Goal: Task Accomplishment & Management: Manage account settings

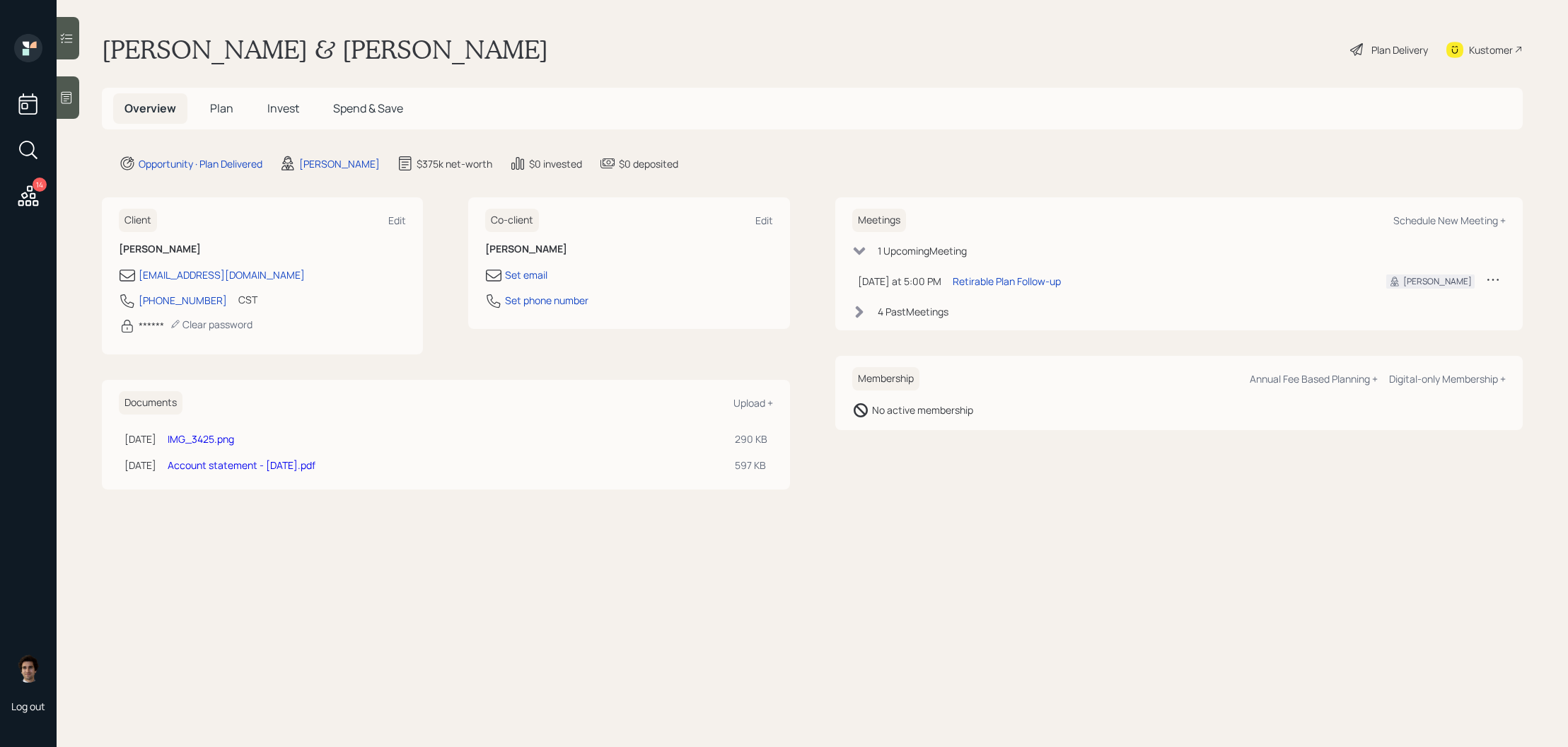
click at [1369, 40] on div "Plan Delivery" at bounding box center [1389, 49] width 81 height 31
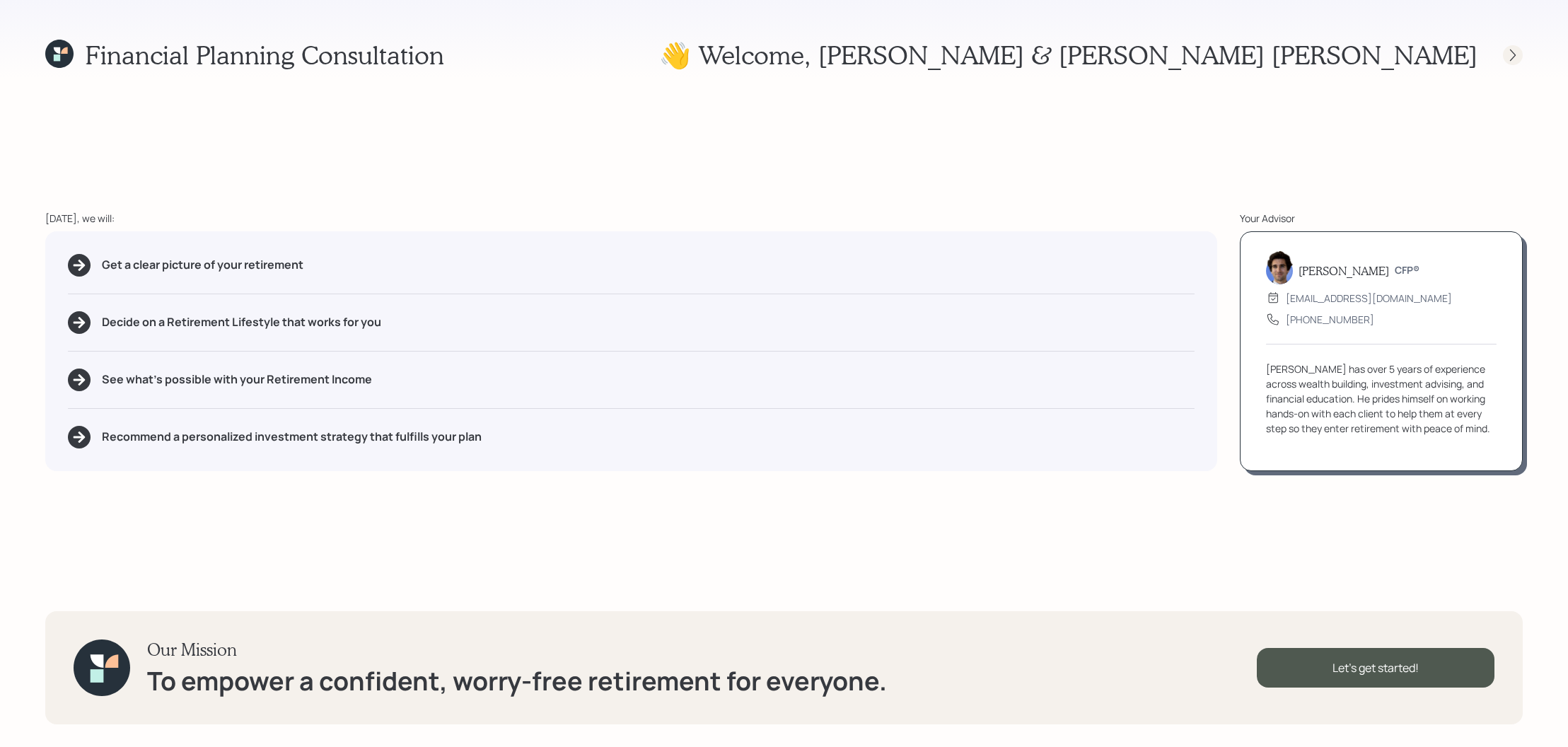
click at [1502, 59] on div at bounding box center [1512, 55] width 20 height 20
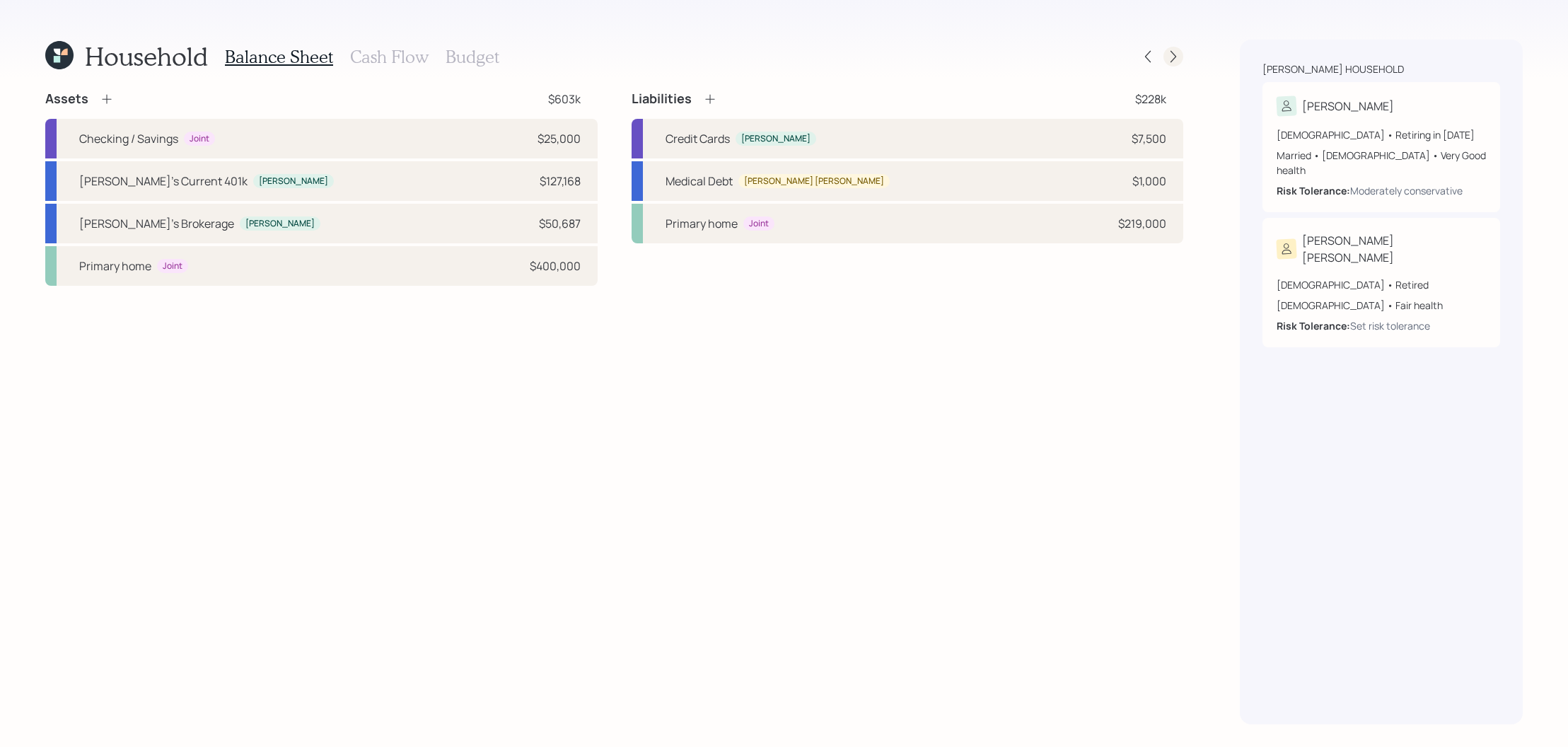
click at [1171, 54] on icon at bounding box center [1173, 56] width 14 height 14
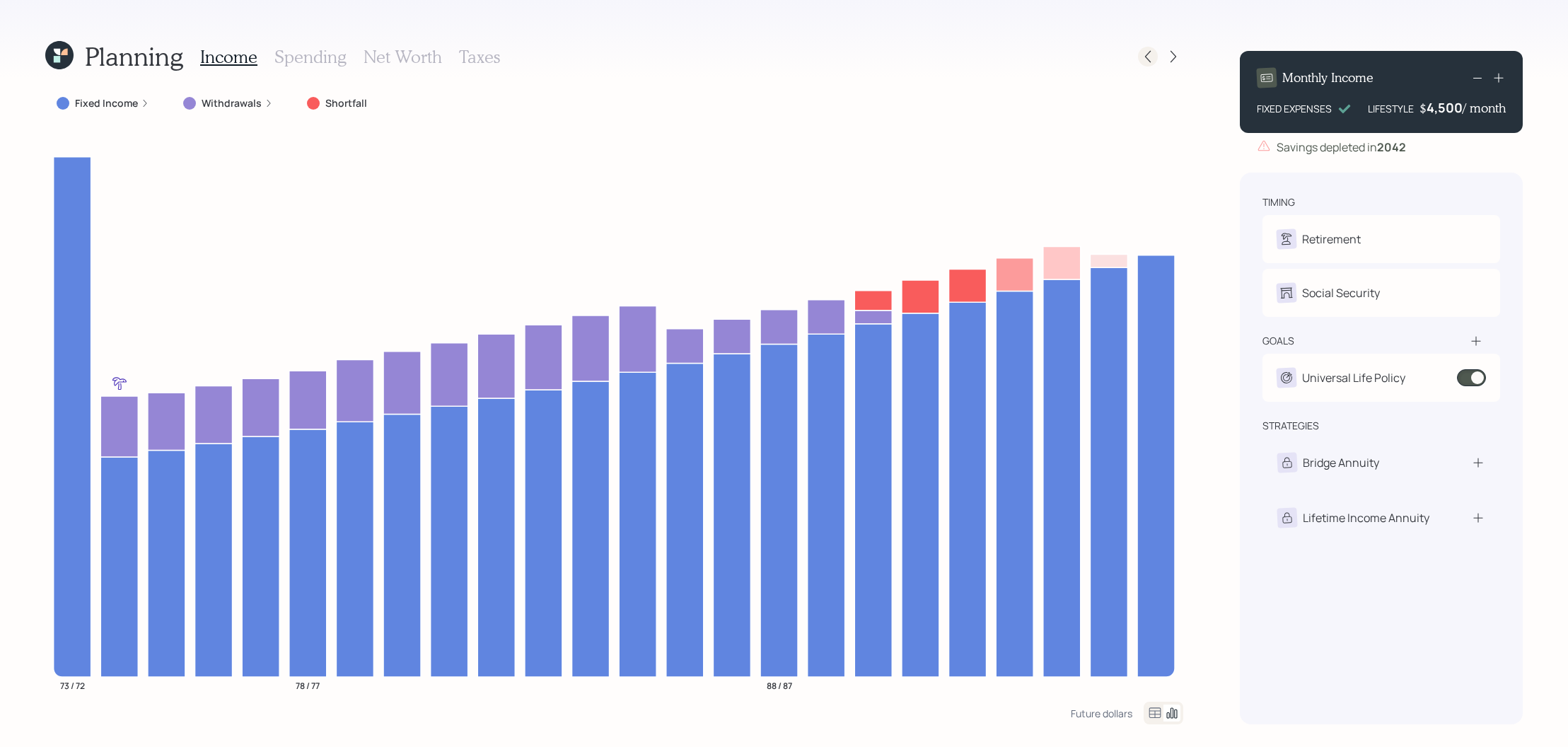
click at [1143, 55] on icon at bounding box center [1147, 56] width 14 height 14
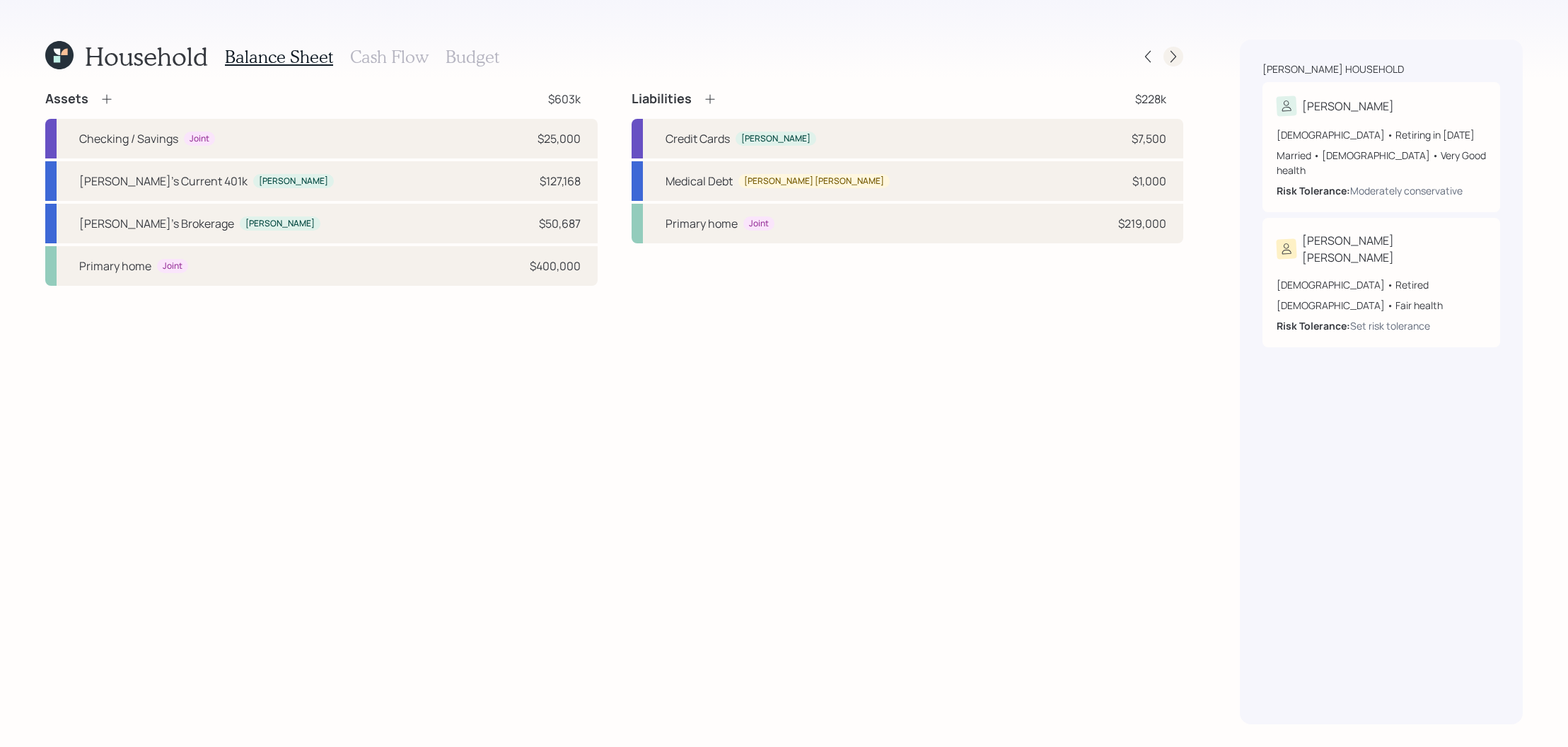
click at [1178, 57] on icon at bounding box center [1173, 56] width 14 height 14
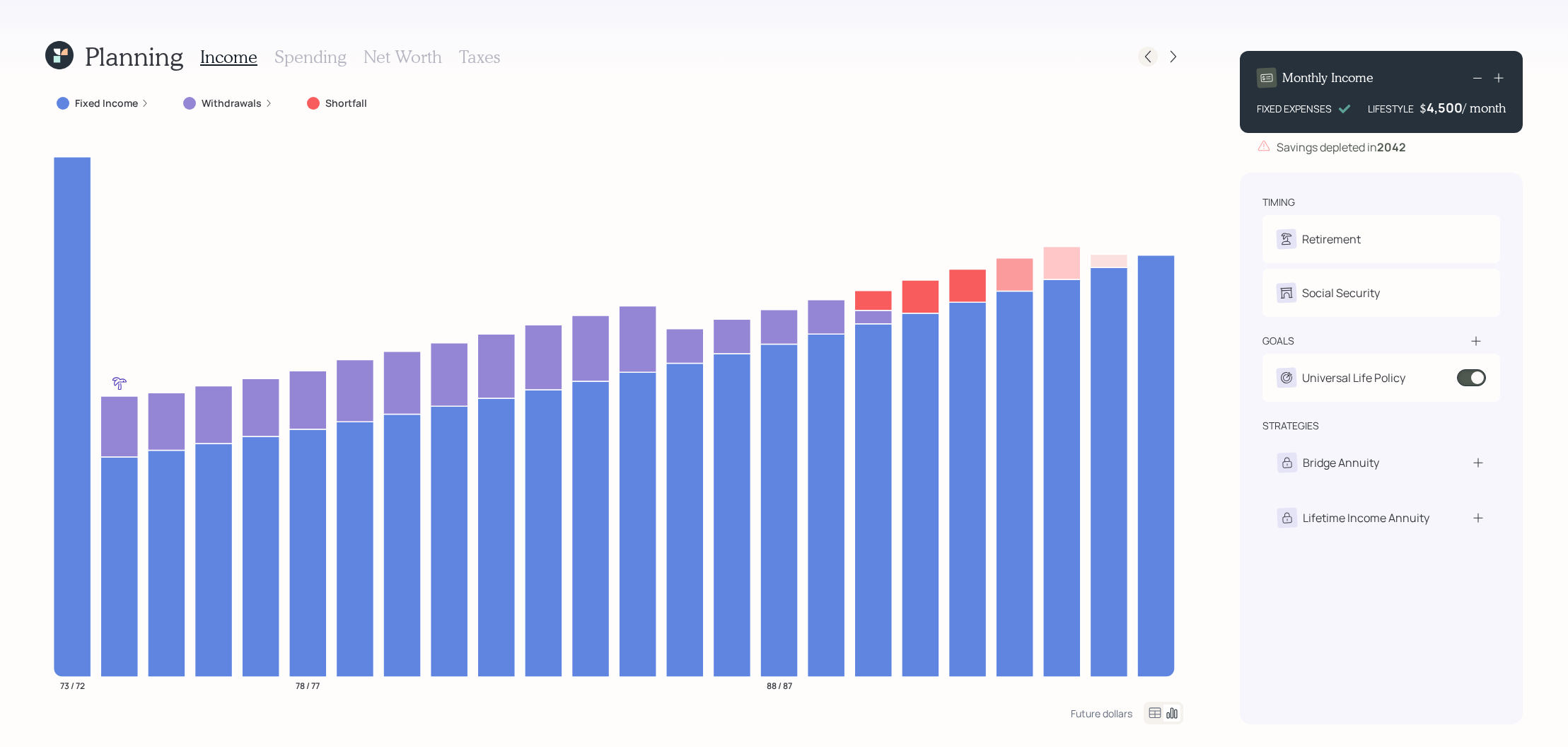
click at [1143, 53] on icon at bounding box center [1147, 56] width 14 height 14
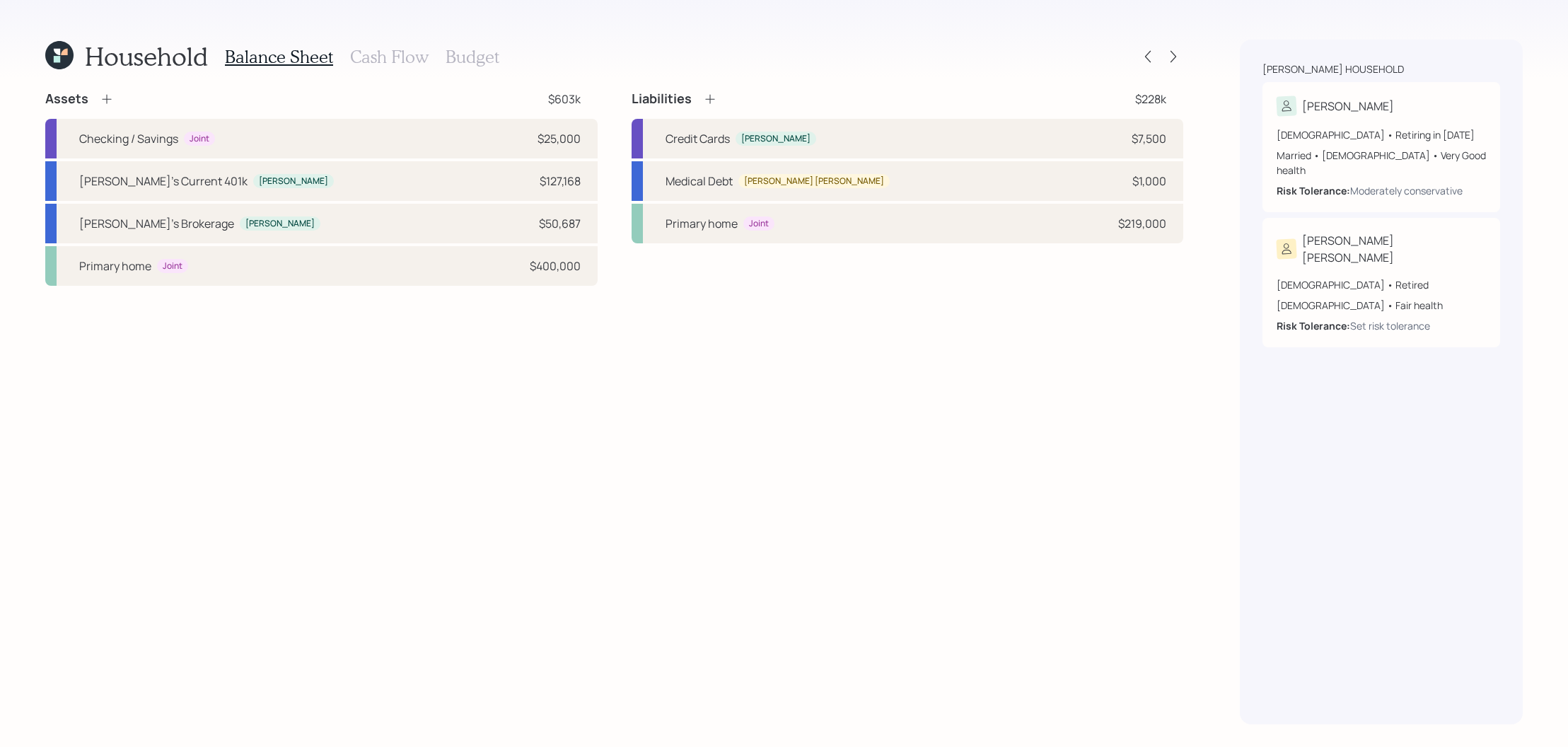
click at [1183, 52] on div "Household Balance Sheet Cash Flow Budget Assets $603k Checking / Savings Joint …" at bounding box center [784, 373] width 1568 height 747
click at [1177, 52] on icon at bounding box center [1173, 56] width 14 height 14
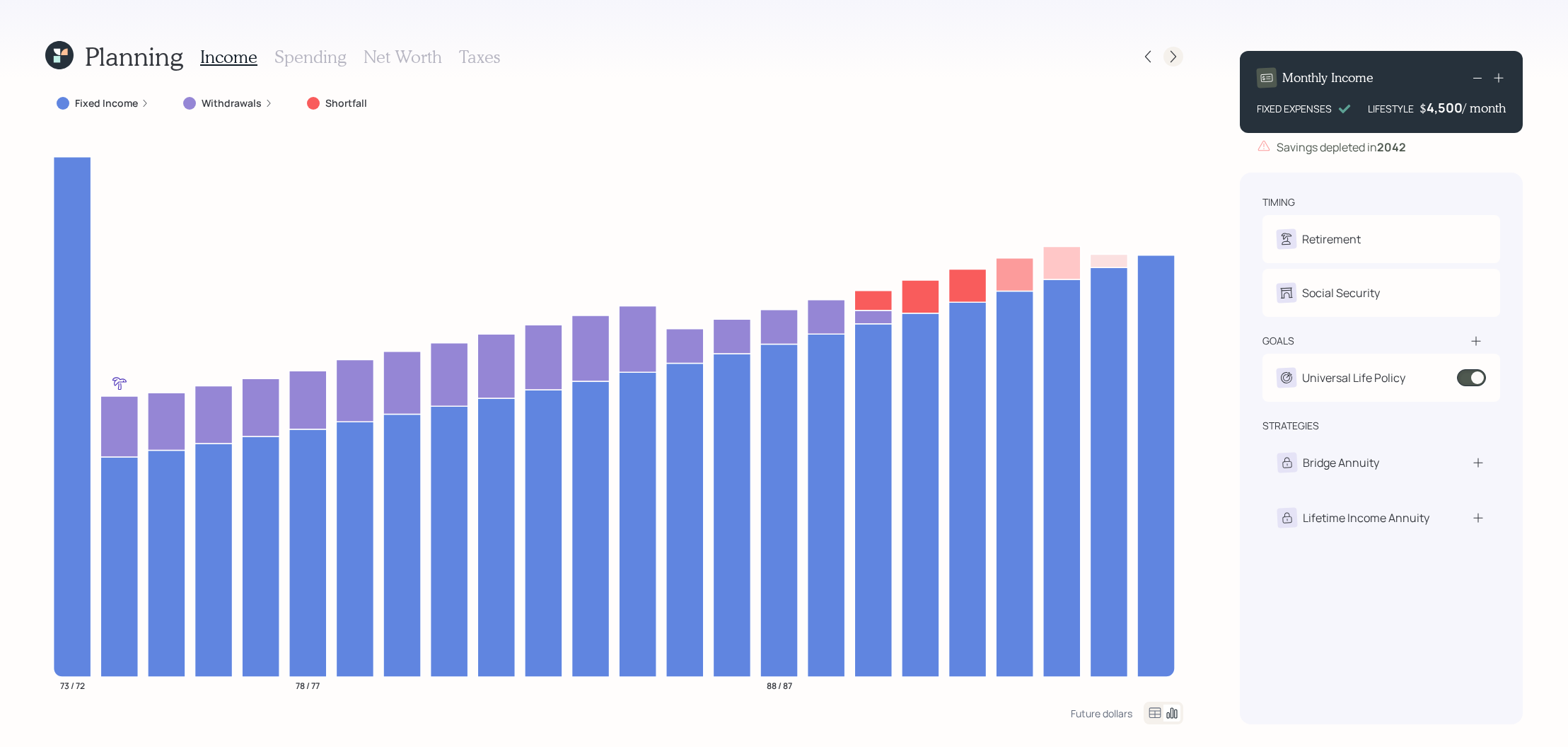
click at [1172, 51] on icon at bounding box center [1173, 56] width 14 height 14
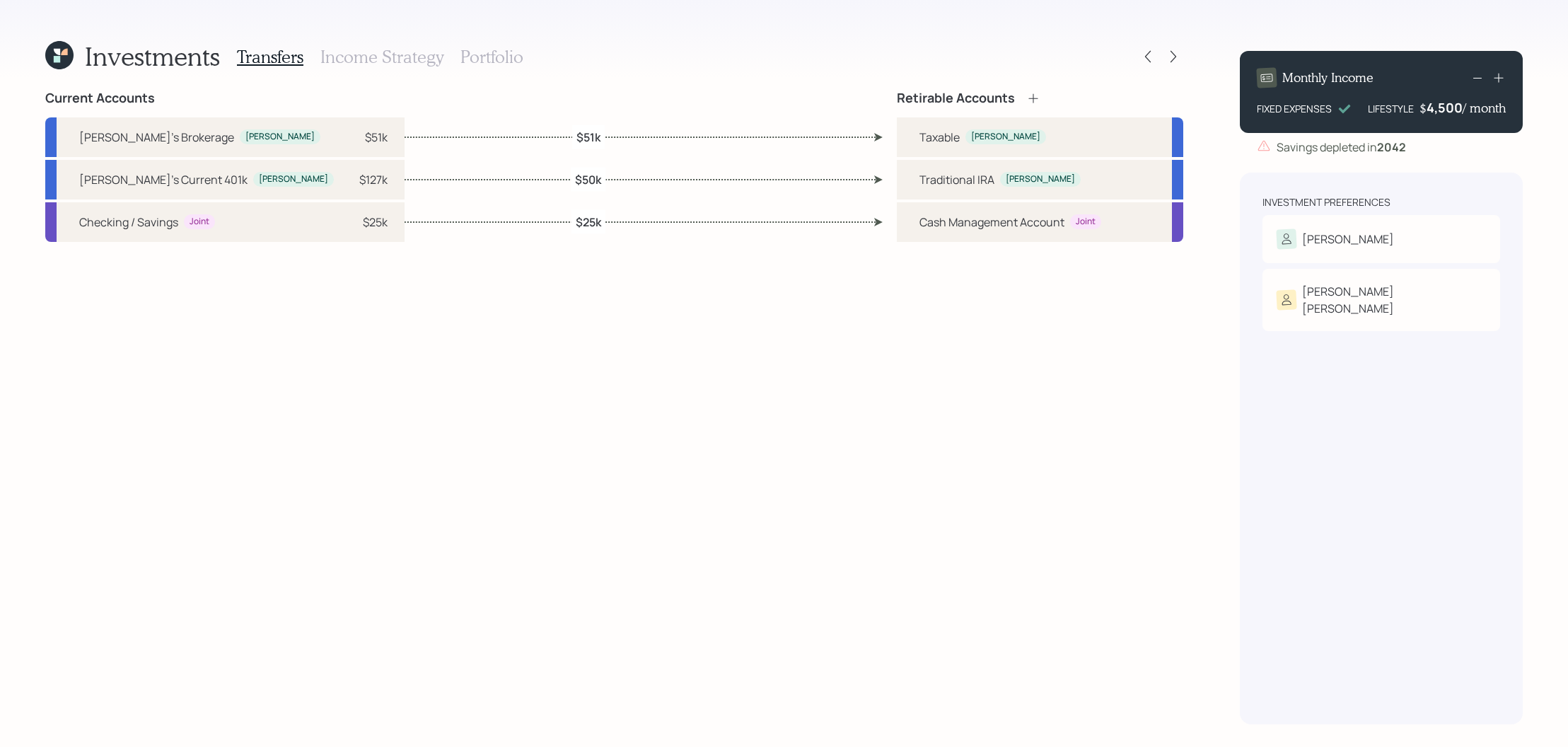
click at [601, 135] on div "$51k" at bounding box center [589, 136] width 33 height 24
select select "6ad9697d-8819-4b5d-b1e7-29c4965de883"
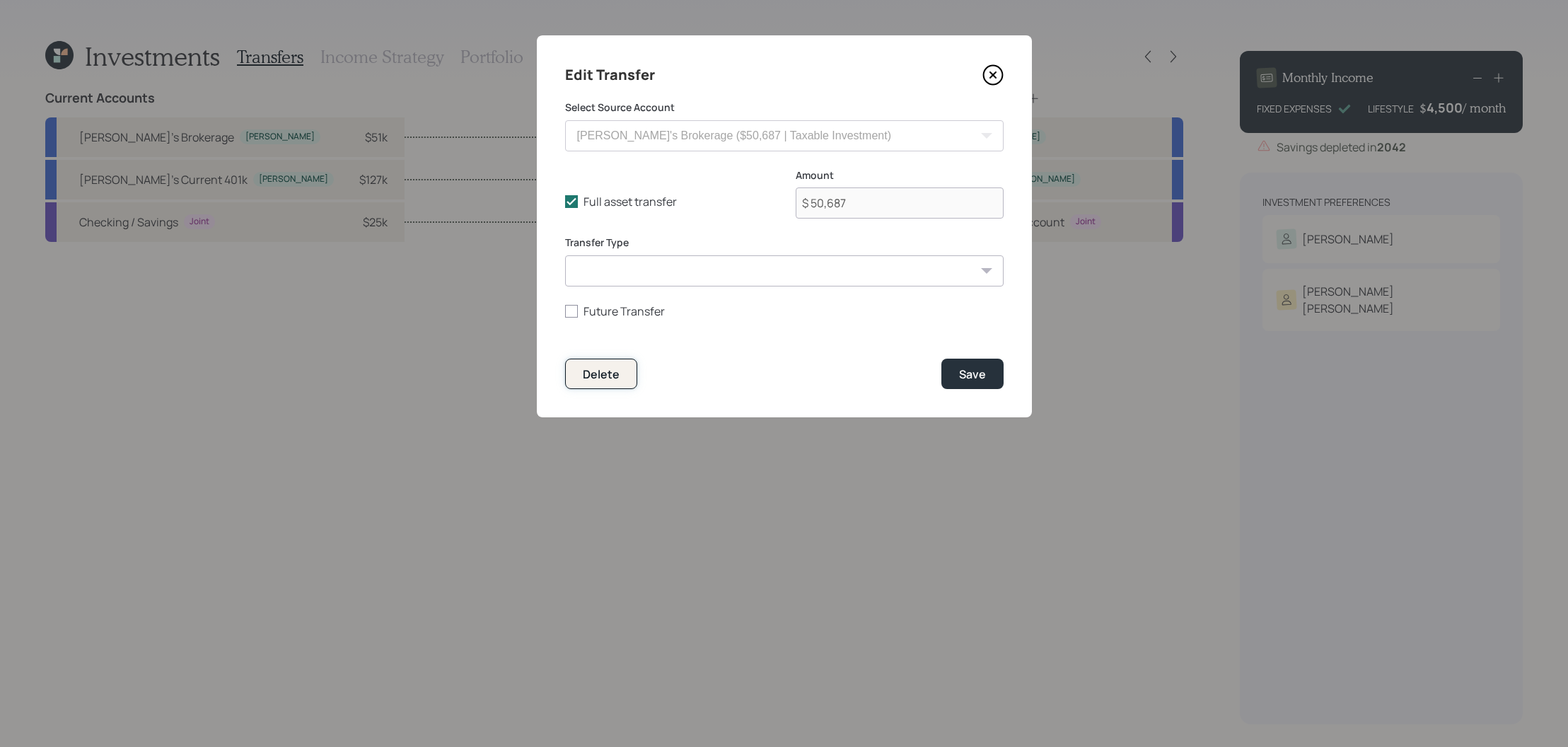
click at [623, 367] on button "Delete" at bounding box center [600, 374] width 72 height 31
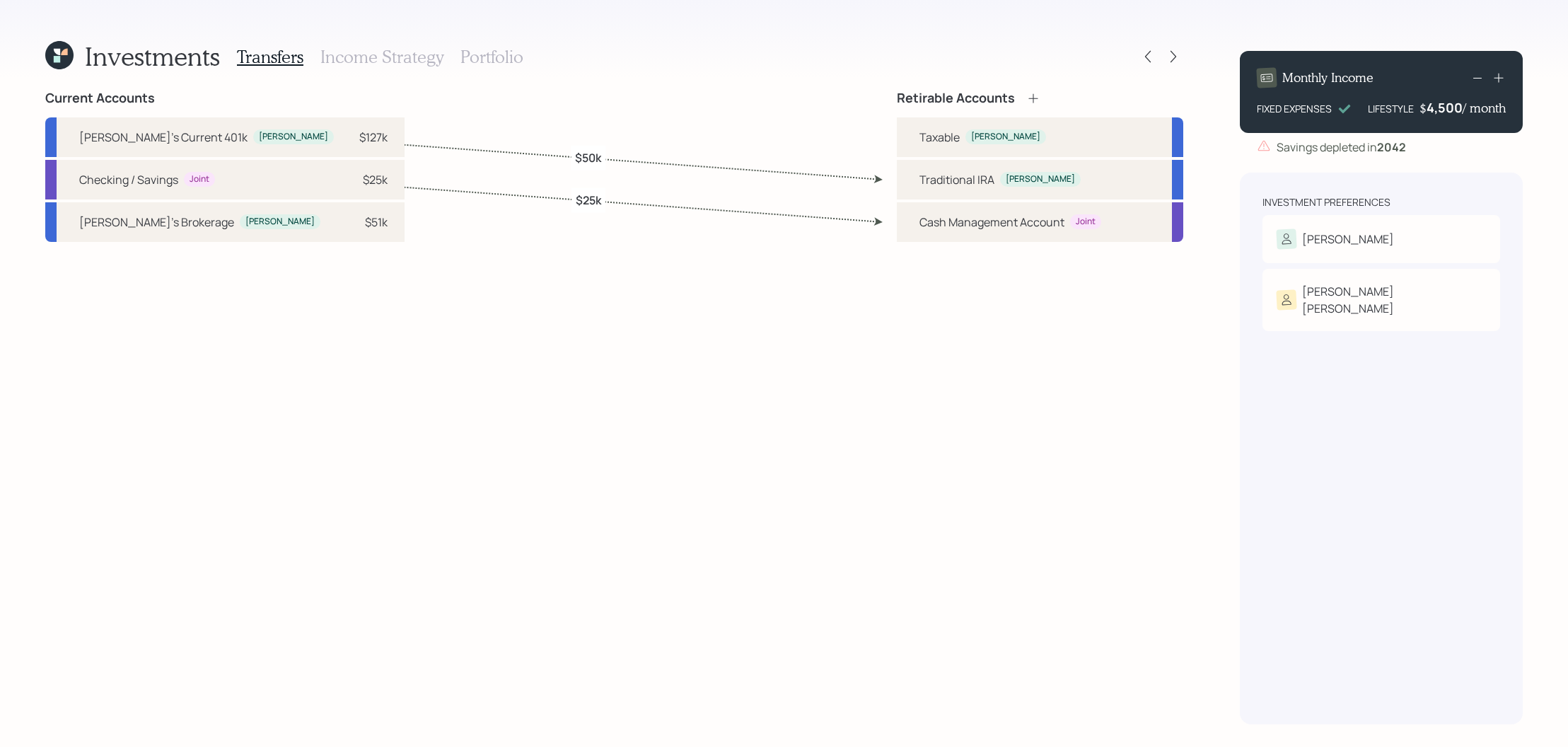
click at [495, 60] on h3 "Portfolio" at bounding box center [492, 56] width 63 height 20
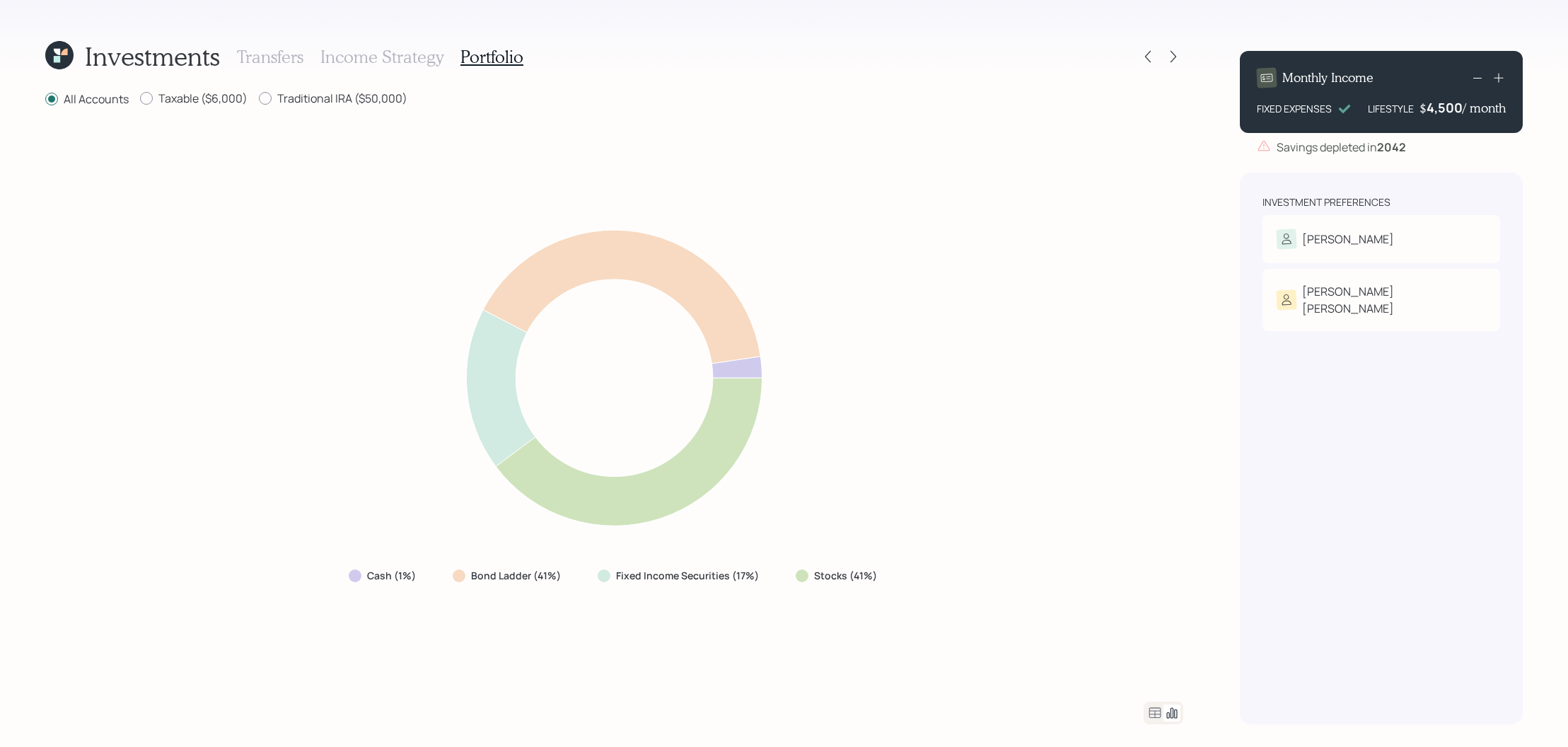
click at [1157, 715] on icon at bounding box center [1155, 713] width 17 height 17
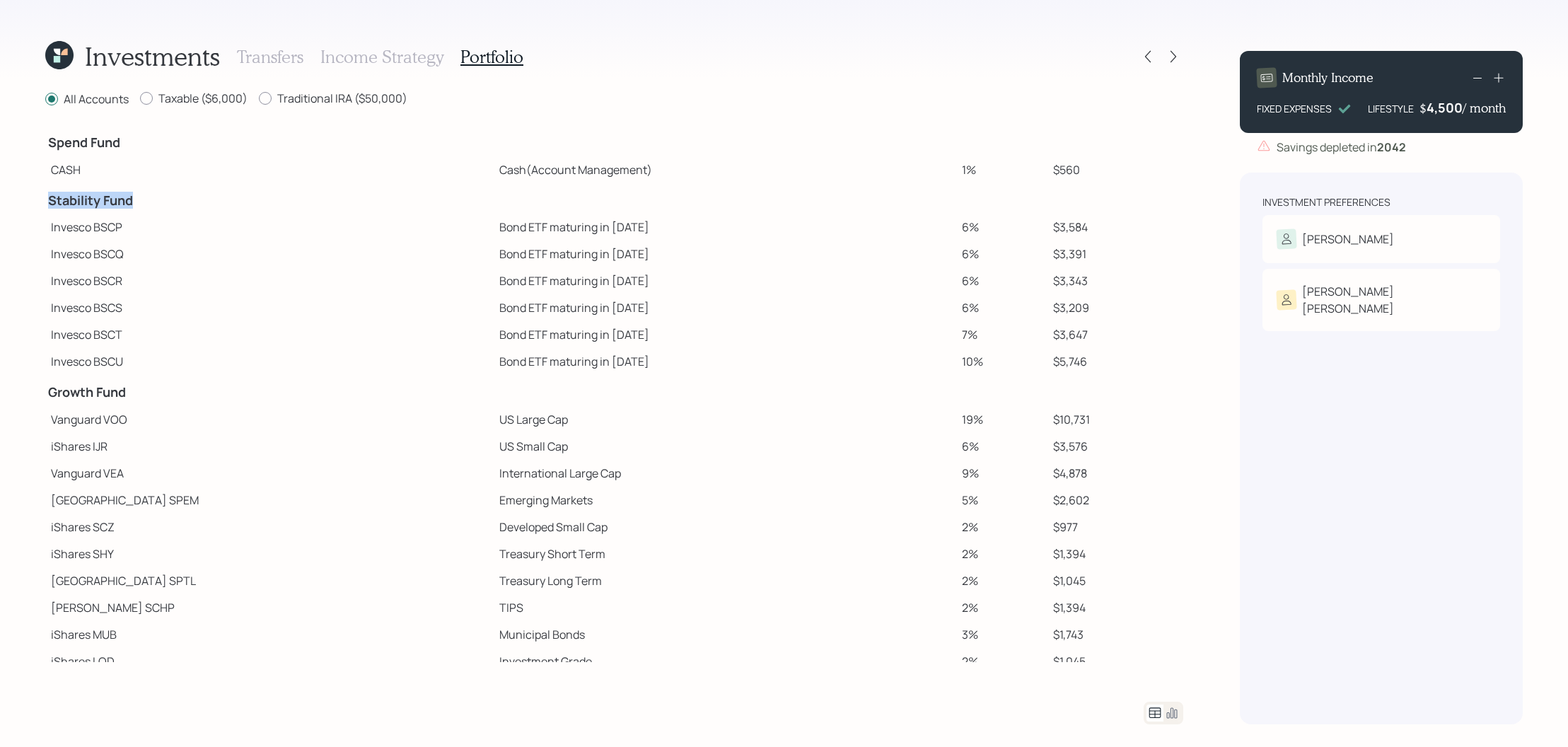
drag, startPoint x: 171, startPoint y: 203, endPoint x: 48, endPoint y: 201, distance: 123.0
click at [48, 201] on h4 "Stability Fund" at bounding box center [269, 200] width 442 height 15
click at [1048, 231] on td "$3,584" at bounding box center [1115, 227] width 136 height 27
click at [1186, 715] on div "Investments Transfers Income Strategy Portfolio All Accounts Taxable ($6,000) T…" at bounding box center [784, 373] width 1568 height 747
click at [1167, 713] on icon at bounding box center [1172, 713] width 17 height 17
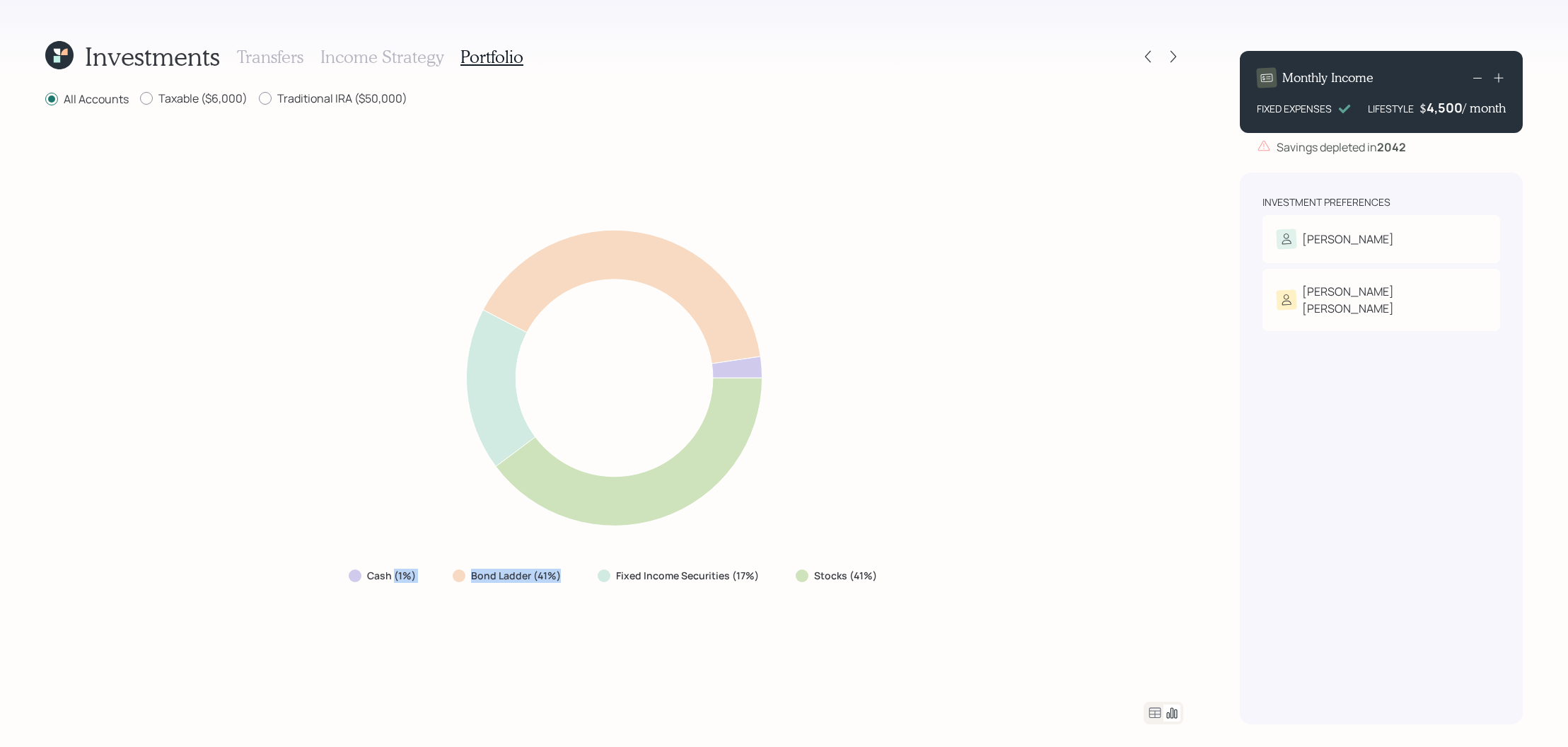
drag, startPoint x: 560, startPoint y: 575, endPoint x: 394, endPoint y: 573, distance: 166.0
click at [394, 573] on div "Cash (1%) Bond Ladder (41%) Fixed Income Securities (17%) Stocks (41%)" at bounding box center [614, 575] width 553 height 25
click at [1151, 57] on icon at bounding box center [1147, 56] width 14 height 14
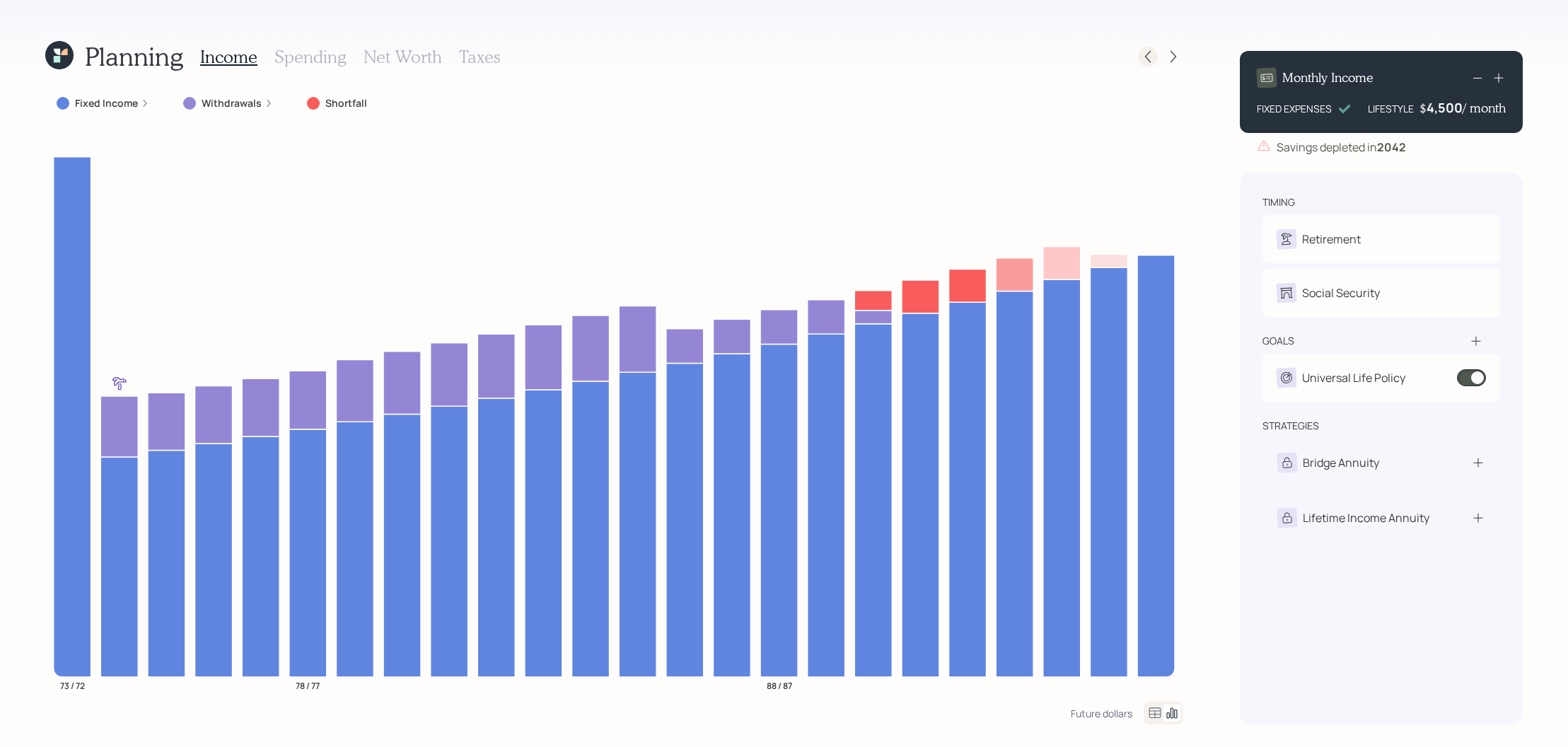
click at [1151, 60] on icon at bounding box center [1147, 56] width 14 height 14
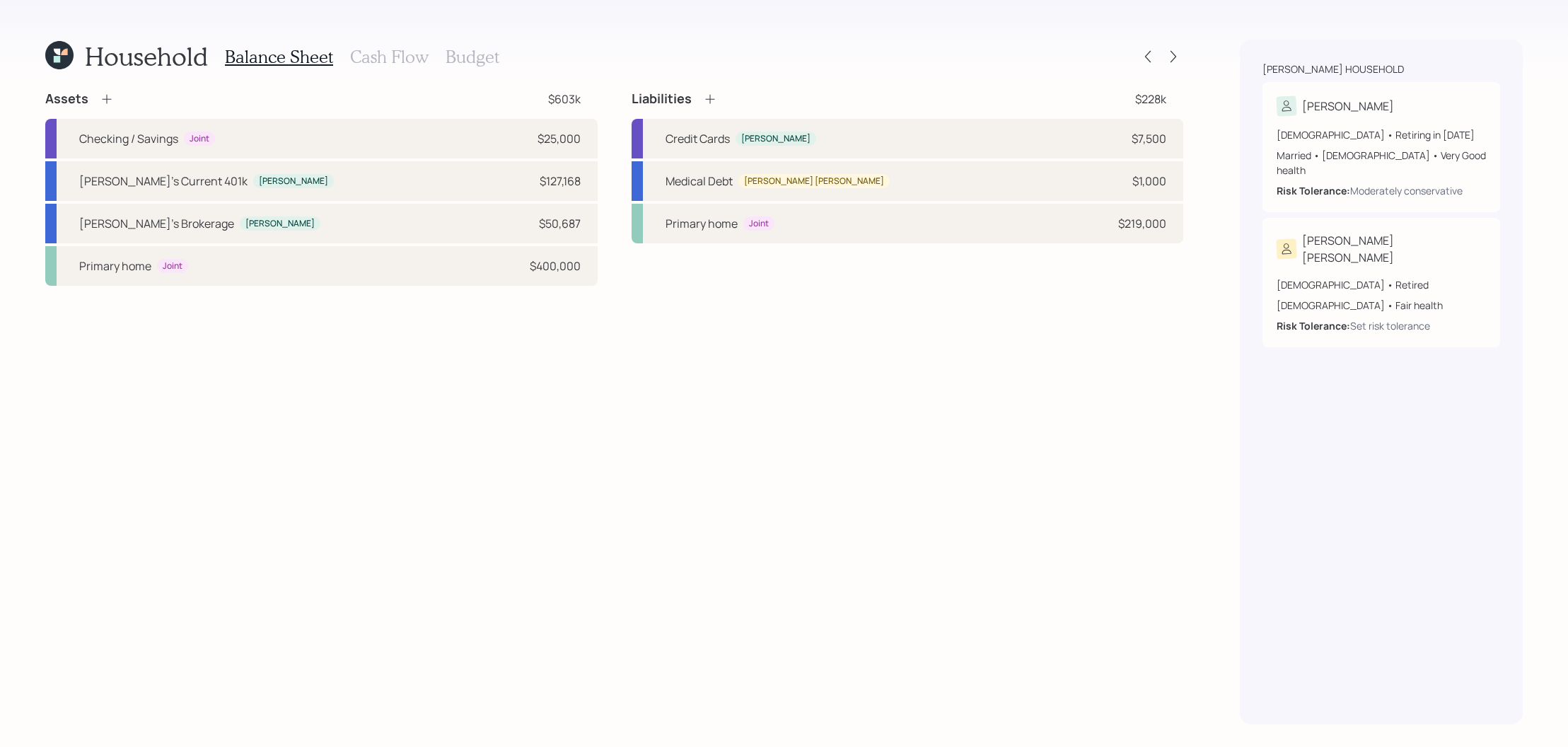
click at [62, 57] on icon at bounding box center [59, 55] width 28 height 28
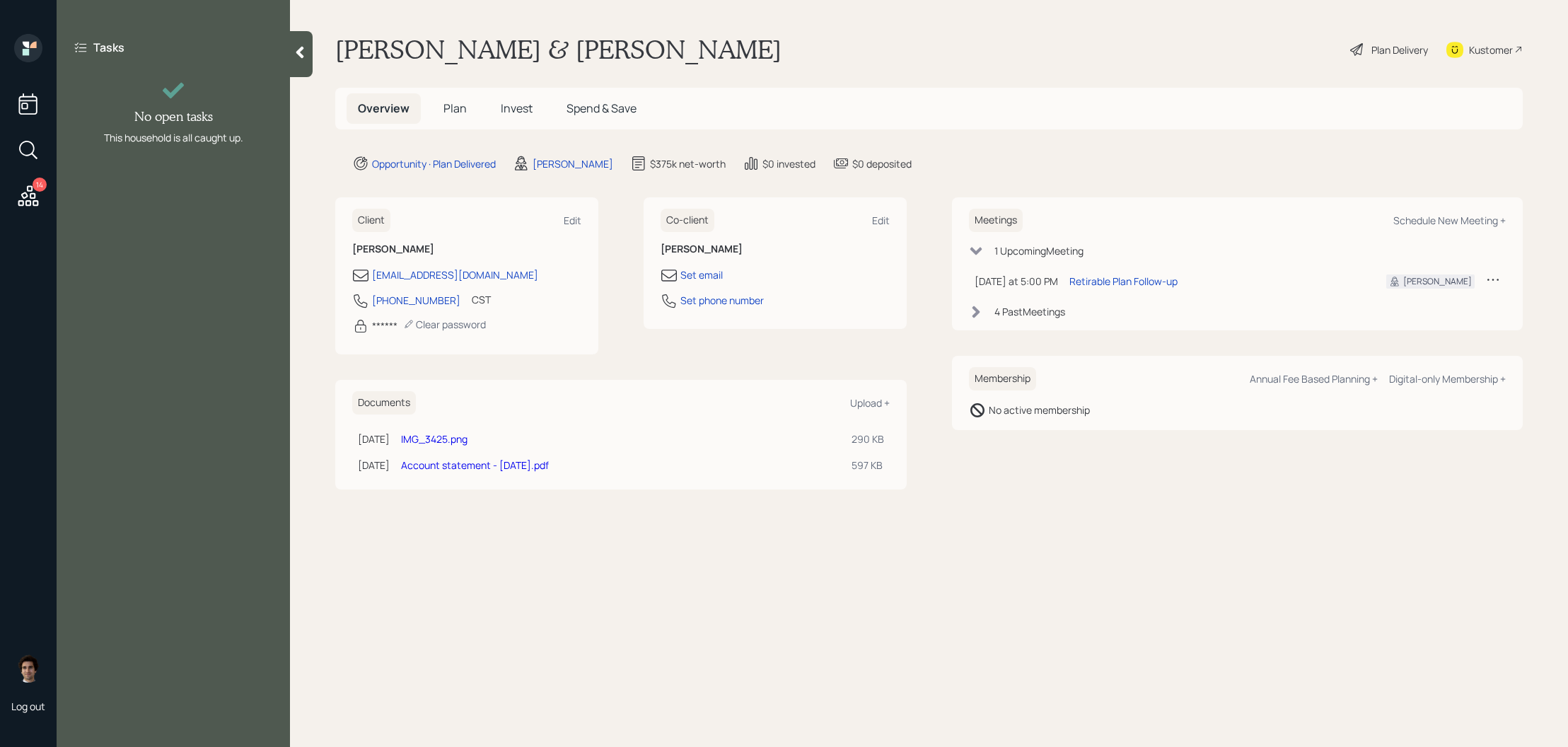
click at [295, 48] on icon at bounding box center [300, 52] width 14 height 14
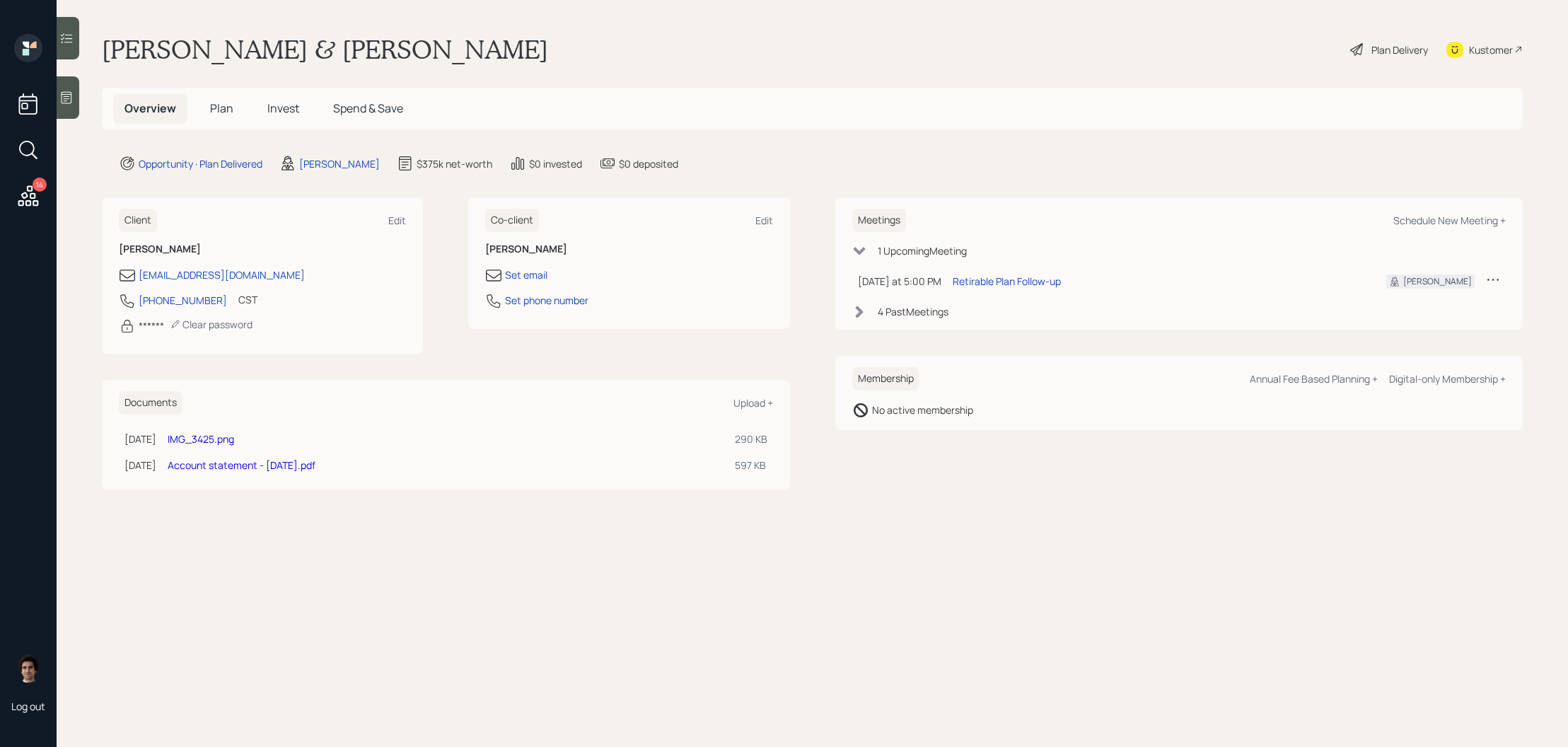
click at [267, 111] on span "Invest" at bounding box center [282, 108] width 32 height 15
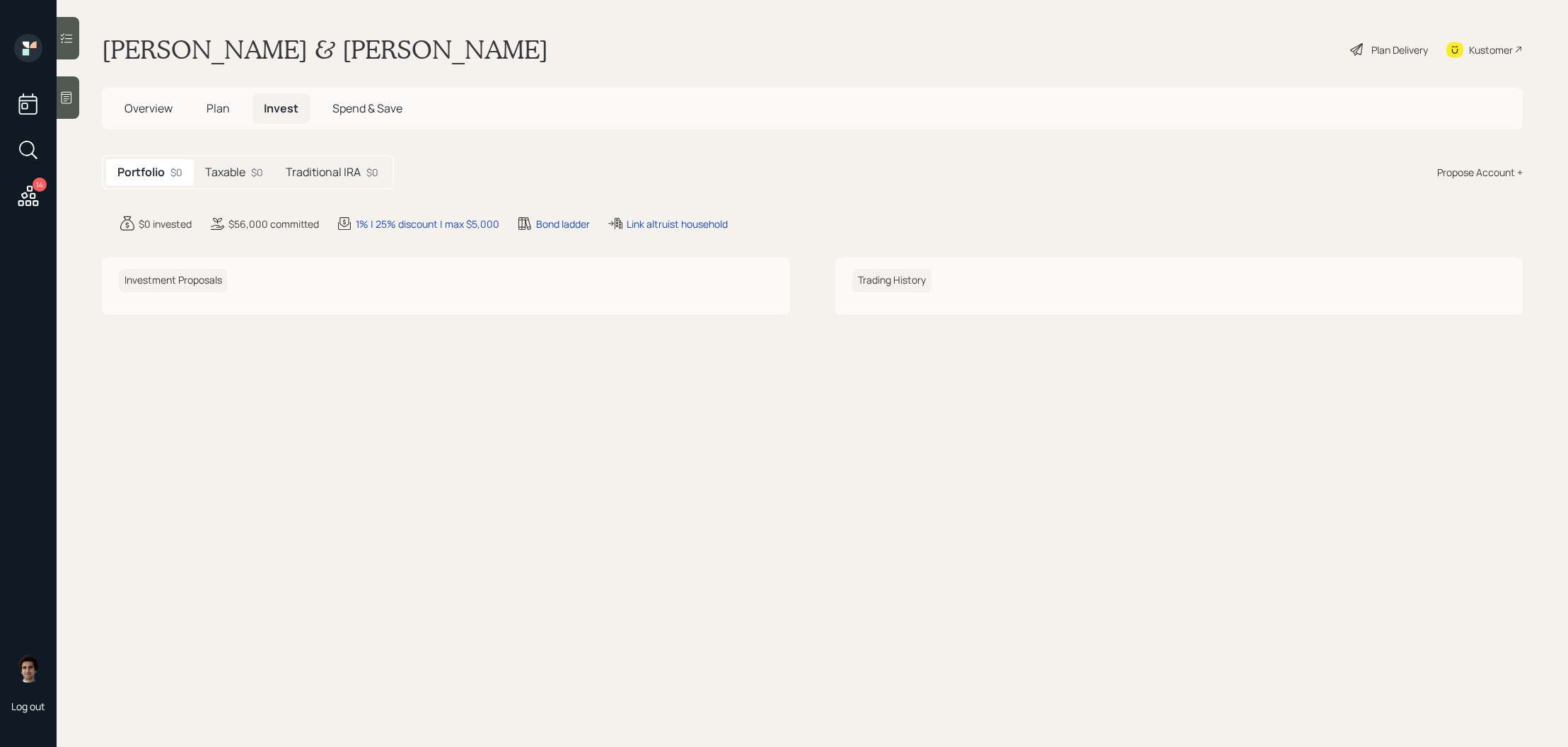
click at [667, 213] on main "Tim & Mary Kay Gaughan Plan Delivery Kustomer Overview Plan Invest Spend & Save…" at bounding box center [812, 373] width 1511 height 747
click at [667, 219] on div "Link altruist household" at bounding box center [677, 224] width 101 height 14
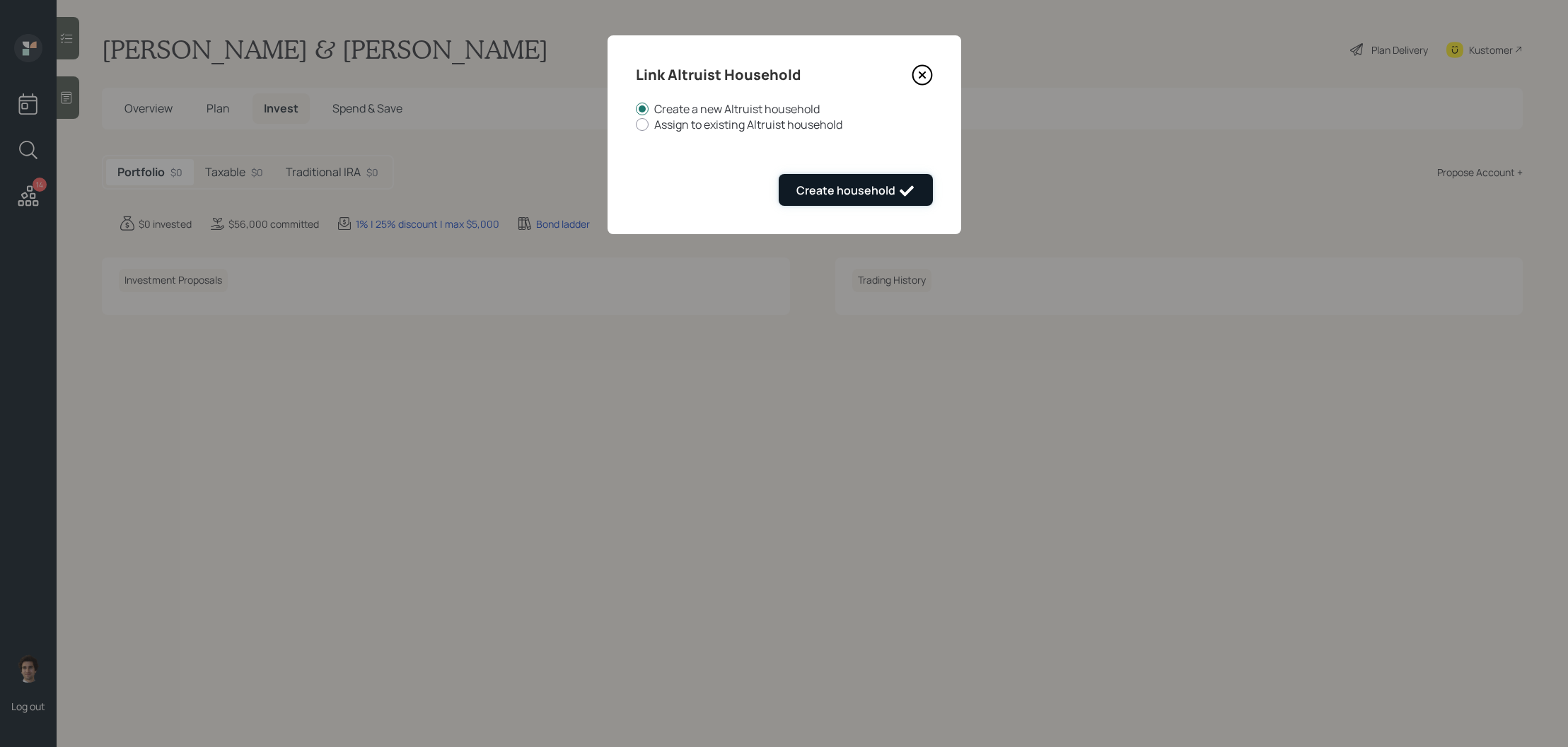
click at [916, 193] on button "Create household" at bounding box center [856, 189] width 154 height 32
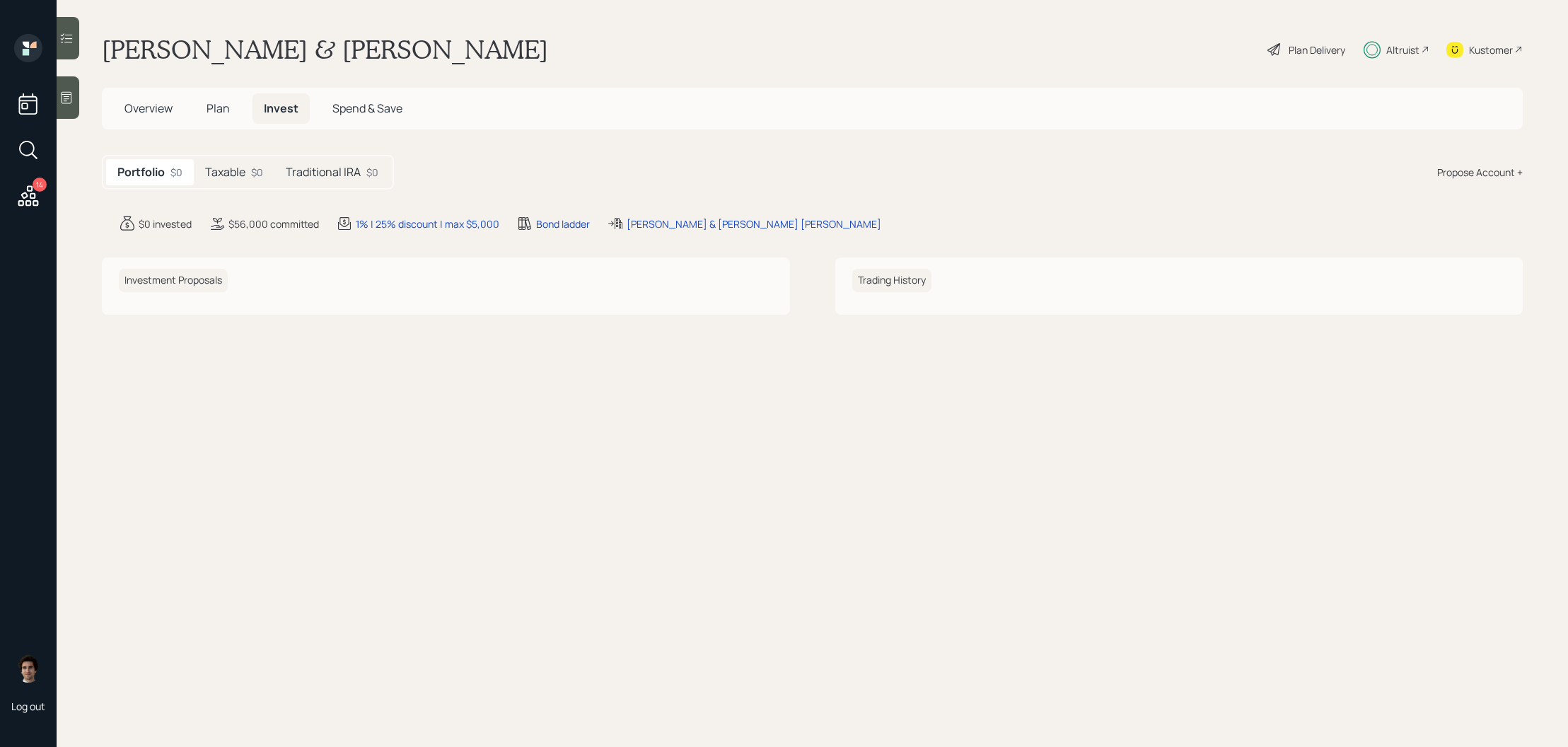
click at [1413, 49] on div "Altruist" at bounding box center [1402, 49] width 33 height 14
click at [126, 101] on span "Overview" at bounding box center [148, 108] width 48 height 15
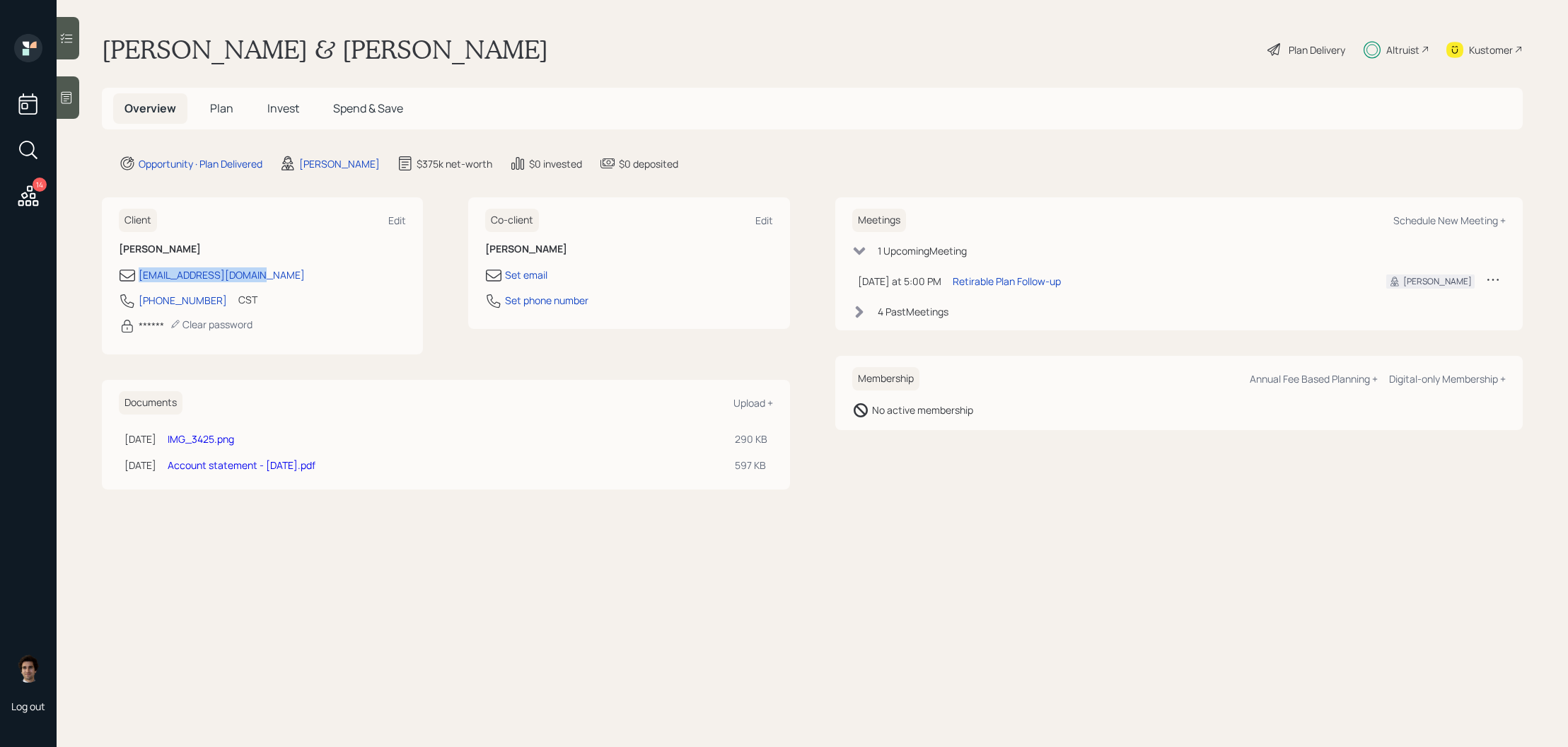
drag, startPoint x: 269, startPoint y: 280, endPoint x: 92, endPoint y: 280, distance: 177.0
click at [92, 280] on main "Tim & Mary Kay Gaughan Plan Delivery Altruist Kustomer Overview Plan Invest Spe…" at bounding box center [812, 373] width 1511 height 747
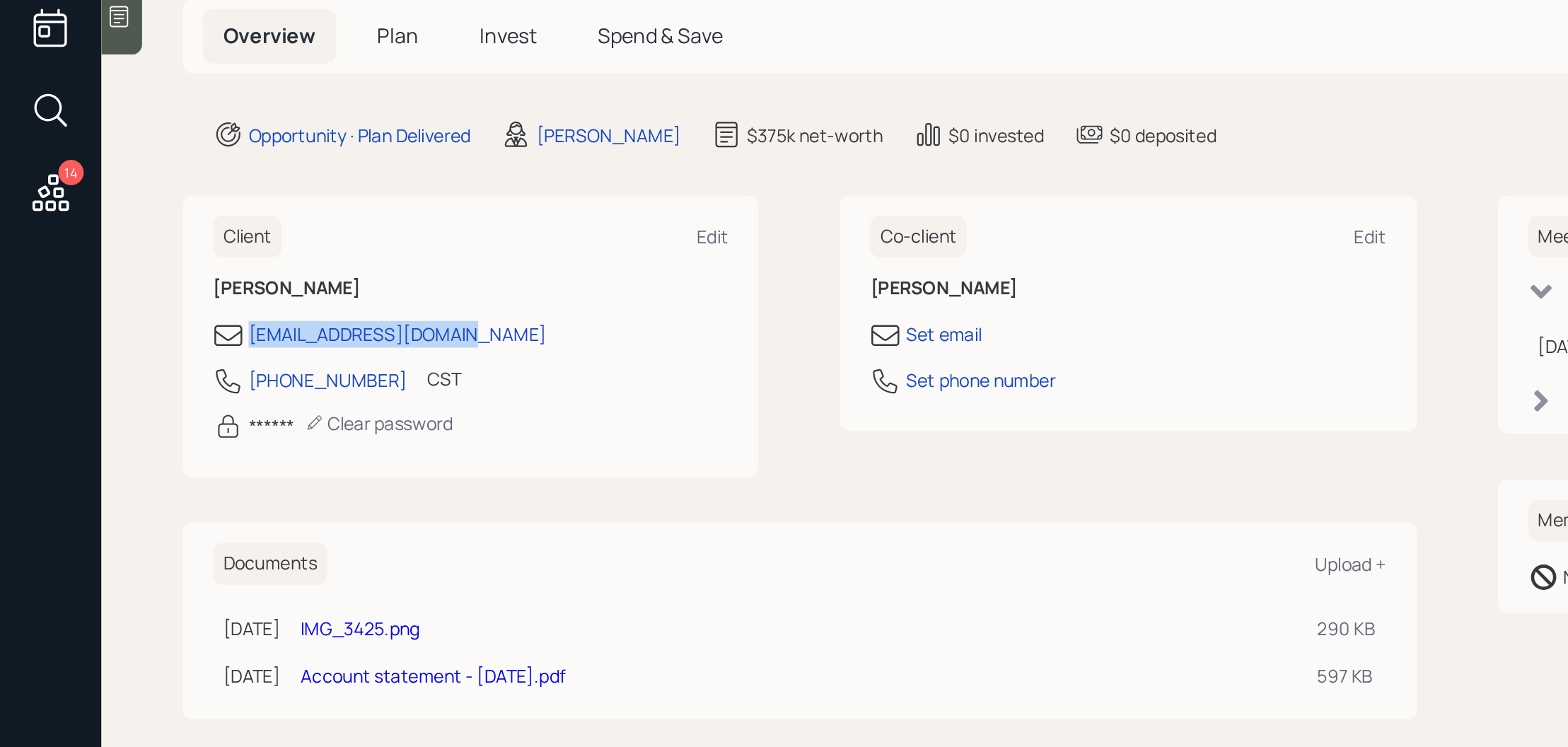
copy div "tgaughan2450@gmail.com"
click at [205, 304] on div "708-790-7895 CST Currently 4:09 PM" at bounding box center [262, 305] width 287 height 25
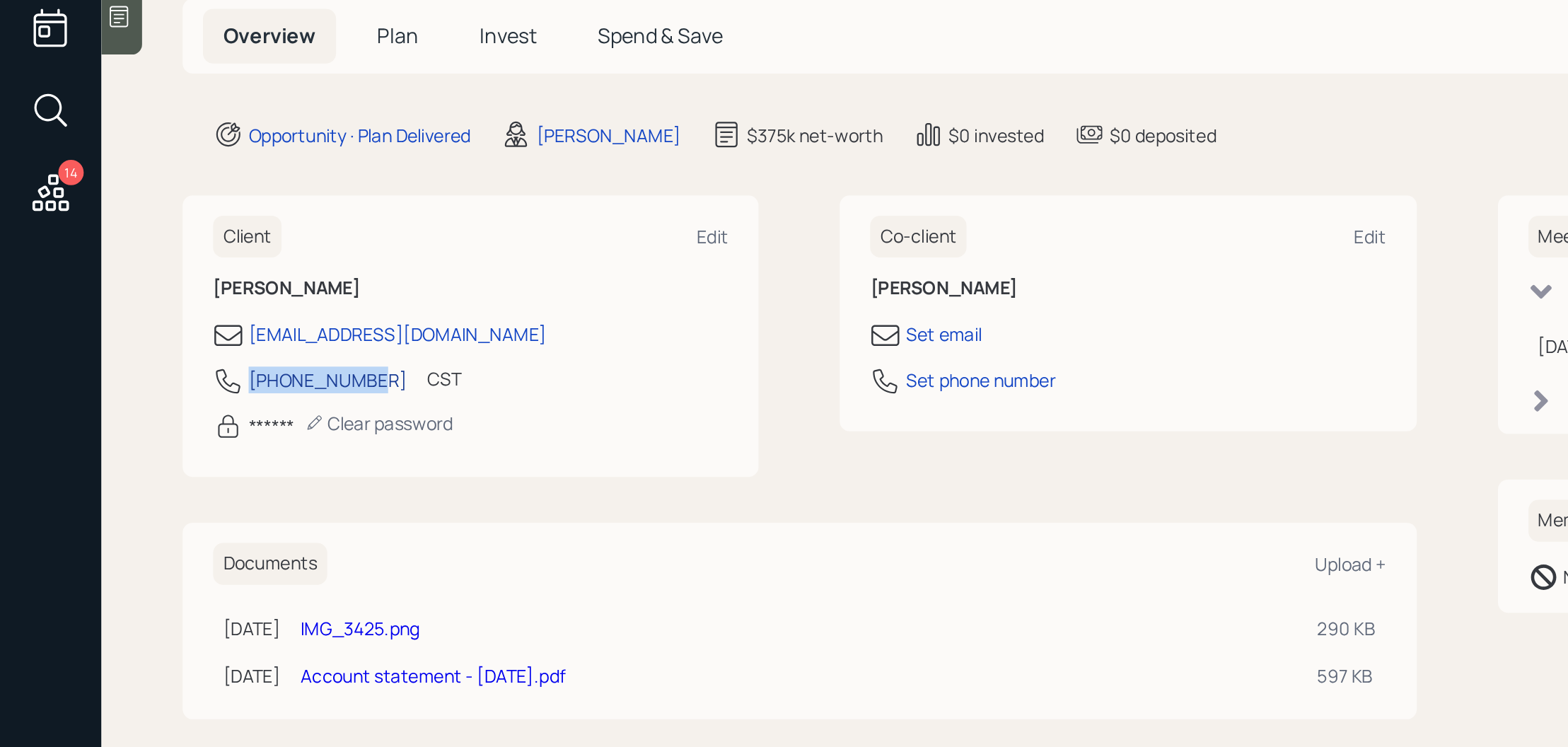
drag, startPoint x: 205, startPoint y: 303, endPoint x: 141, endPoint y: 302, distance: 64.0
click at [141, 302] on div "708-790-7895 CST Currently 4:09 PM" at bounding box center [262, 305] width 287 height 25
copy div "708-790-7895"
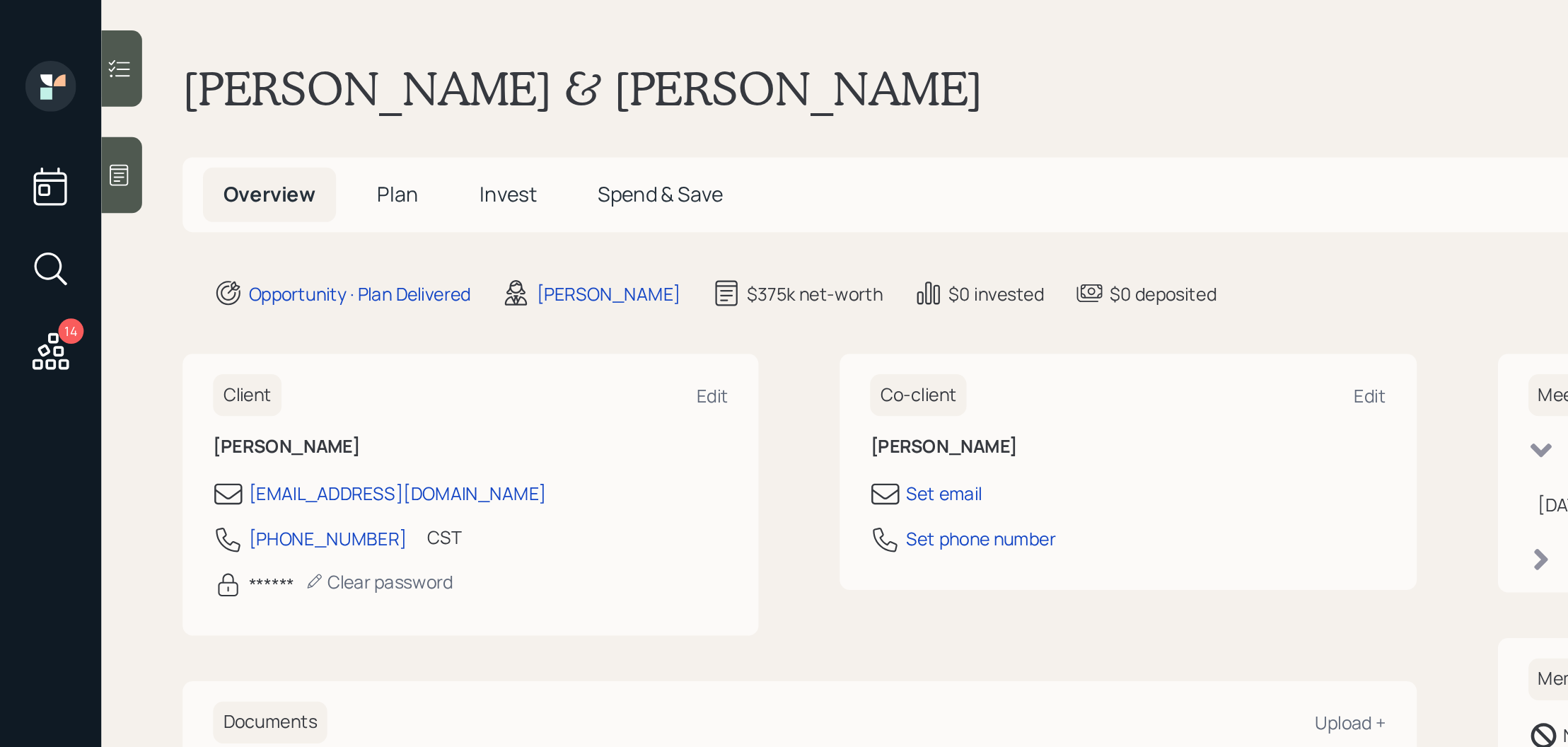
click at [231, 110] on span "Plan" at bounding box center [222, 108] width 23 height 15
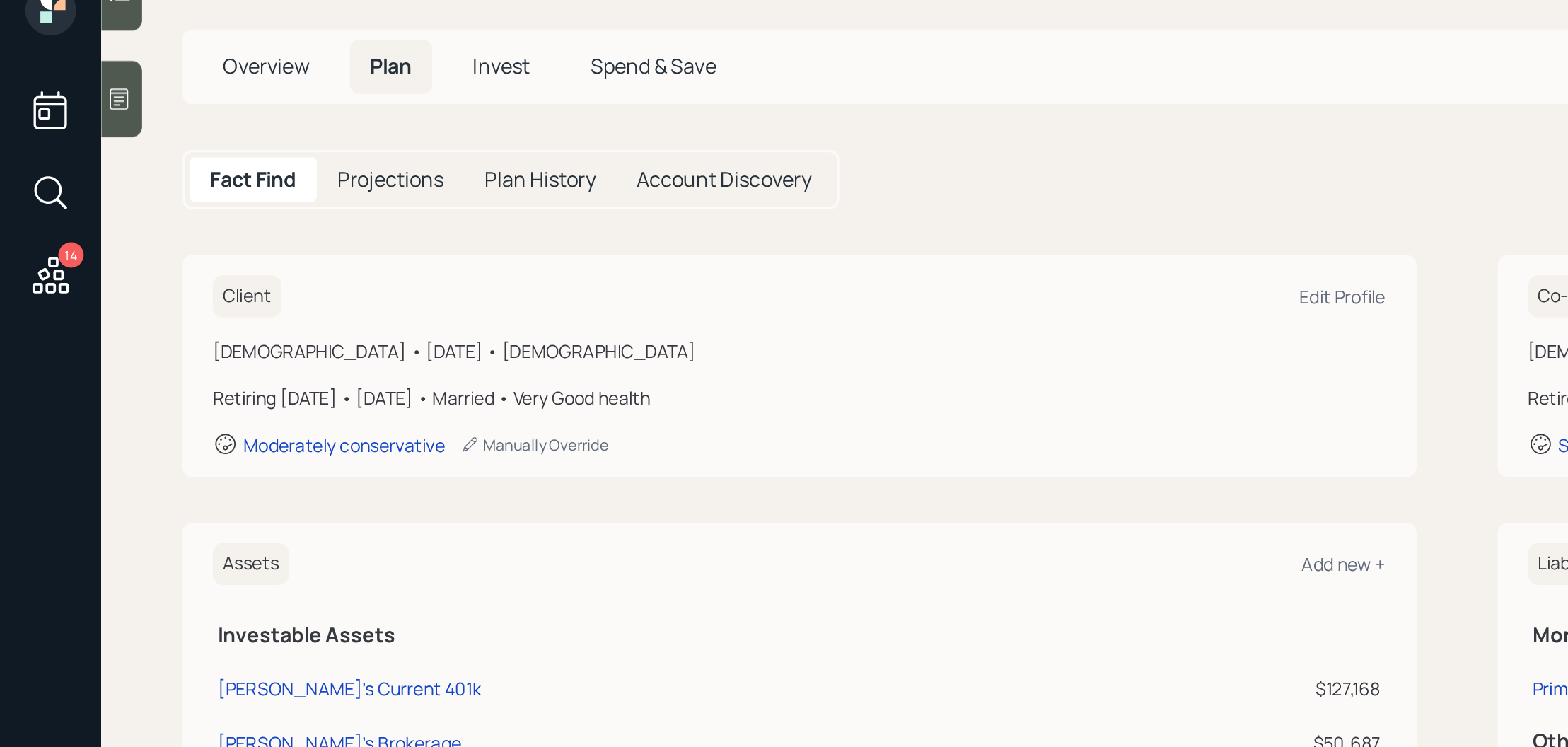
scroll to position [25, 0]
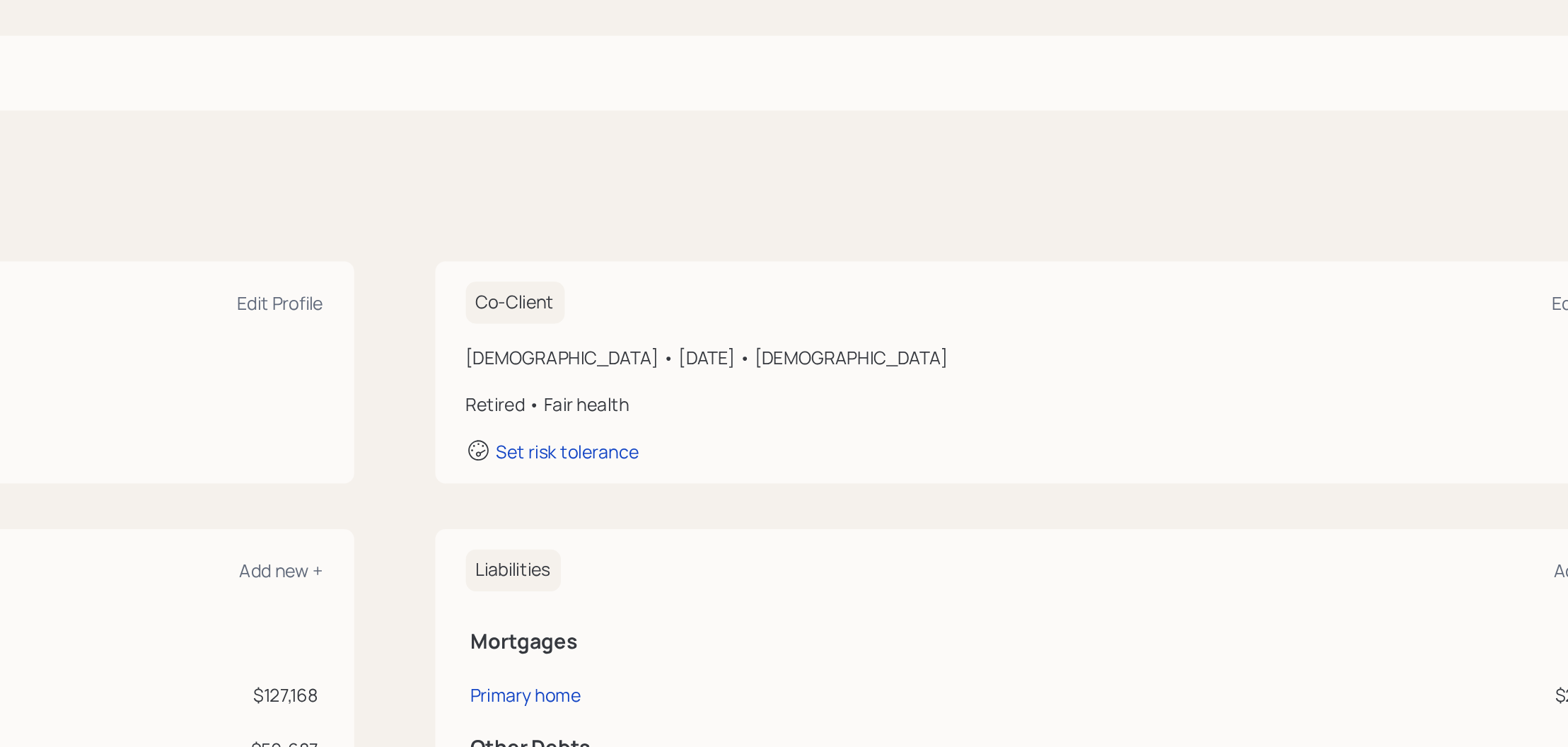
click at [855, 184] on main "Tim & Mary Kay Gaughan Plan Delivery Altruist Kustomer Overview Plan Invest Spe…" at bounding box center [812, 373] width 1511 height 747
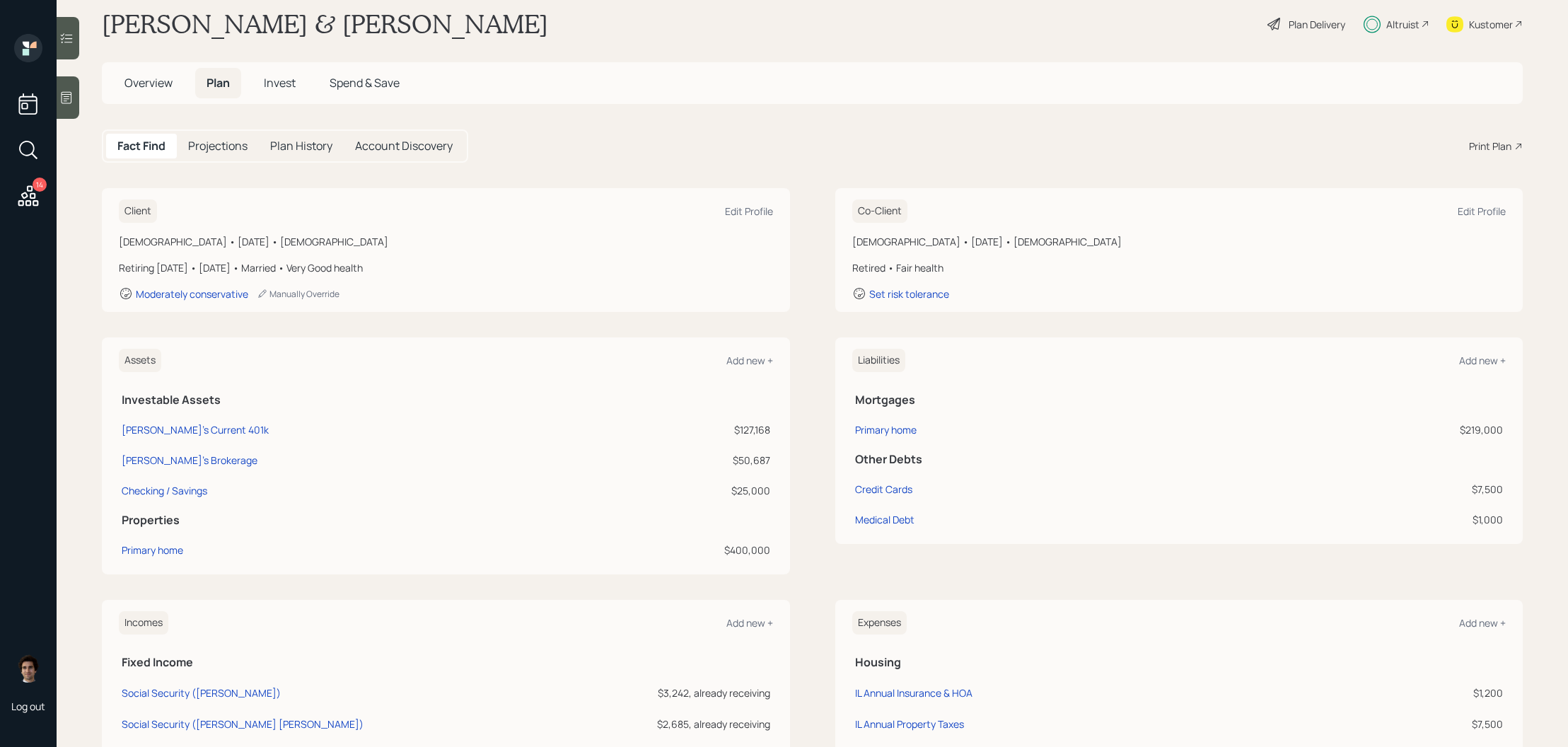
click at [282, 92] on h5 "Invest" at bounding box center [279, 83] width 54 height 31
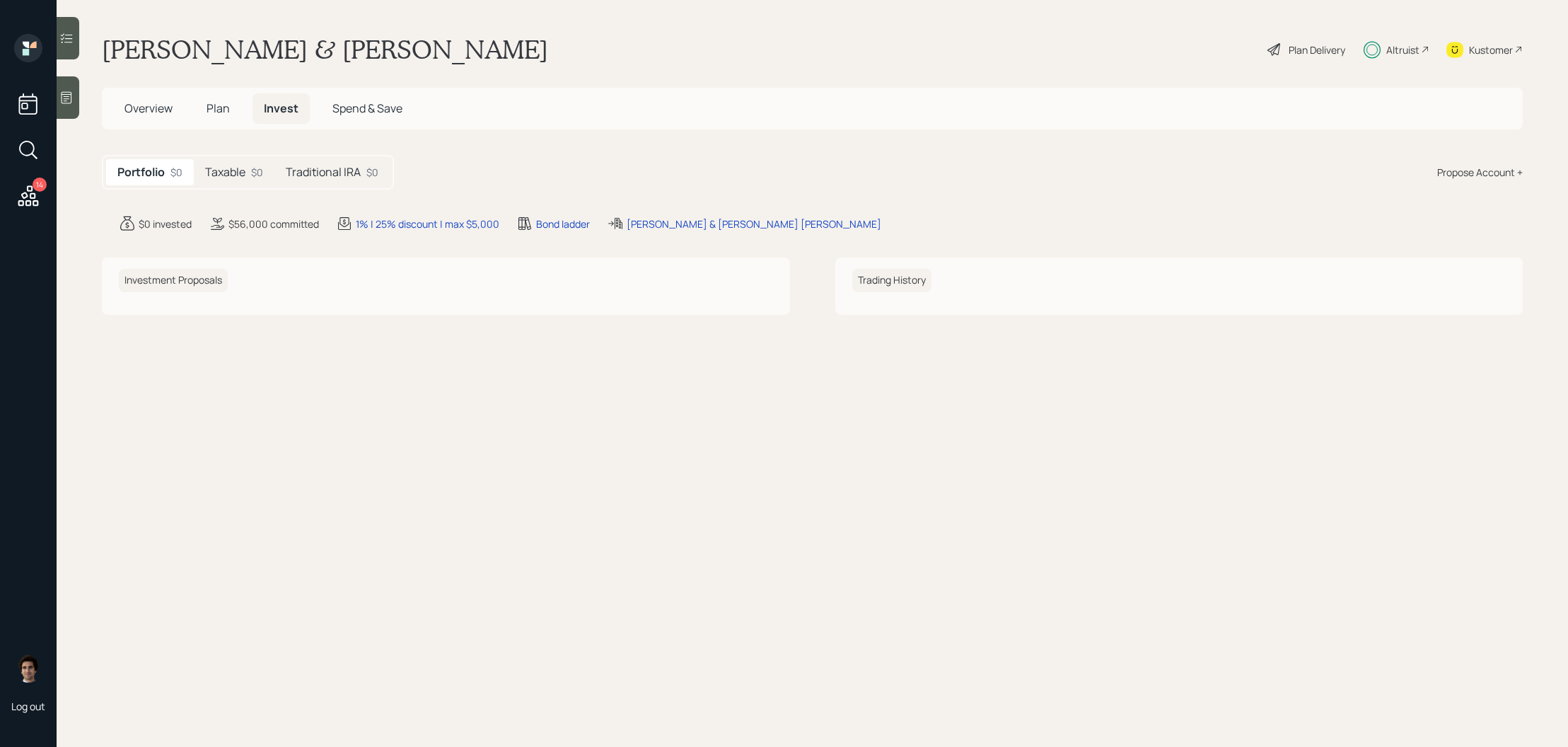
click at [332, 172] on h5 "Traditional IRA" at bounding box center [323, 173] width 75 height 13
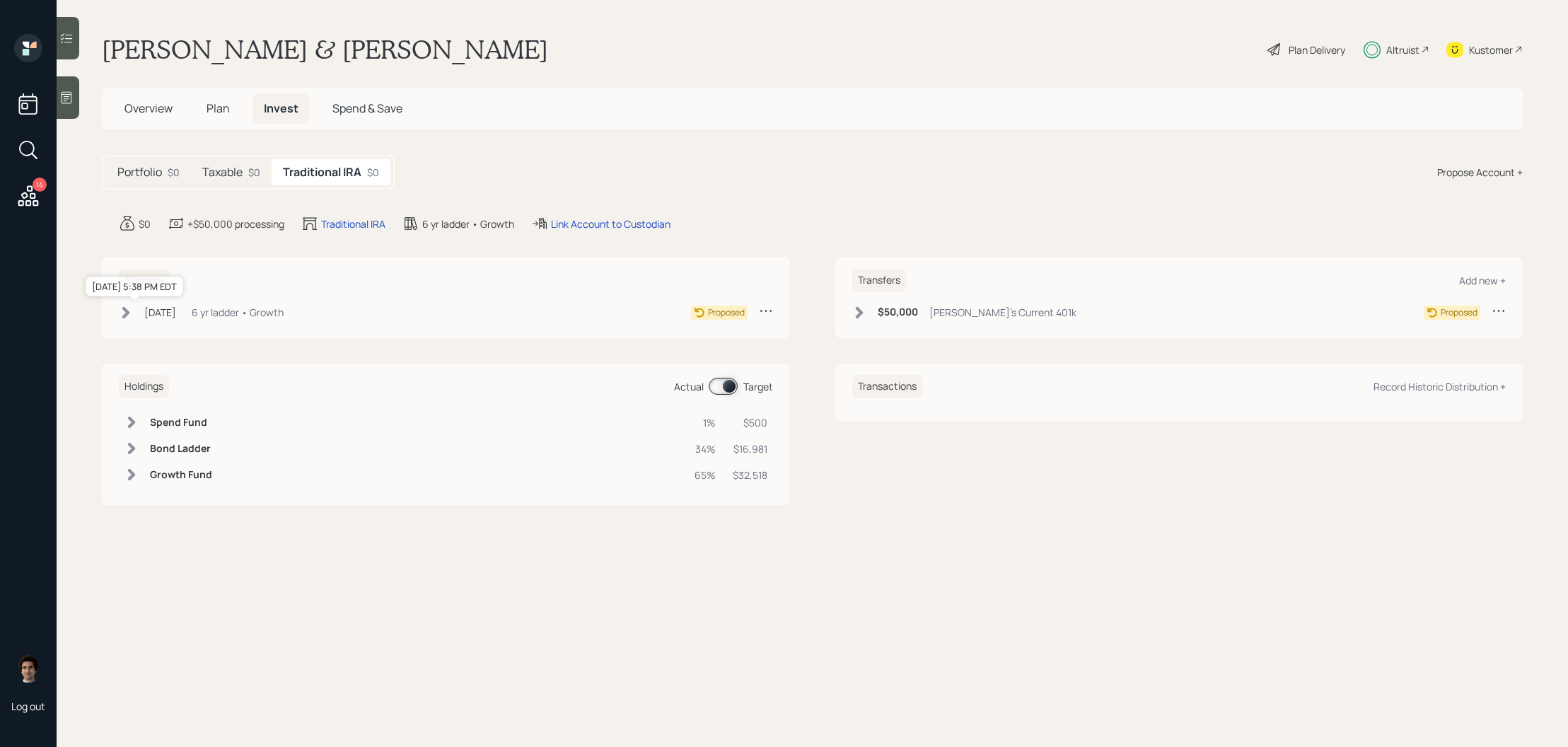
click at [176, 317] on div "Aug 19, 2025" at bounding box center [160, 311] width 32 height 14
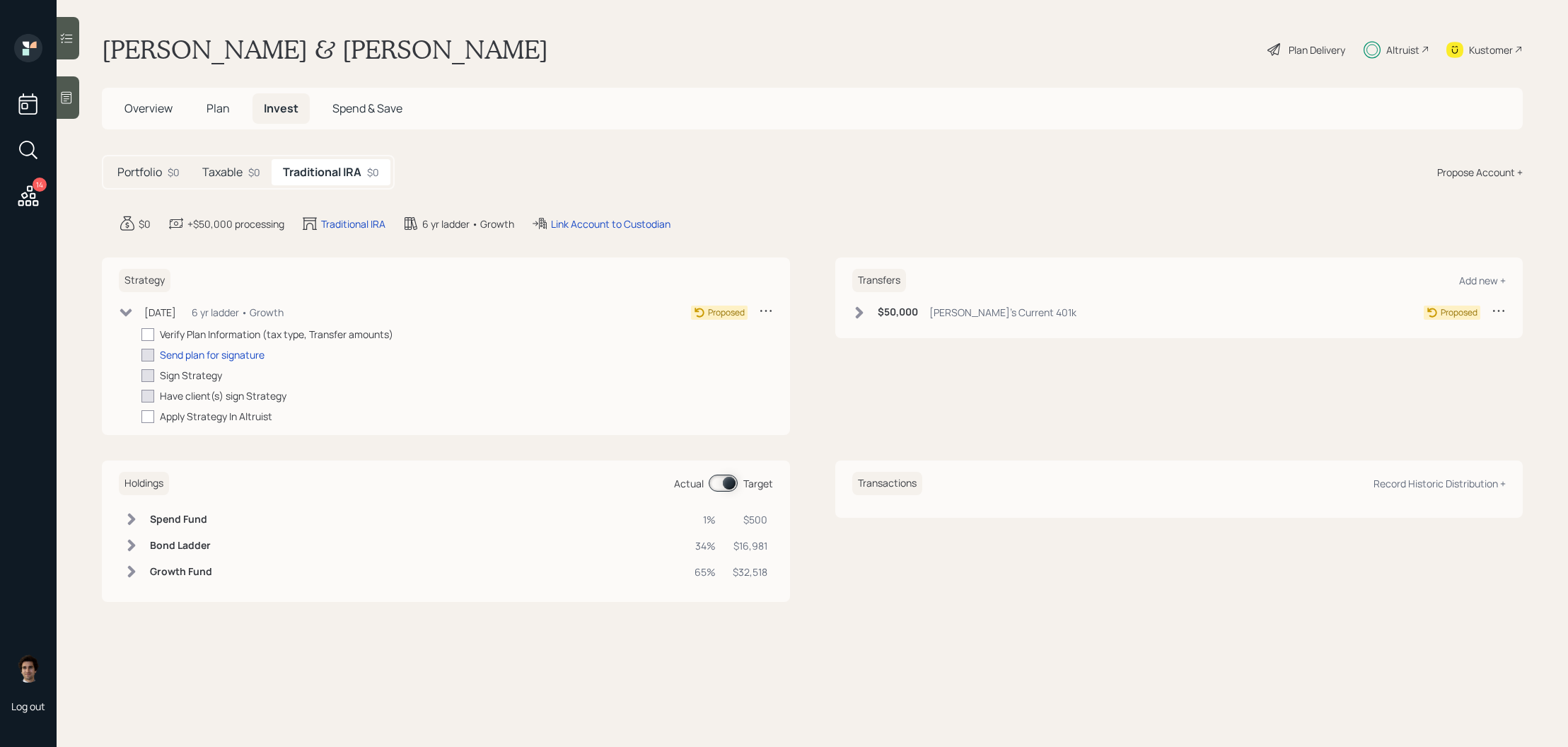
click at [252, 171] on div "$0" at bounding box center [254, 172] width 12 height 14
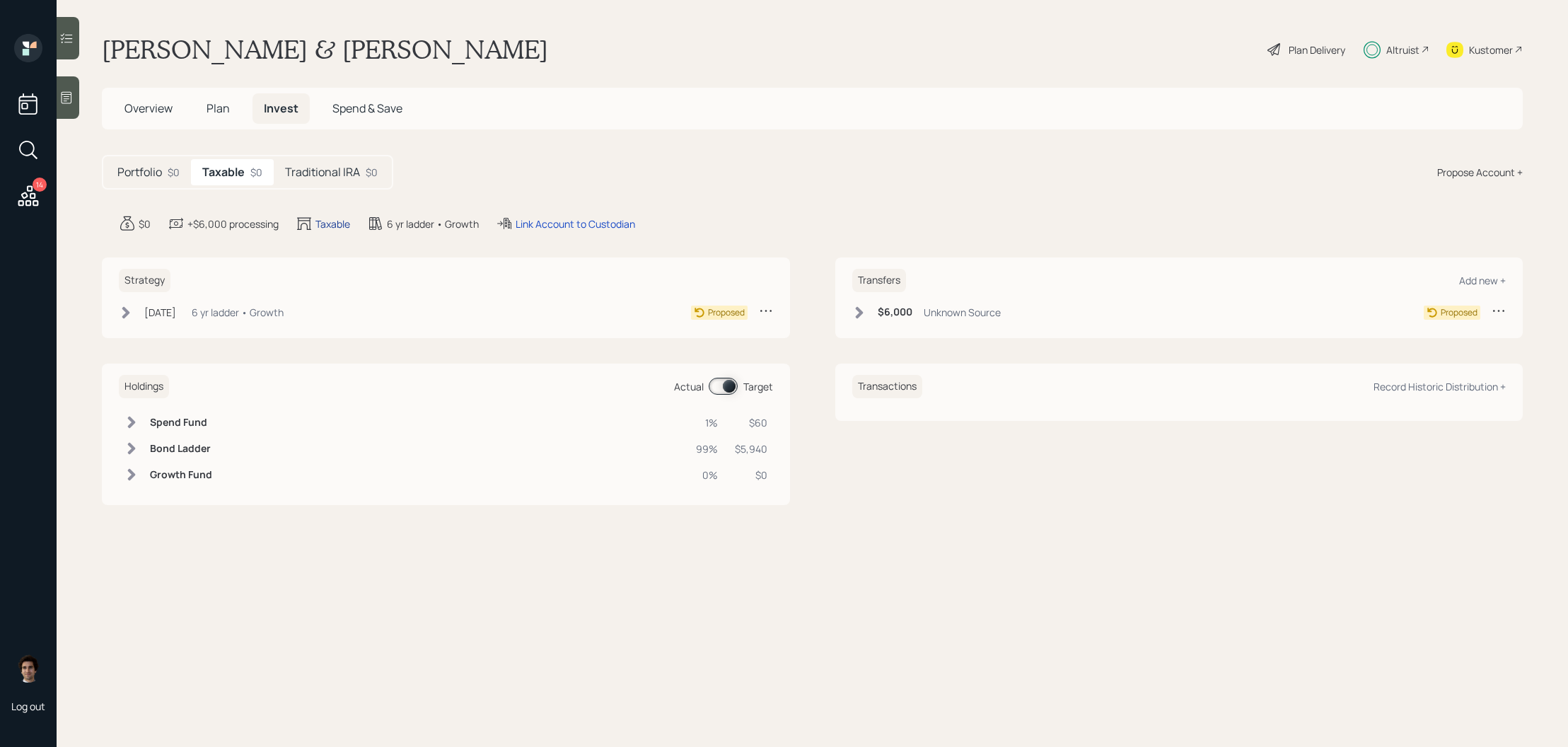
click at [317, 221] on div "Taxable" at bounding box center [332, 224] width 35 height 14
select select "taxable"
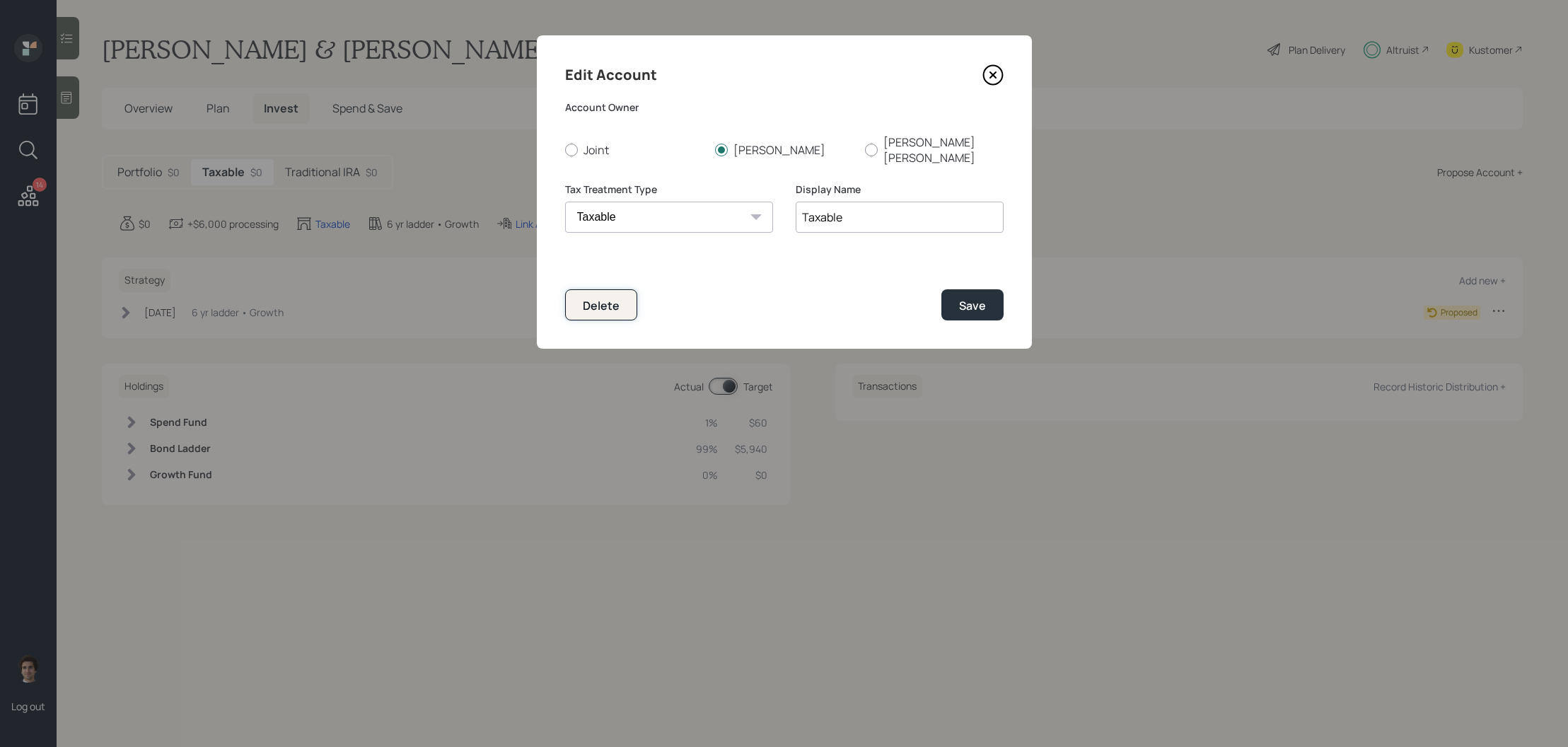
click at [600, 298] on div "Delete" at bounding box center [601, 306] width 37 height 15
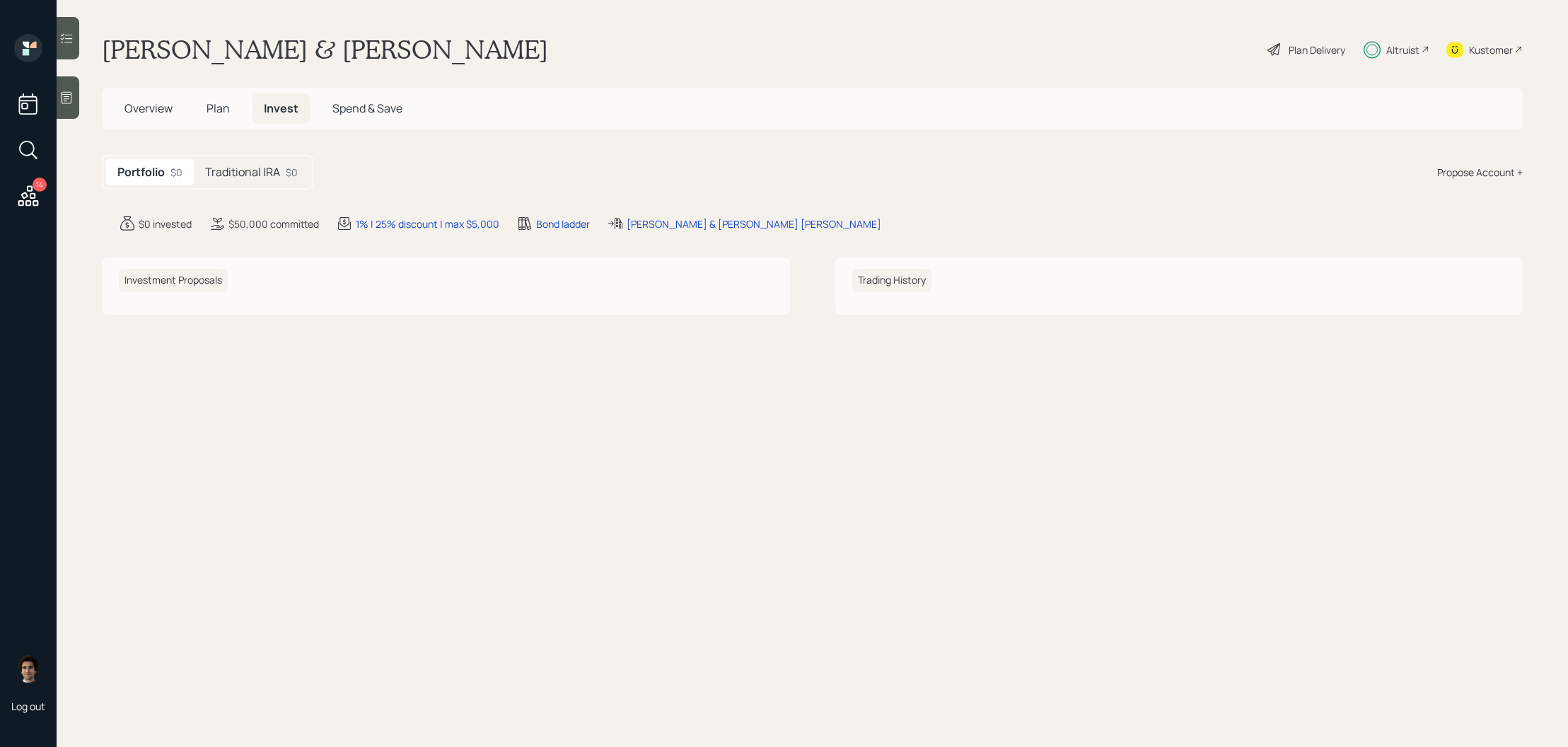
click at [262, 169] on h5 "Traditional IRA" at bounding box center [243, 173] width 75 height 13
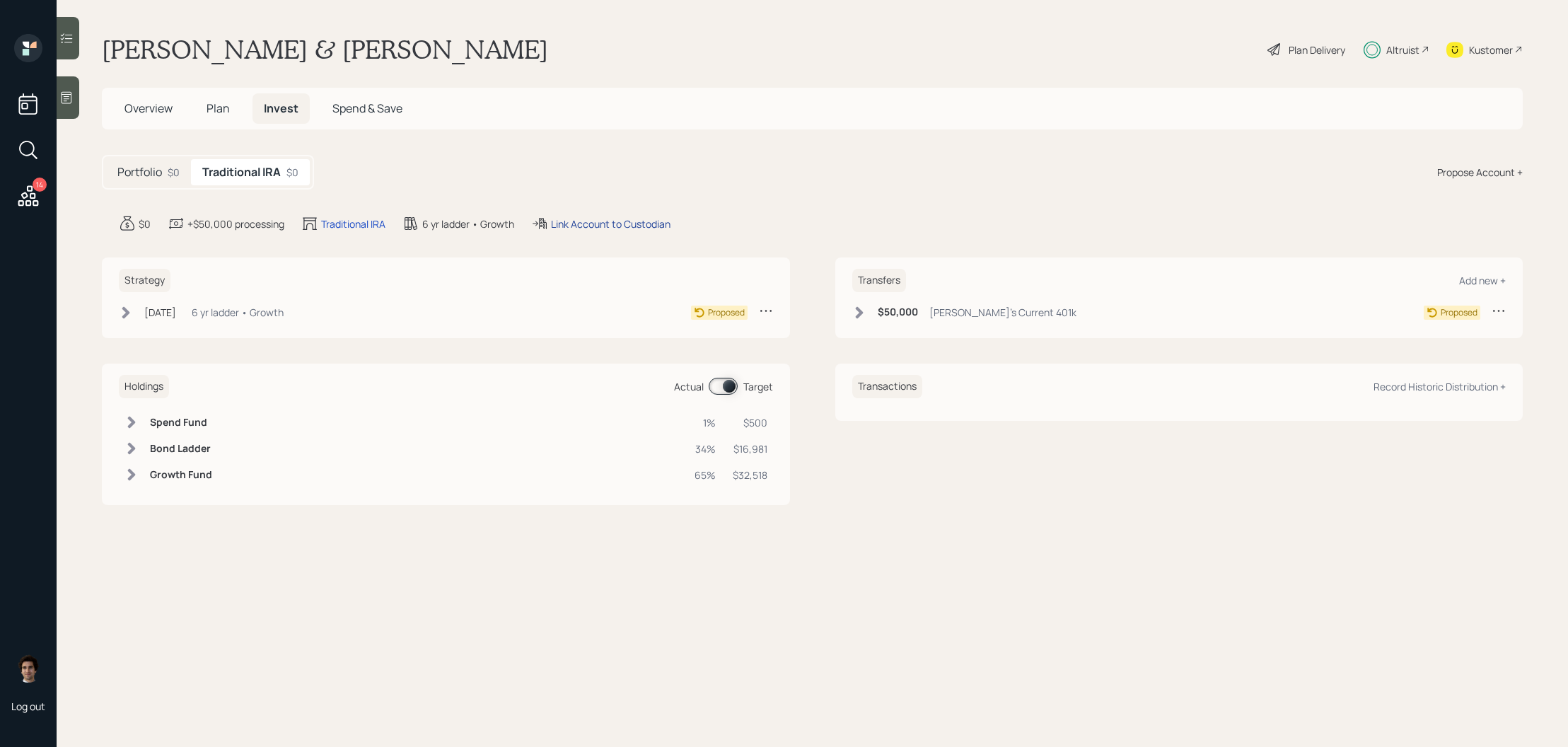
click at [577, 227] on div "Link Account to Custodian" at bounding box center [611, 224] width 120 height 14
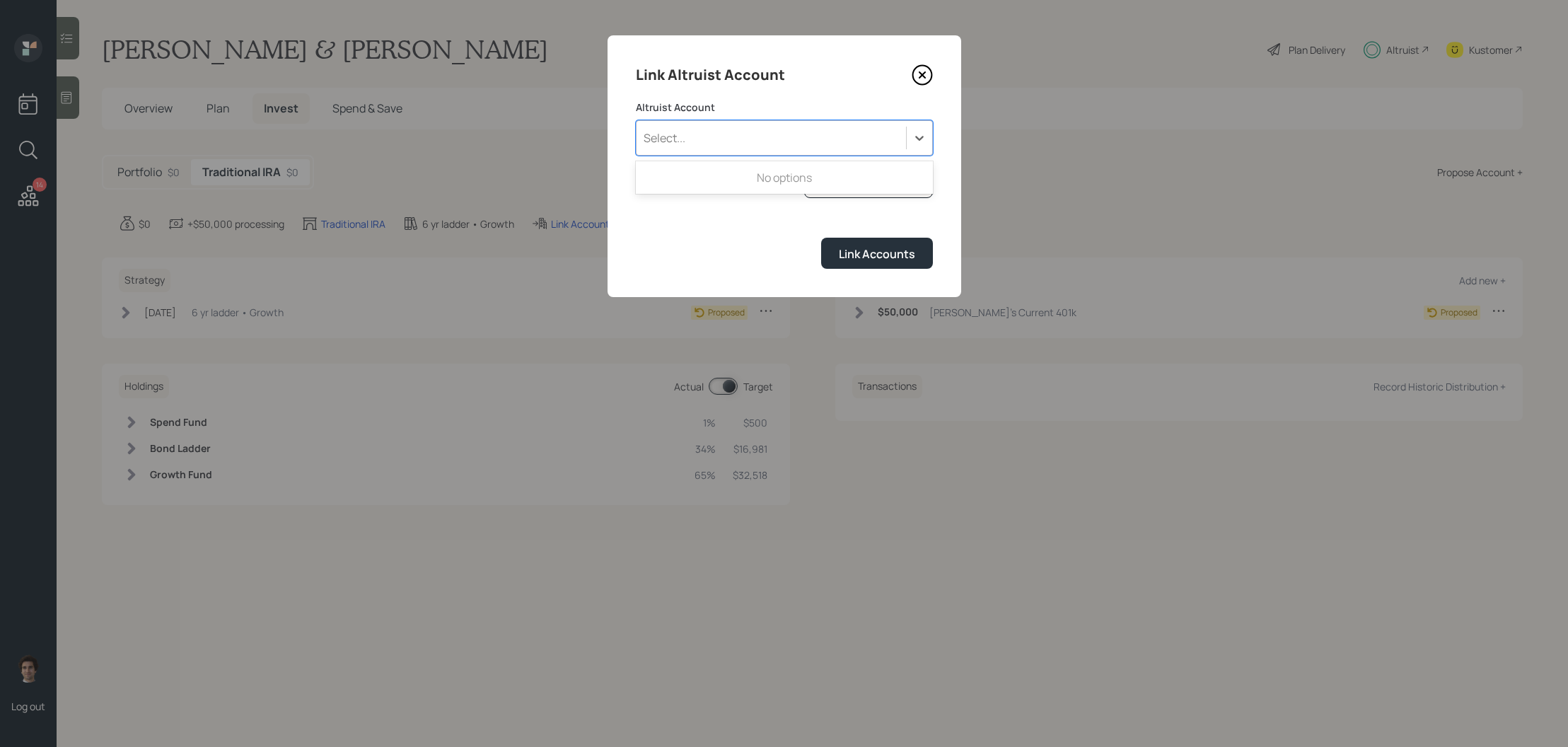
click at [773, 153] on div "Select..." at bounding box center [784, 138] width 297 height 36
click at [922, 76] on icon at bounding box center [921, 75] width 6 height 6
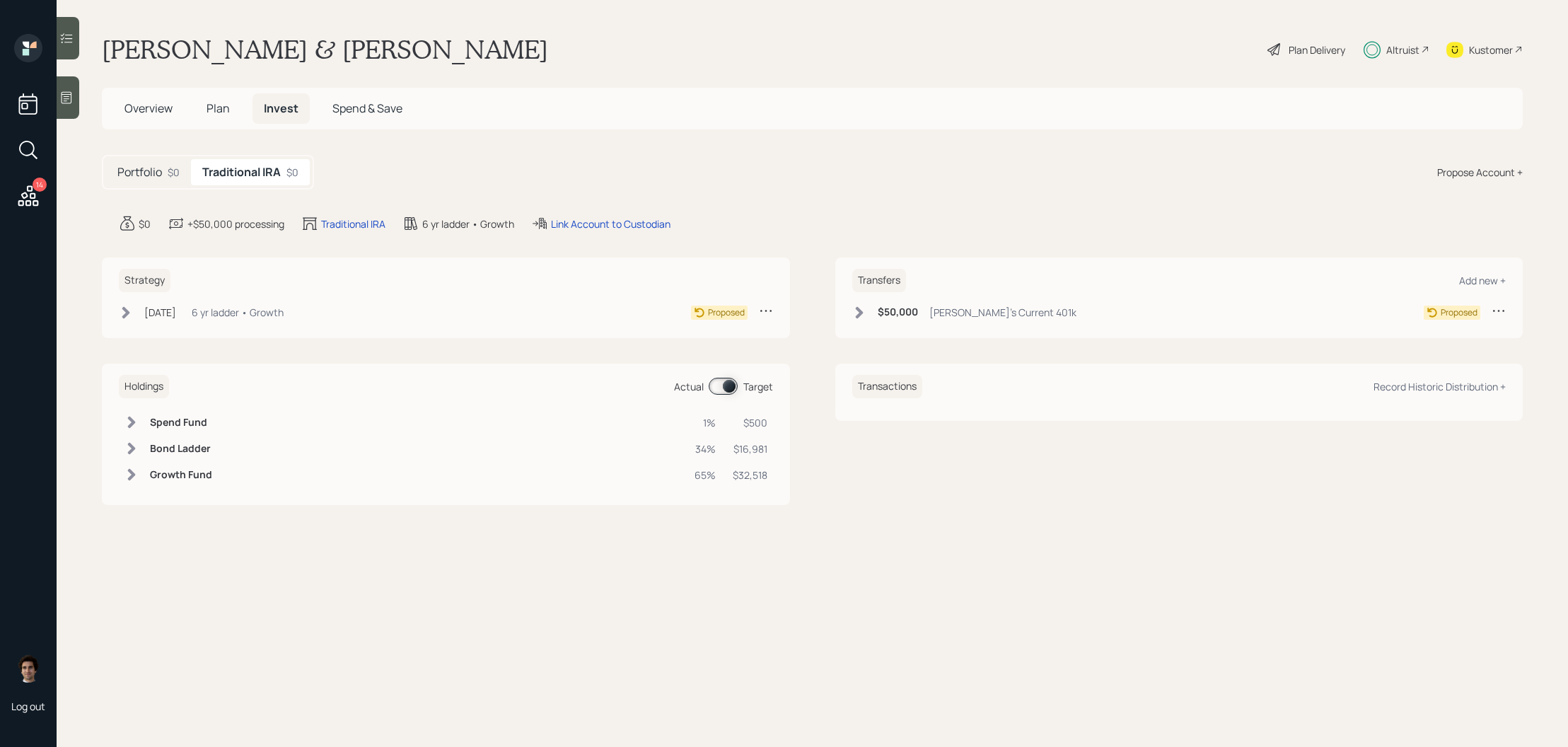
click at [283, 314] on div "6 yr ladder • Growth" at bounding box center [237, 311] width 92 height 14
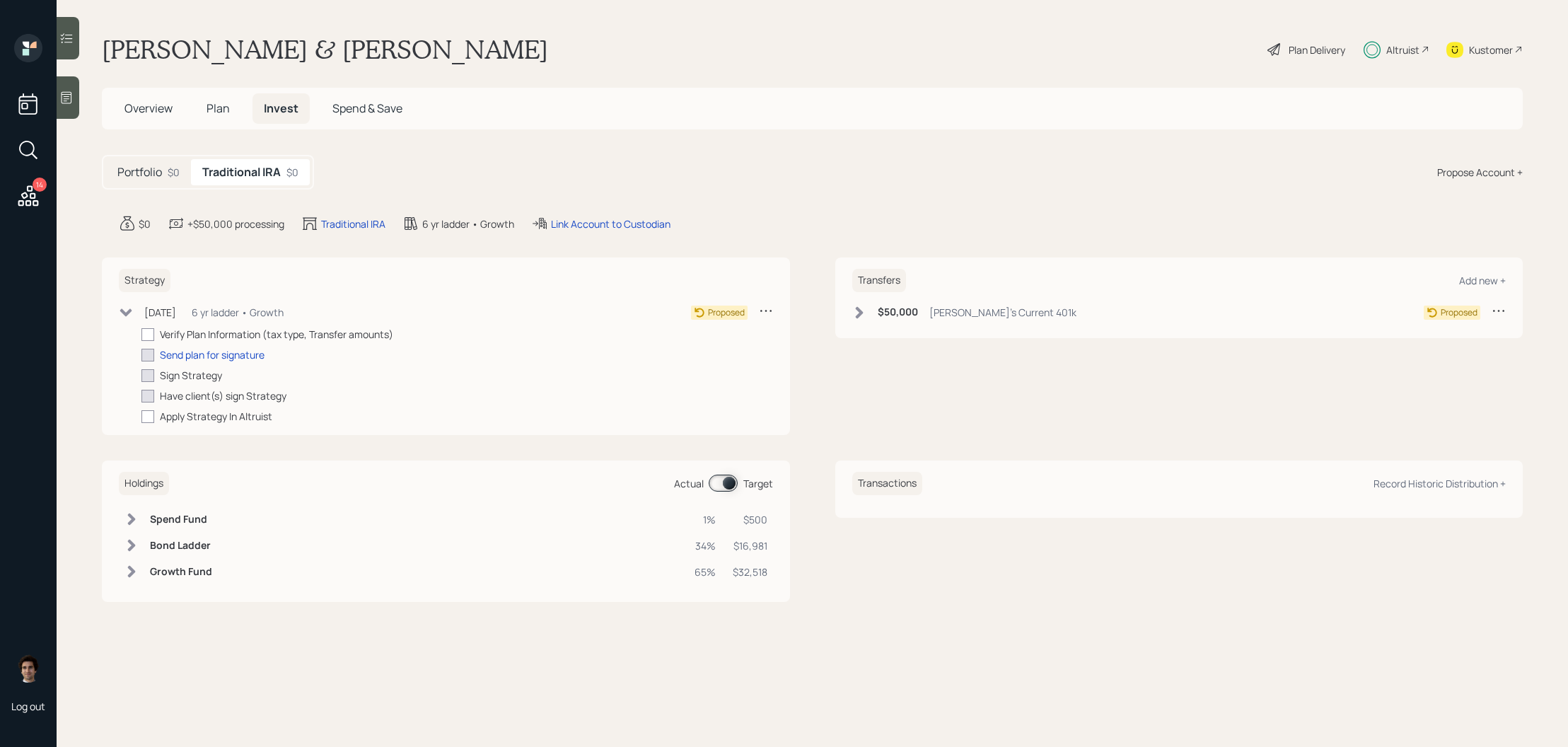
click at [134, 326] on div "Aug 19, 2025 Tuesday, August 19, 2025 5:38 PM EDT 6 yr ladder • Growth Proposed…" at bounding box center [445, 363] width 654 height 120
click at [157, 331] on label at bounding box center [150, 333] width 18 height 14
click at [142, 333] on input "checkbox" at bounding box center [141, 333] width 1 height 1
checkbox input "true"
click at [222, 355] on div "Send plan for signature" at bounding box center [212, 354] width 105 height 14
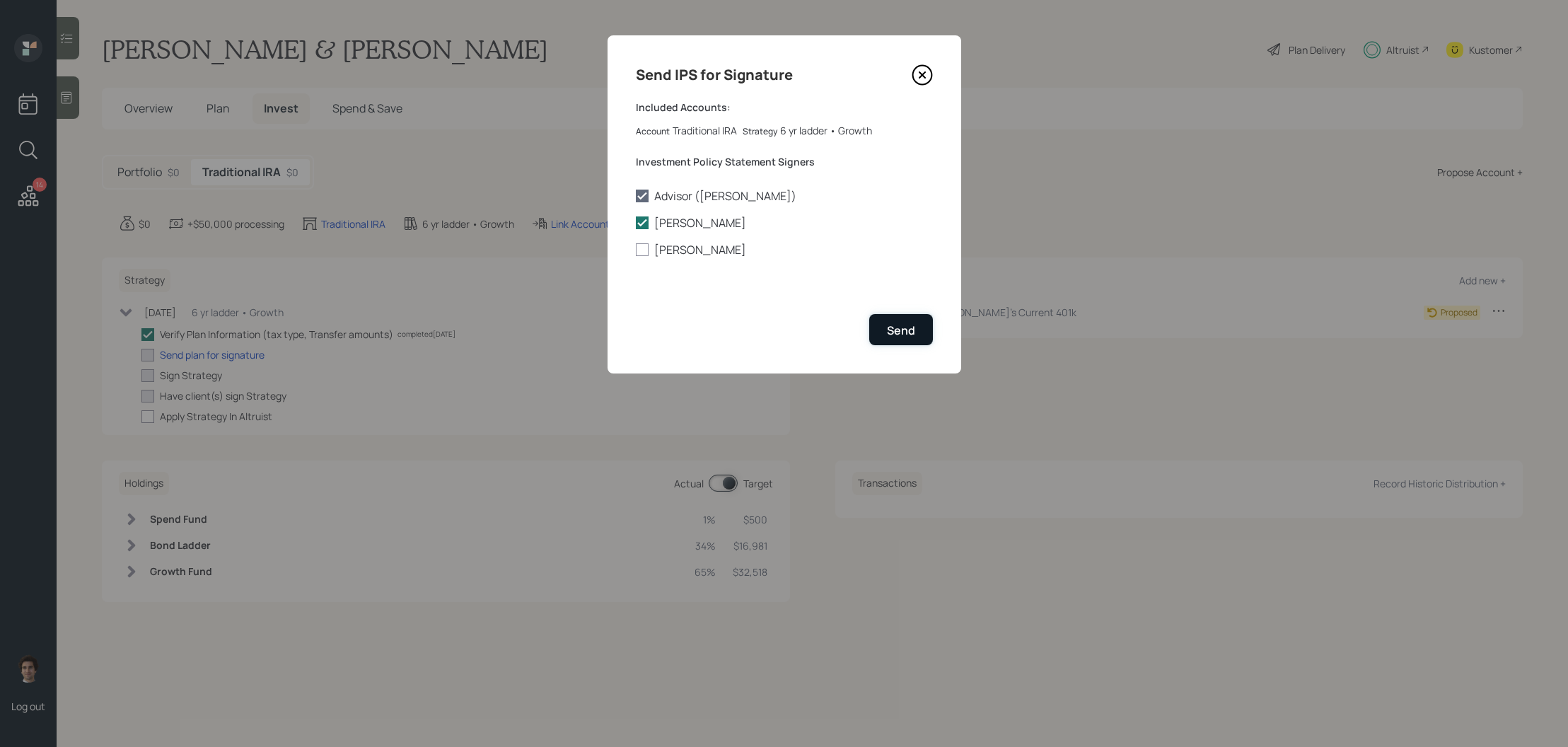
click at [882, 320] on button "Send" at bounding box center [901, 330] width 64 height 31
checkbox input "true"
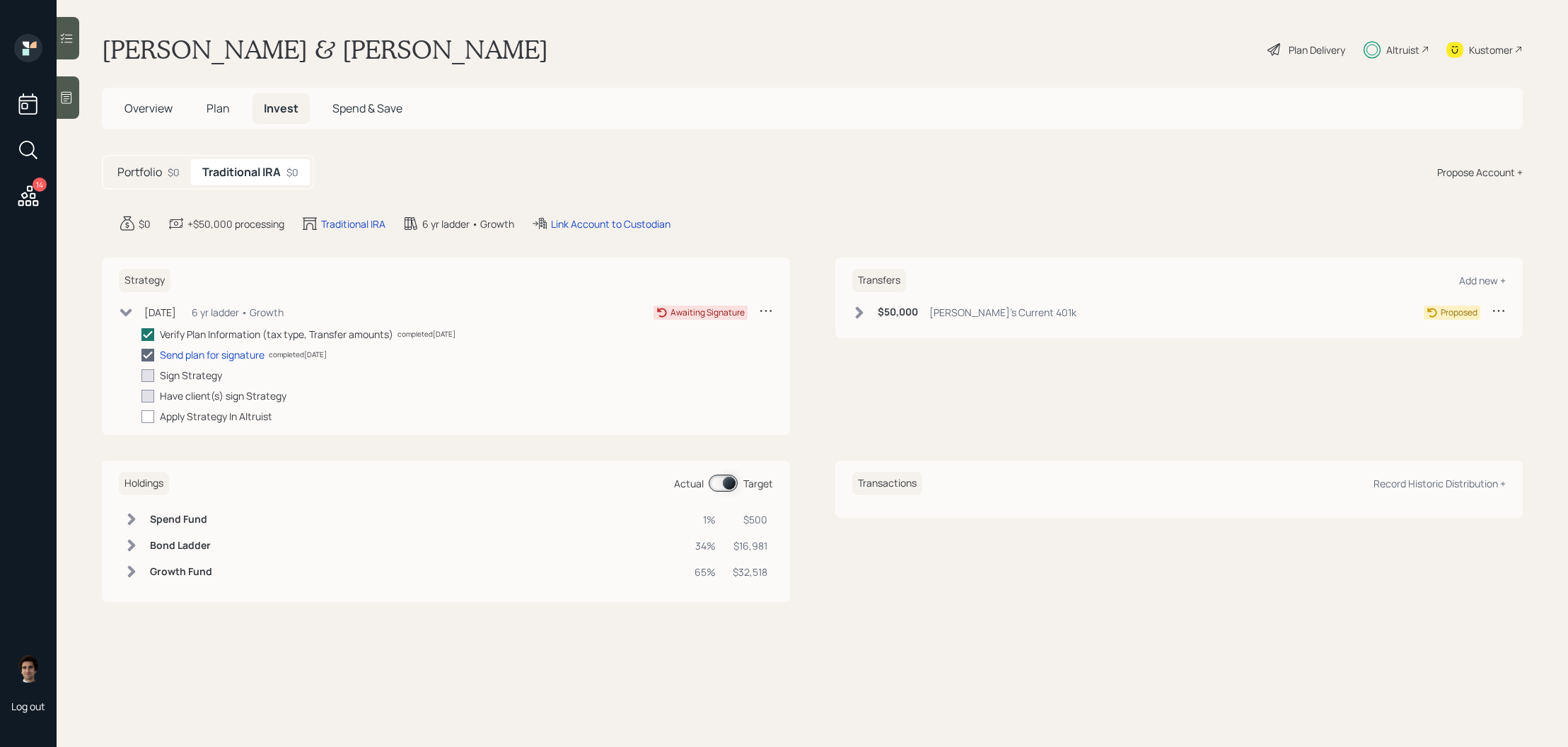
click at [939, 320] on div "$50,000 Tim's Current 401k" at bounding box center [964, 312] width 225 height 17
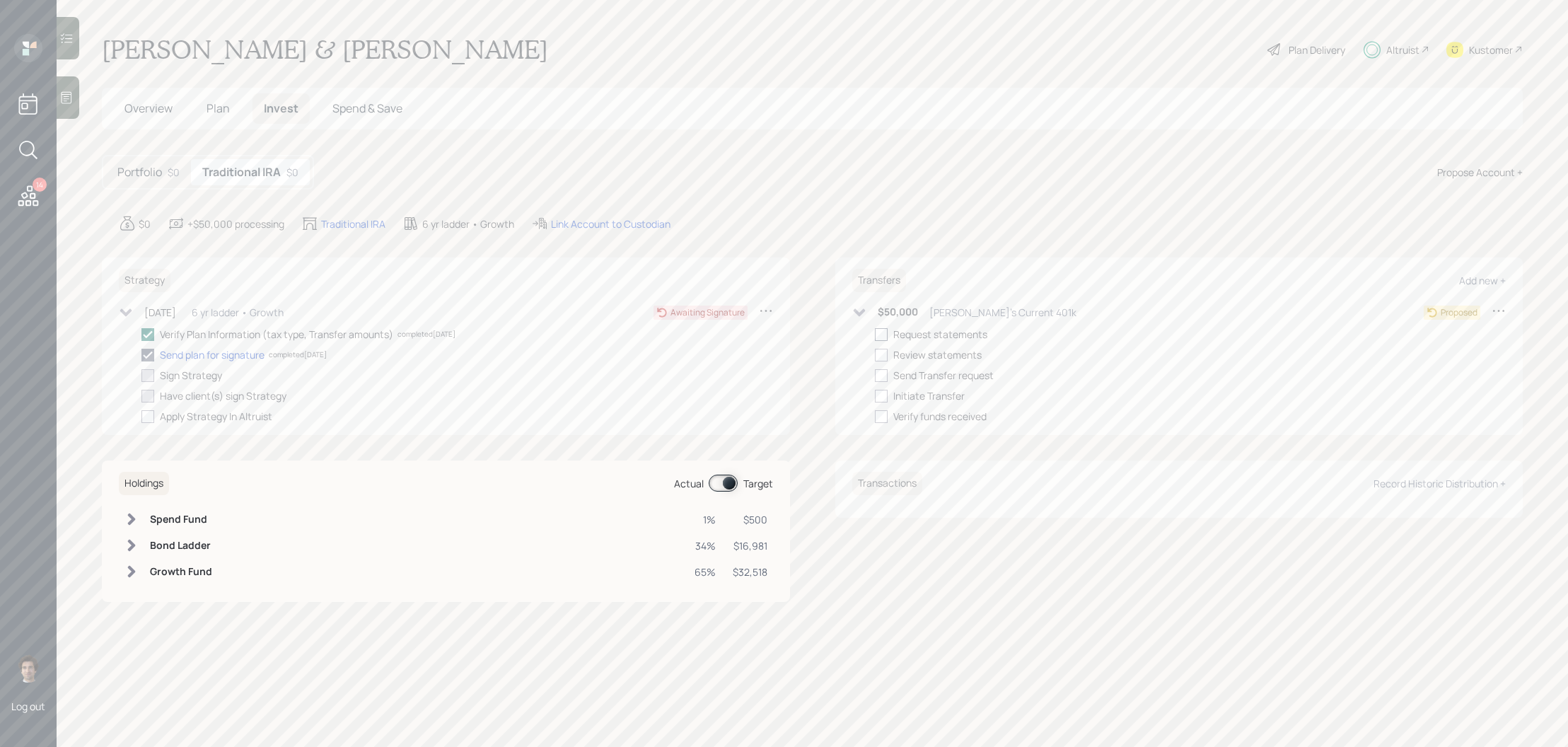
click at [877, 333] on div at bounding box center [881, 333] width 13 height 13
click at [875, 333] on input "checkbox" at bounding box center [874, 333] width 1 height 1
checkbox input "true"
click at [877, 354] on div at bounding box center [881, 355] width 13 height 13
click at [875, 355] on input "checkbox" at bounding box center [874, 355] width 1 height 1
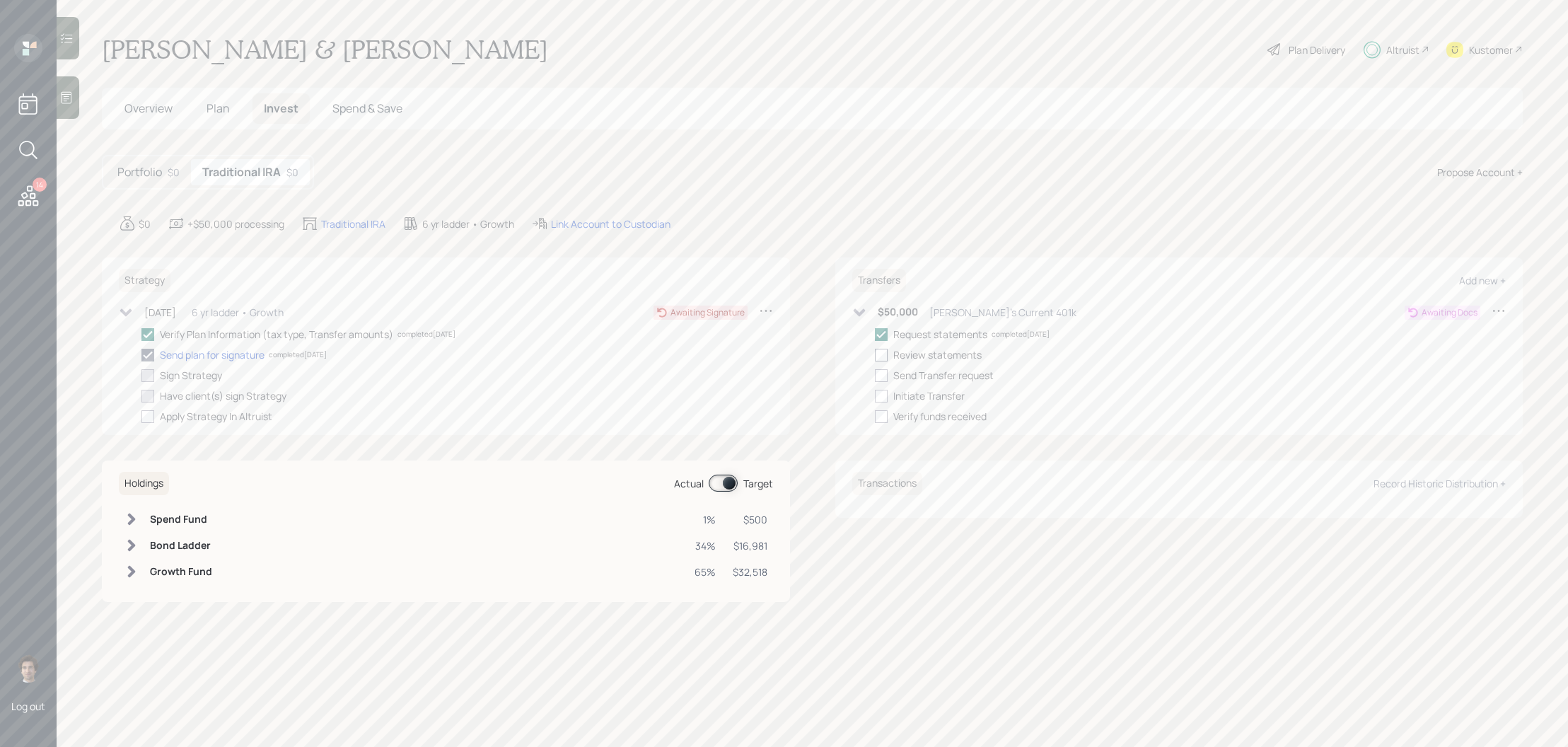
checkbox input "false"
checkbox input "true"
click at [879, 354] on icon at bounding box center [881, 355] width 13 height 13
click at [875, 355] on input "checkbox" at bounding box center [874, 355] width 1 height 1
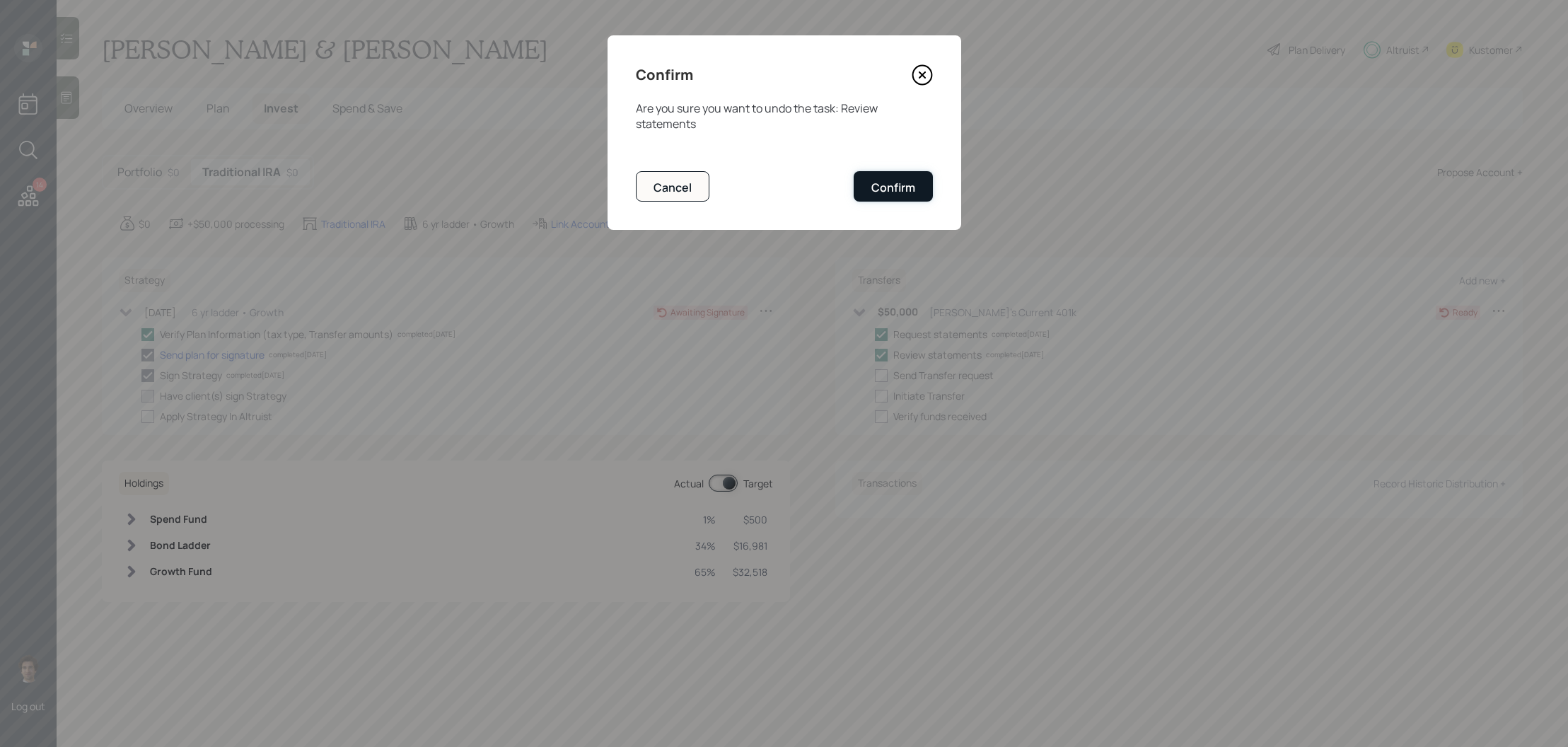
click at [888, 182] on div "Confirm" at bounding box center [892, 187] width 43 height 15
checkbox input "false"
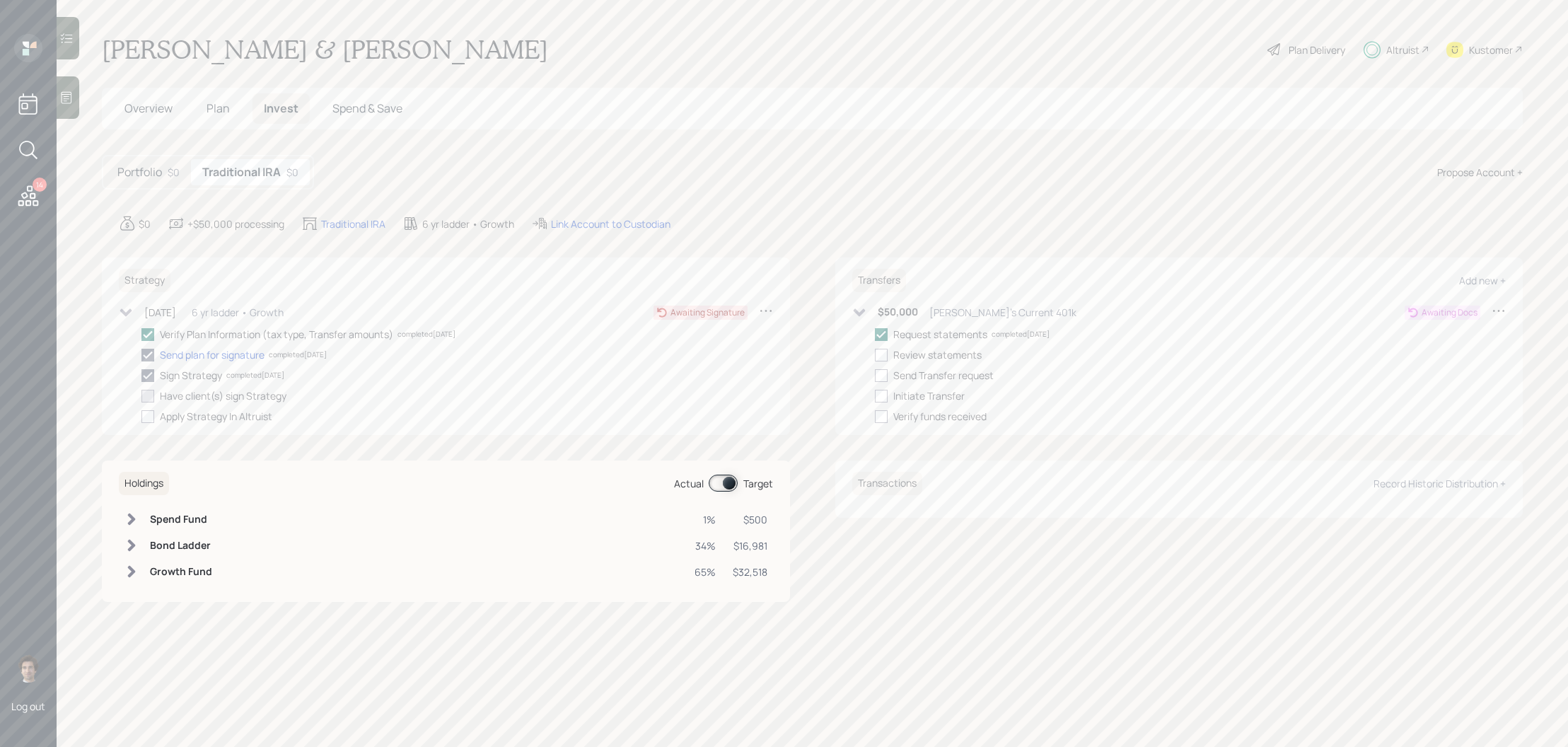
click at [156, 181] on div "Portfolio $0" at bounding box center [148, 172] width 85 height 26
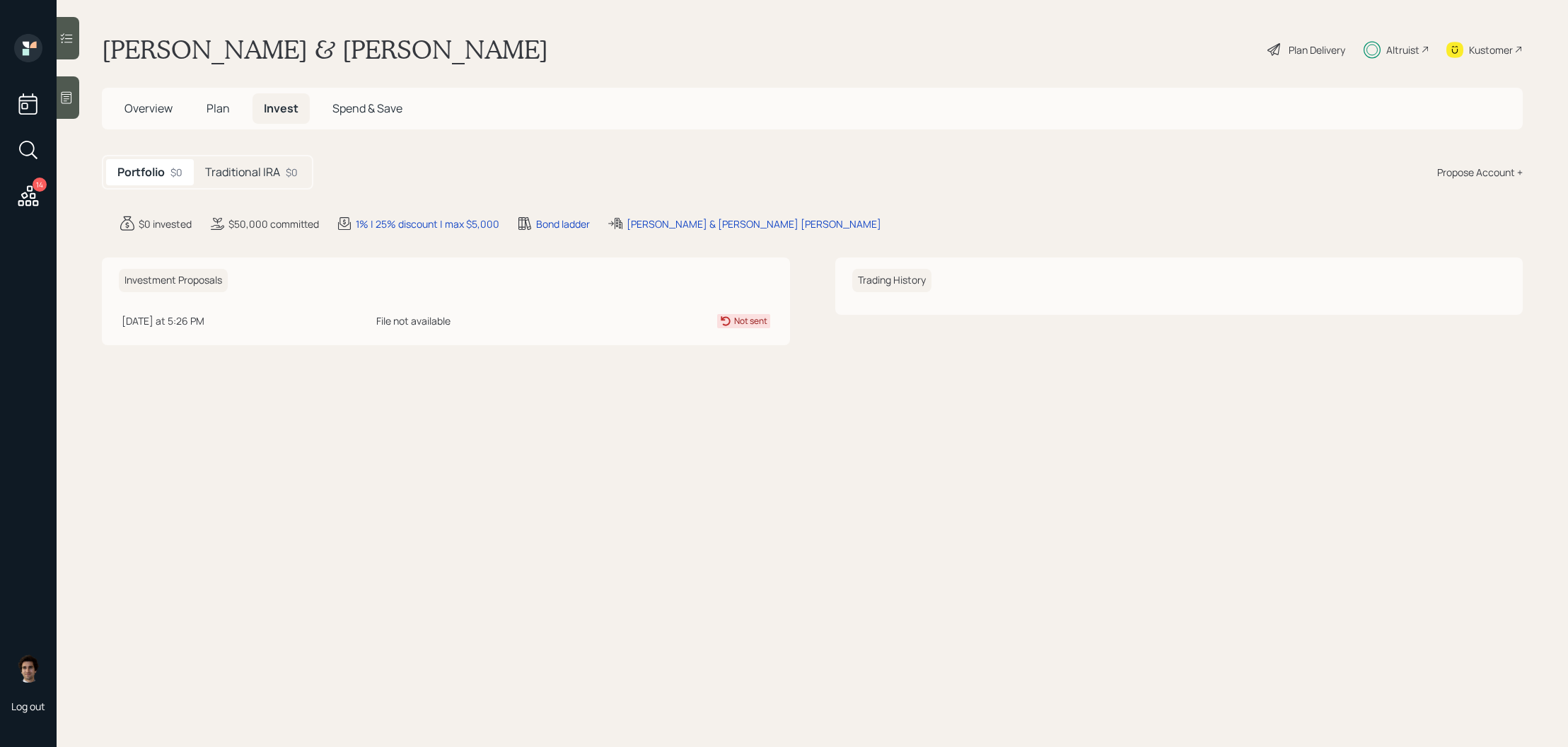
click at [216, 107] on span "Plan" at bounding box center [218, 108] width 23 height 15
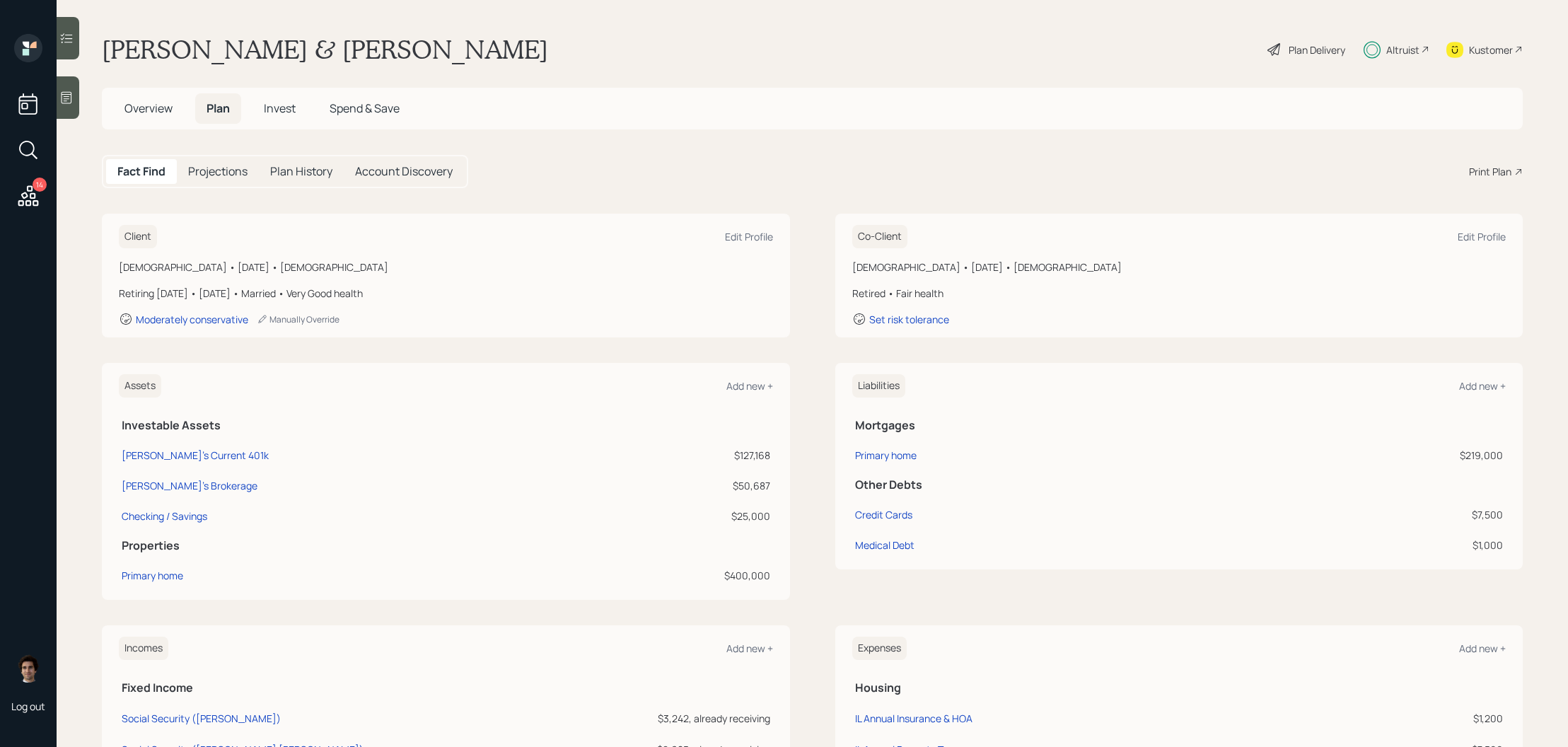
click at [180, 119] on h5 "Overview" at bounding box center [147, 109] width 70 height 31
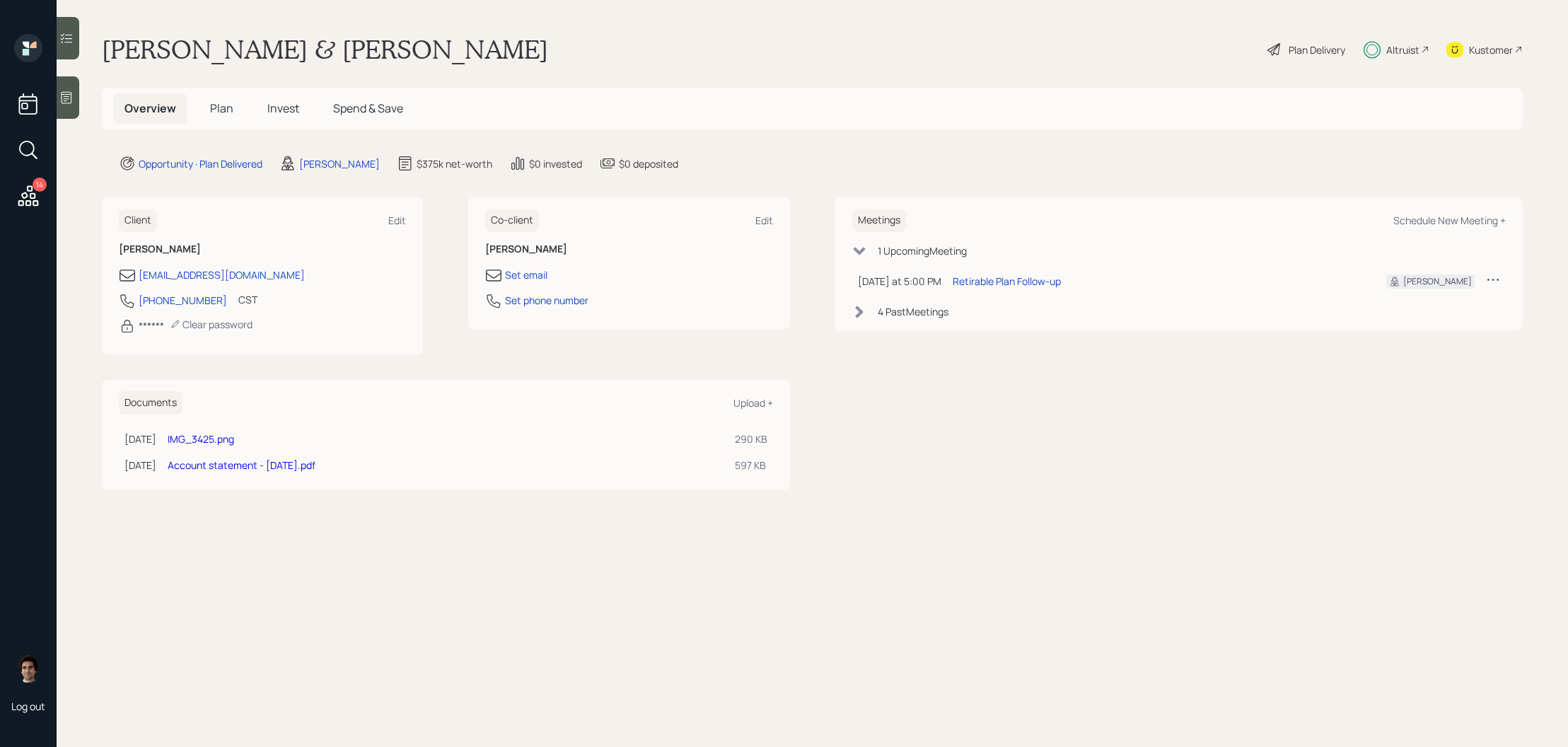
click at [1433, 211] on div "Meetings Schedule New Meeting +" at bounding box center [1179, 220] width 654 height 23
click at [1433, 219] on div "Schedule New Meeting +" at bounding box center [1448, 221] width 113 height 13
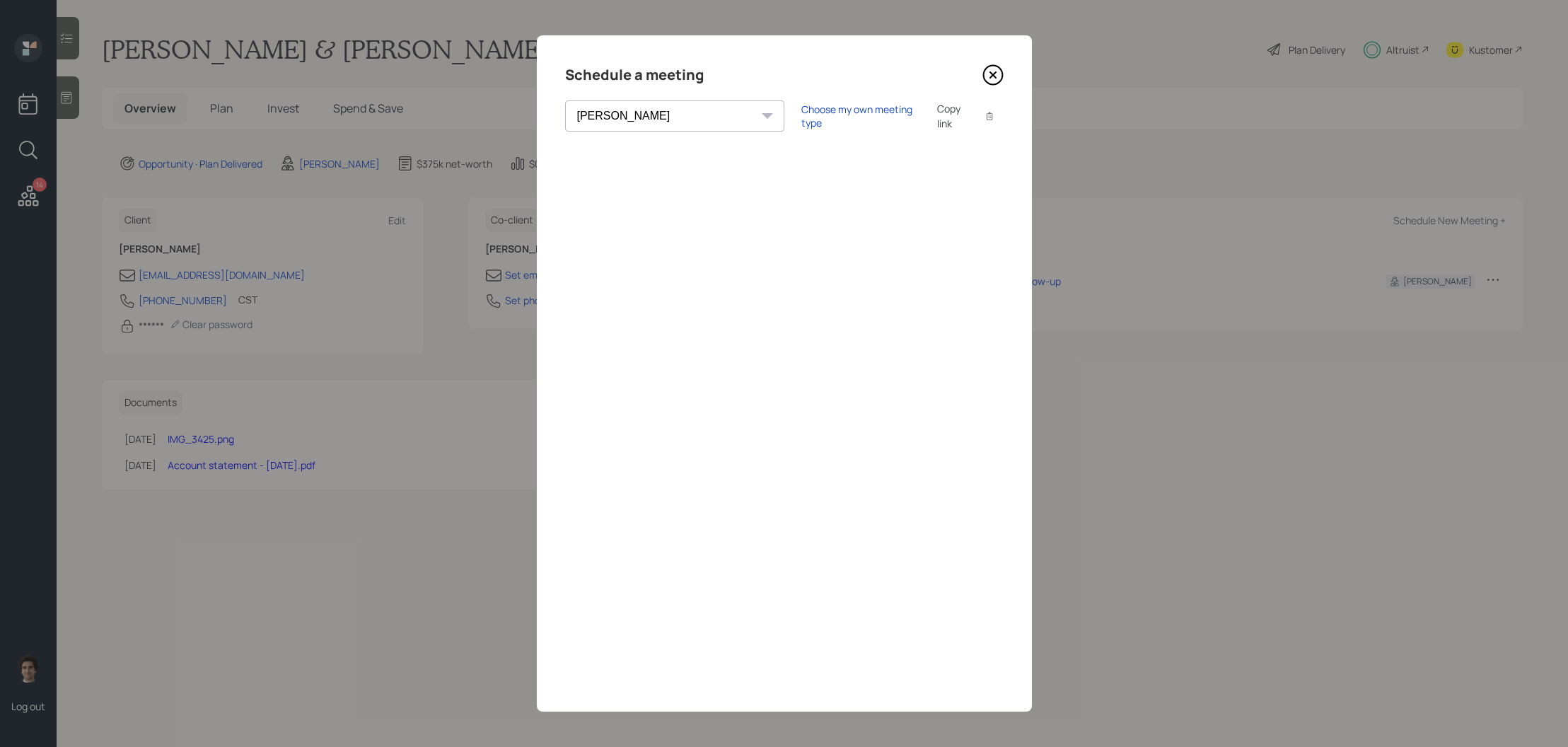
click at [808, 124] on div "Choose my own meeting type Copy link Copy text" at bounding box center [902, 116] width 202 height 30
click at [584, 113] on select "Theresa Spinello Matthew Burke Xavier Ross Eitan Bar-David Ian Yamey Trevor Nel…" at bounding box center [674, 116] width 219 height 31
select select "ade3b313-576a-42c5-b346-1eb294908ae6"
click at [565, 100] on select "Theresa Spinello Matthew Burke Xavier Ross Eitan Bar-David Ian Yamey Trevor Nel…" at bounding box center [674, 116] width 219 height 31
click at [811, 121] on div "Choose my own meeting type" at bounding box center [860, 116] width 119 height 27
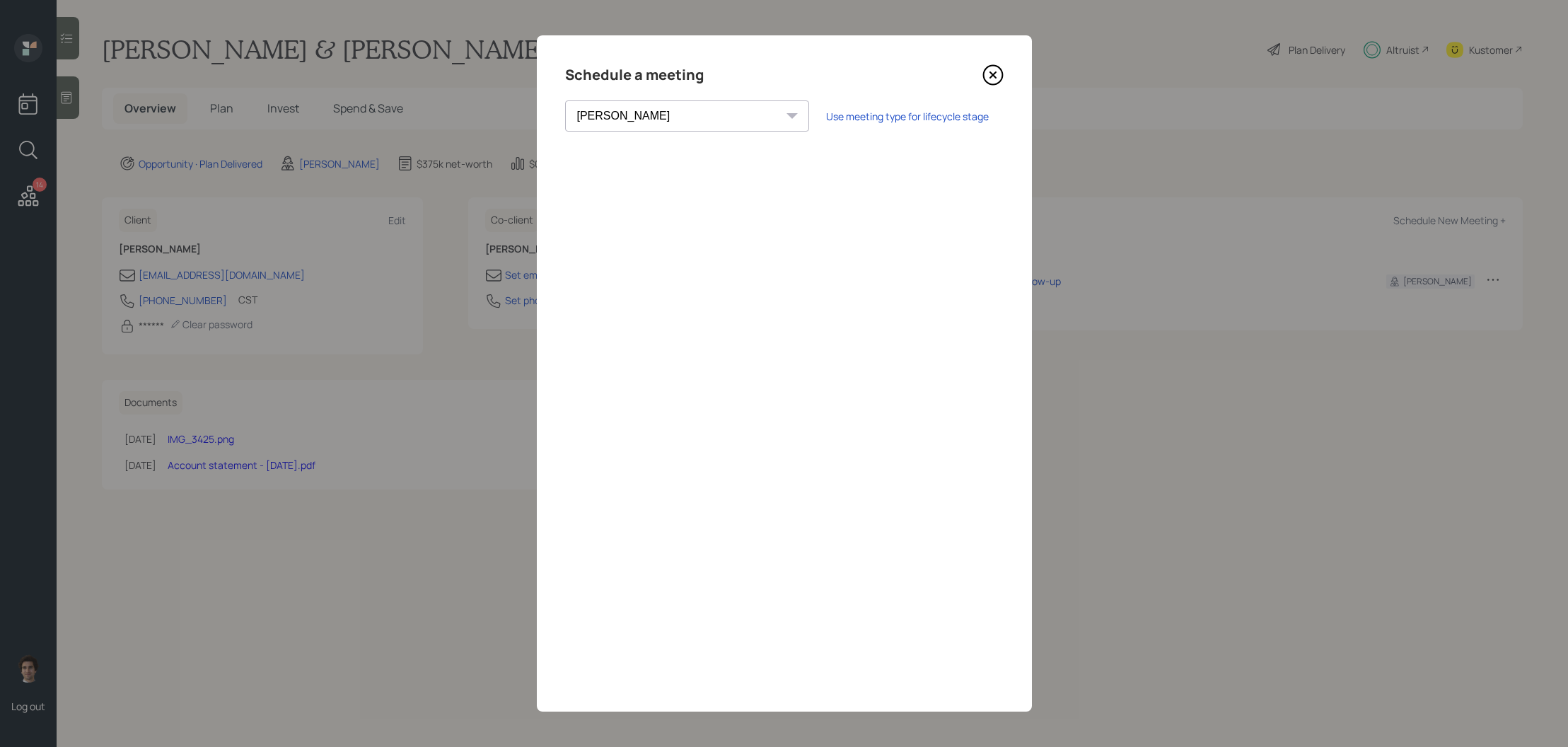
click at [997, 70] on icon at bounding box center [993, 75] width 21 height 21
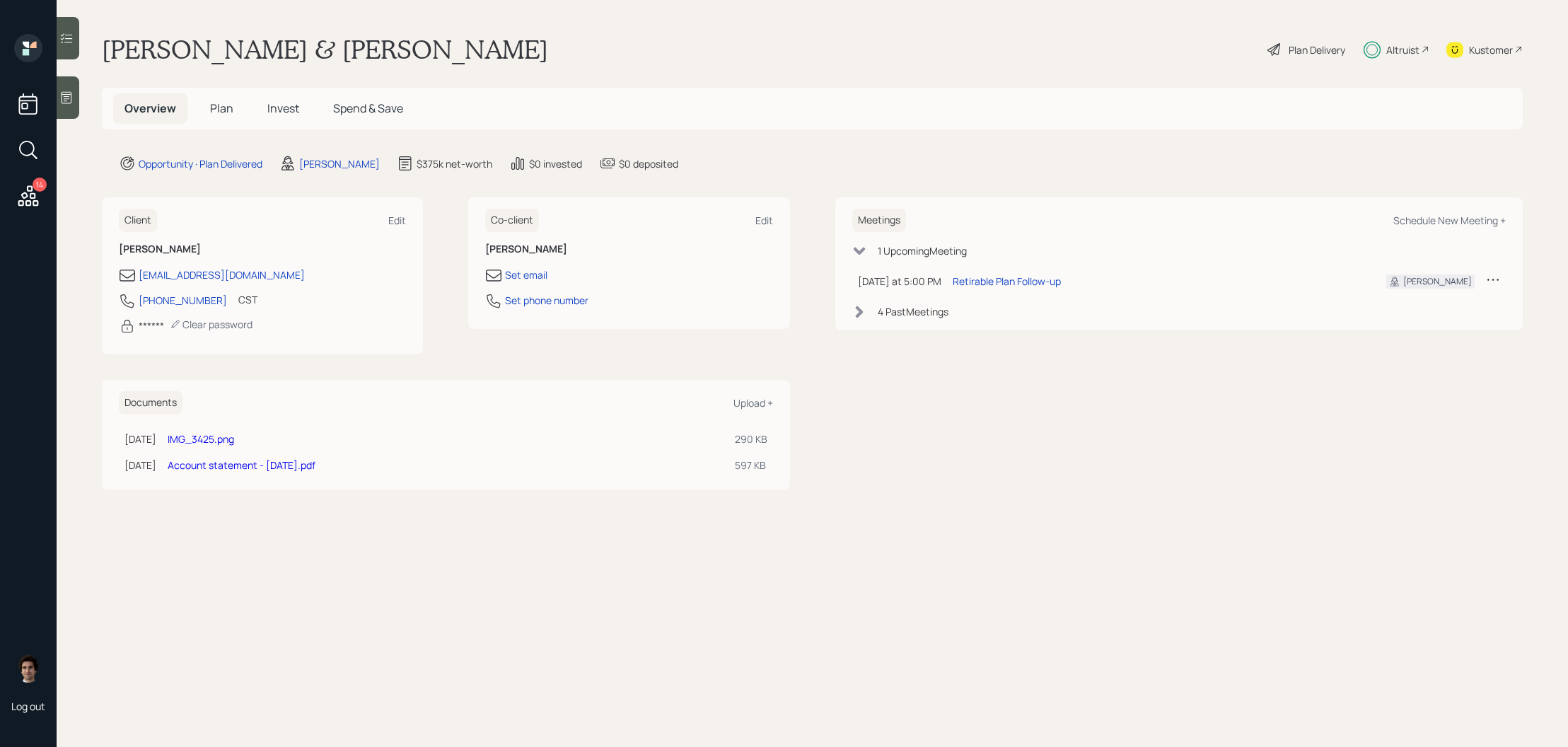
click at [302, 116] on h5 "Invest" at bounding box center [283, 109] width 54 height 31
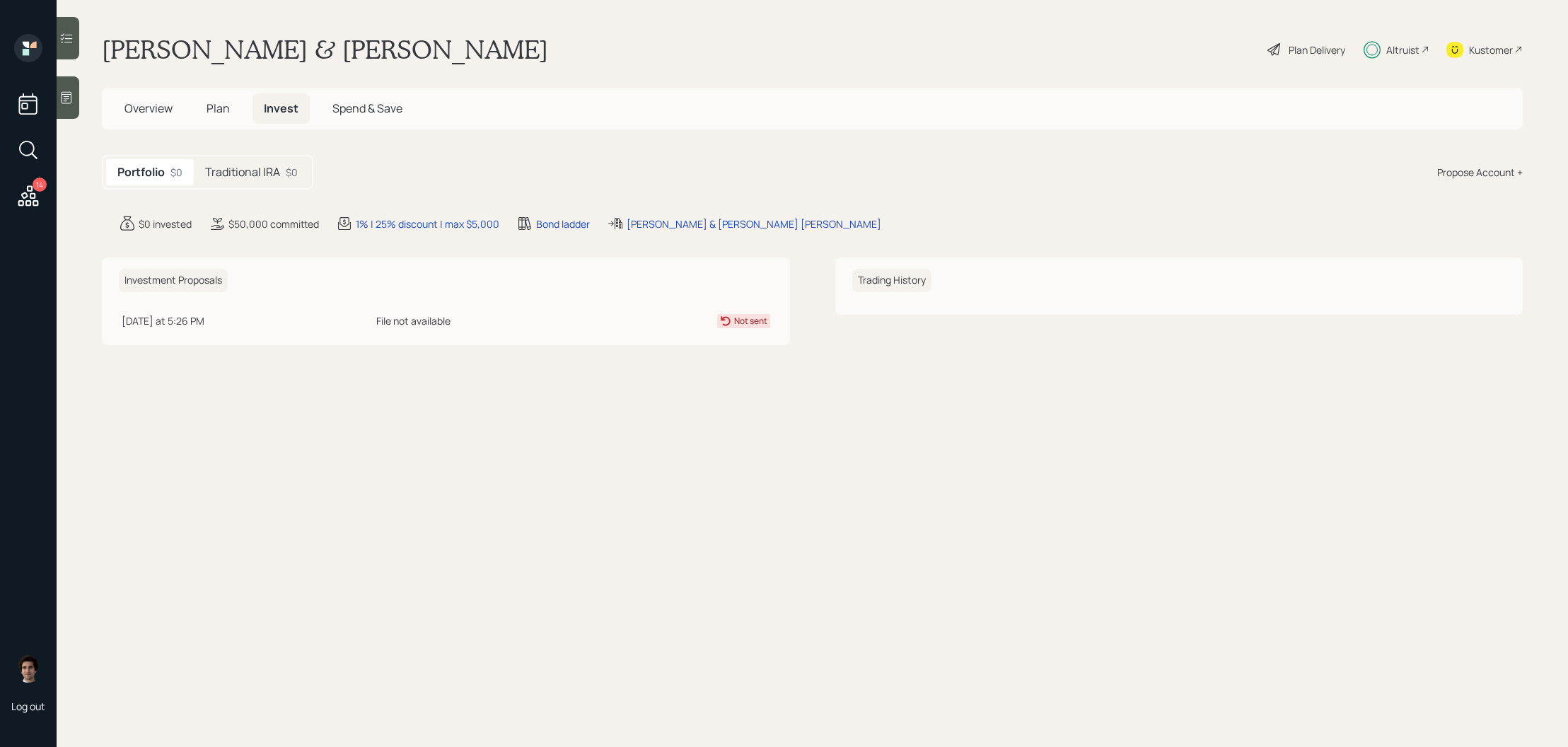
click at [276, 116] on h5 "Invest" at bounding box center [280, 109] width 57 height 31
click at [215, 167] on h5 "Traditional IRA" at bounding box center [243, 173] width 75 height 13
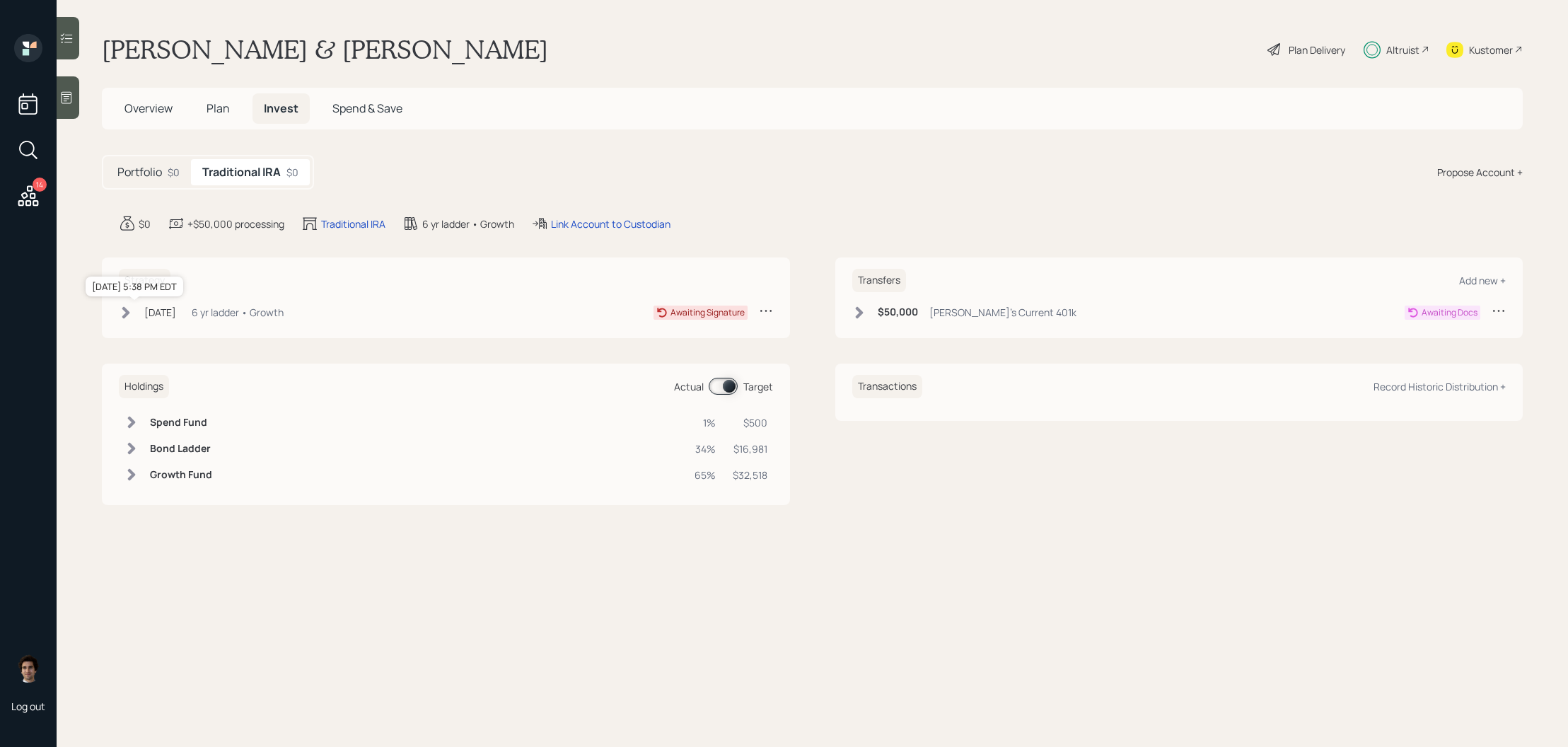
click at [161, 317] on div "Aug 19, 2025" at bounding box center [160, 311] width 32 height 14
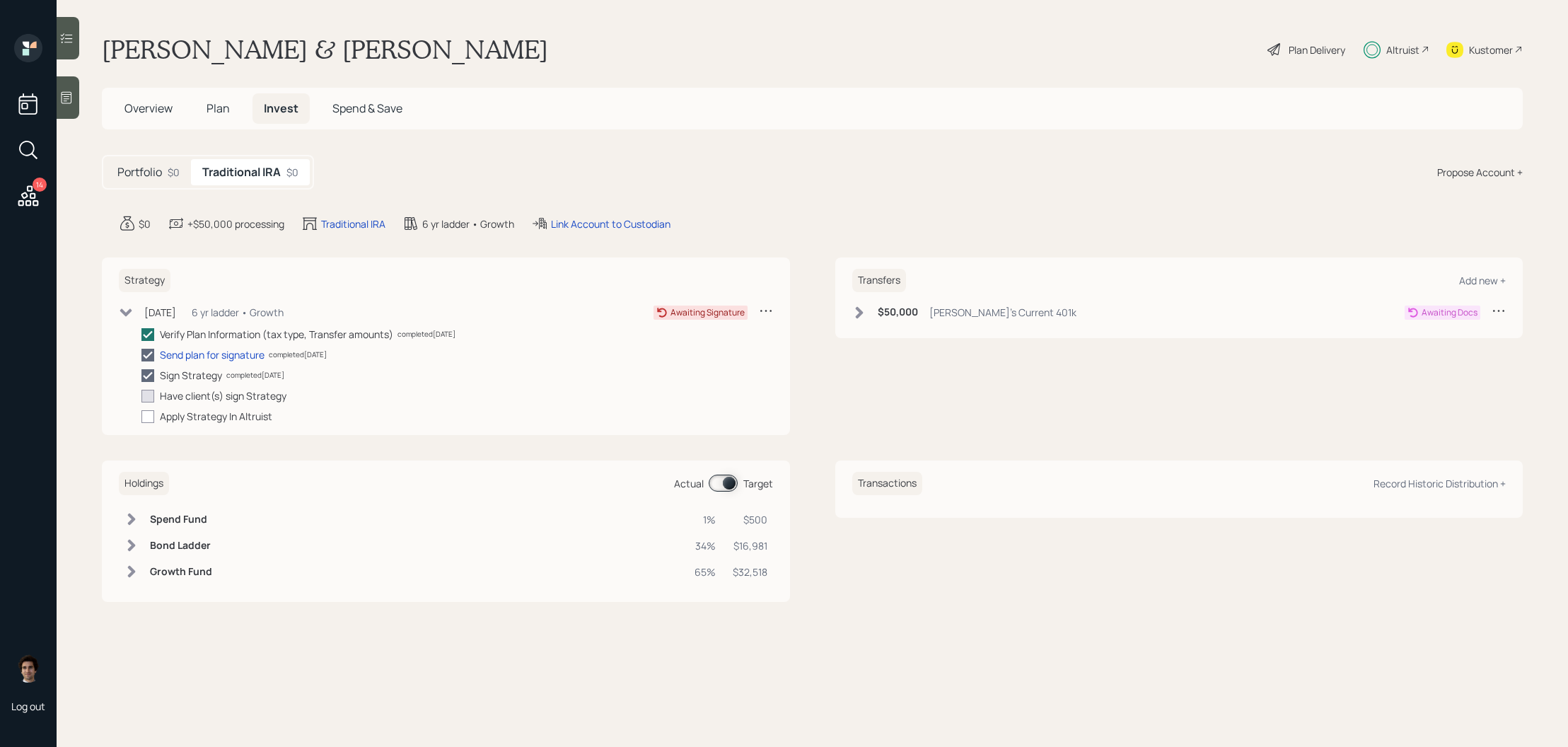
click at [210, 110] on span "Plan" at bounding box center [218, 108] width 23 height 15
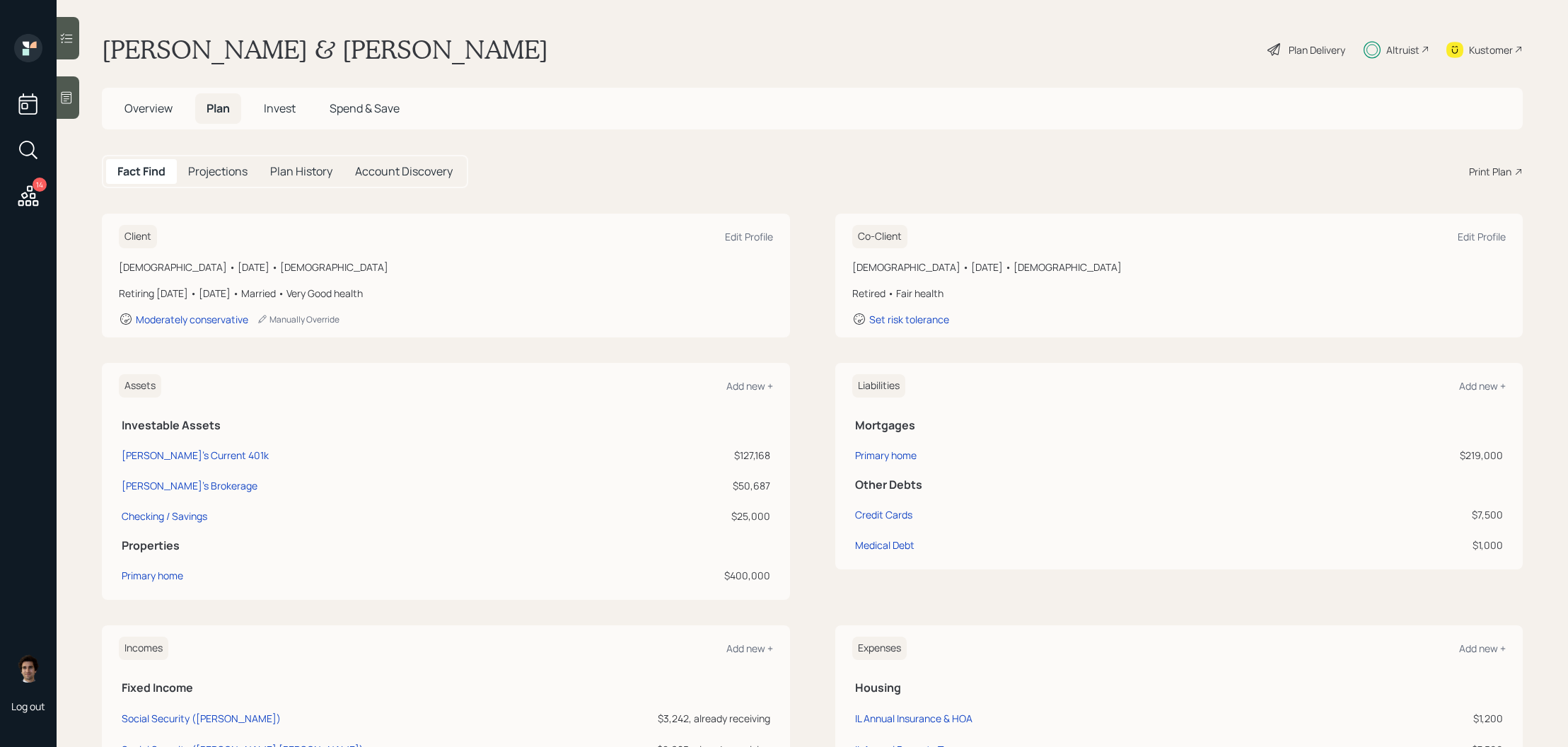
click at [1289, 43] on div "Plan Delivery" at bounding box center [1316, 49] width 57 height 14
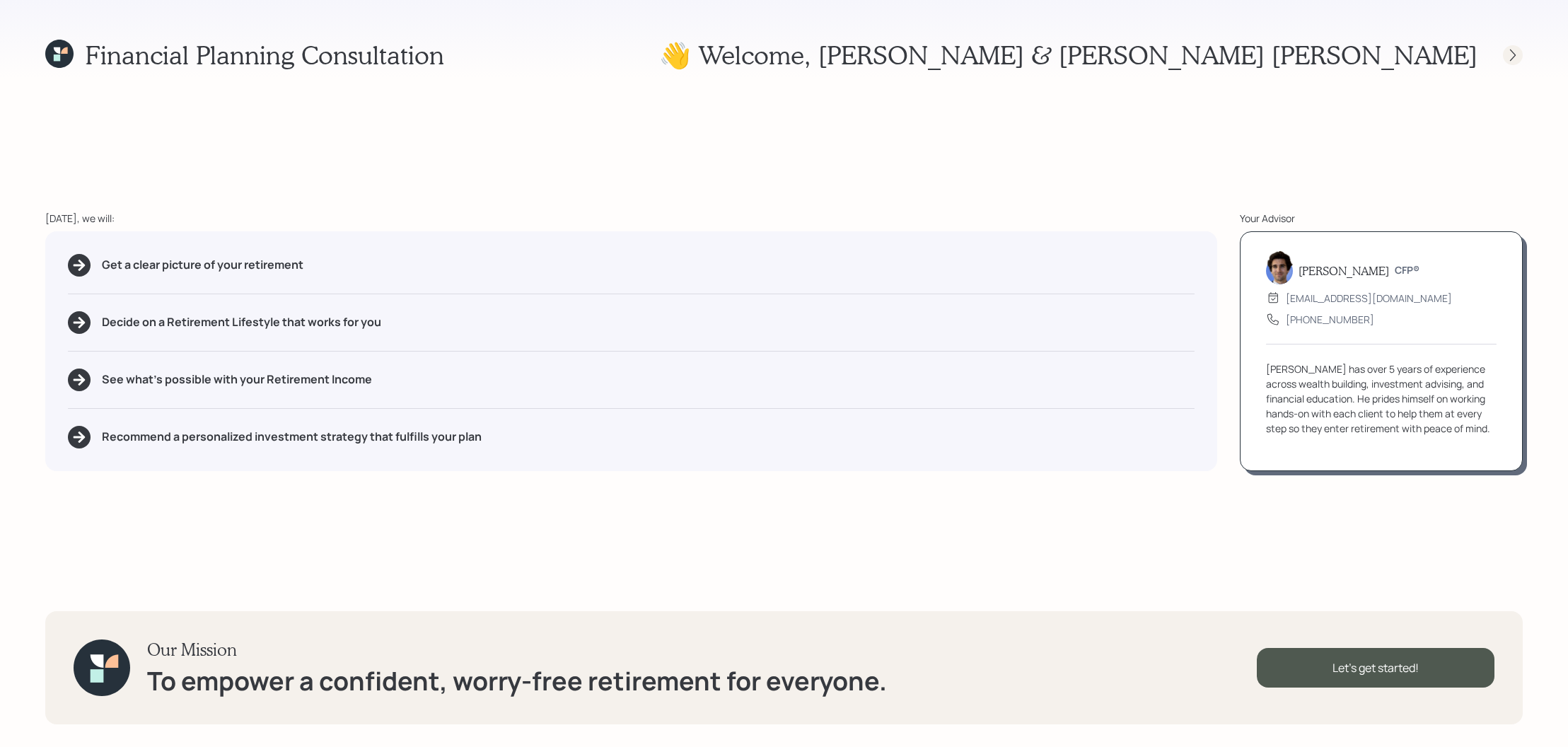
click at [1517, 56] on icon at bounding box center [1512, 55] width 14 height 14
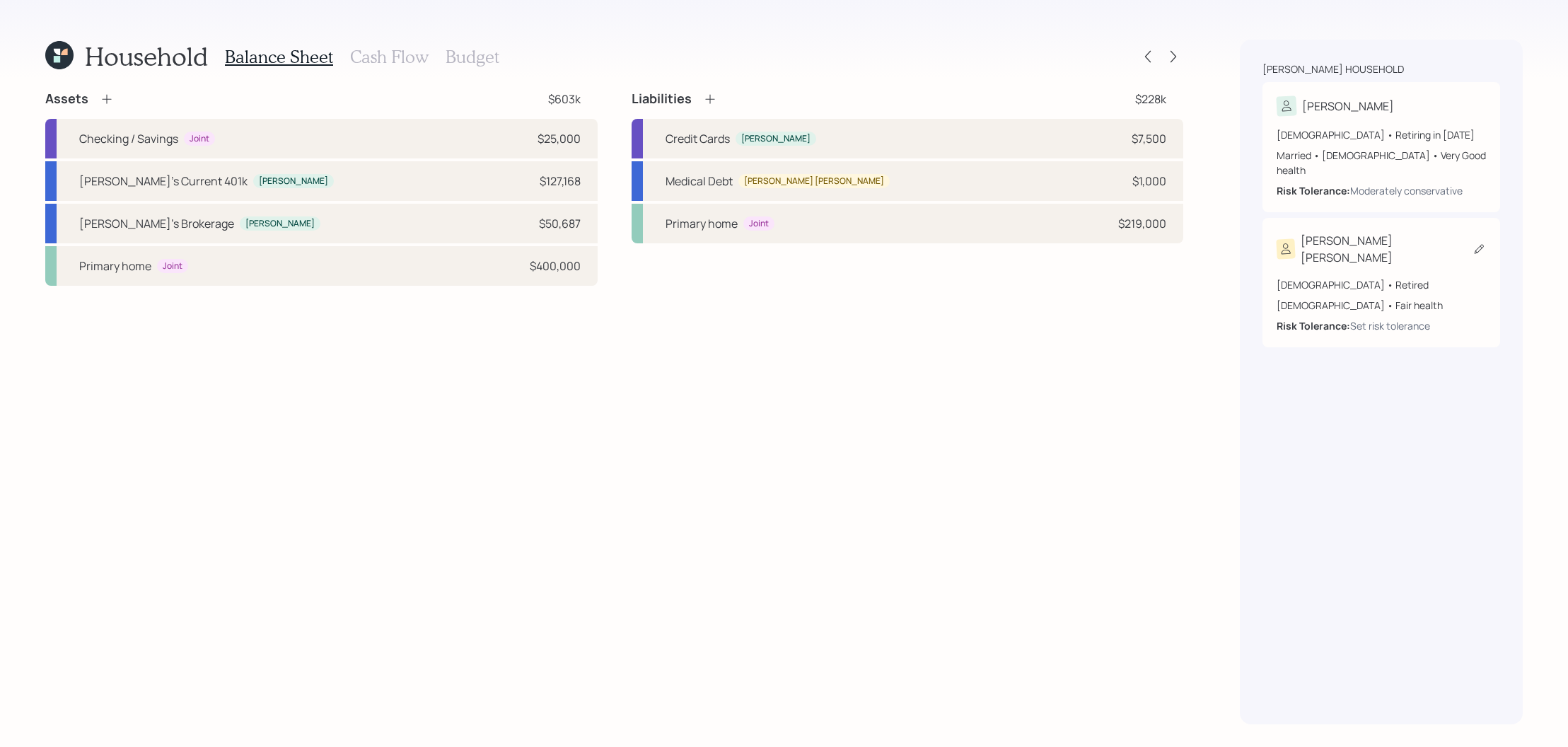
click at [1425, 232] on div "Mary Kay" at bounding box center [1380, 249] width 209 height 34
select select "female"
select select "fair"
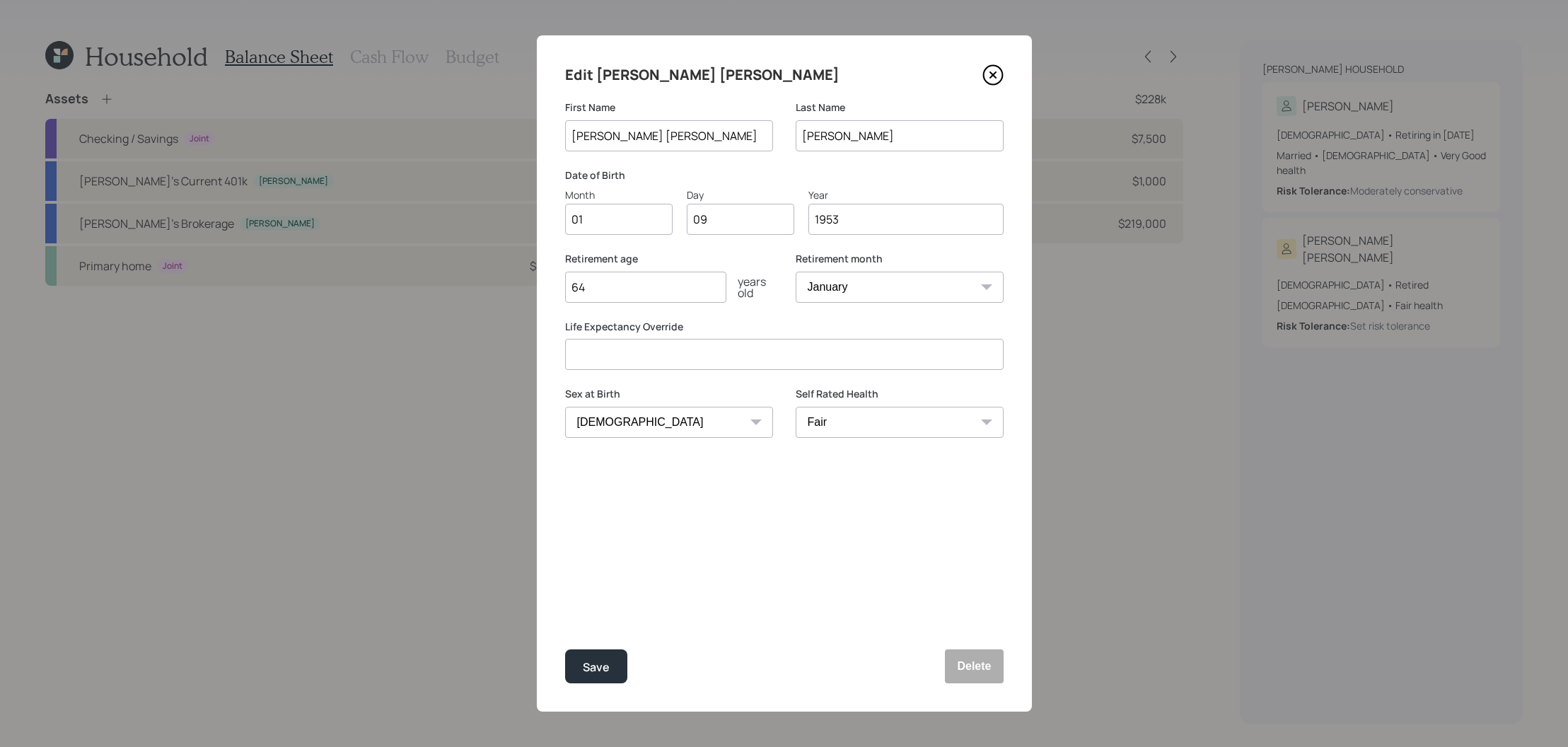
click at [1002, 76] on icon at bounding box center [993, 75] width 19 height 19
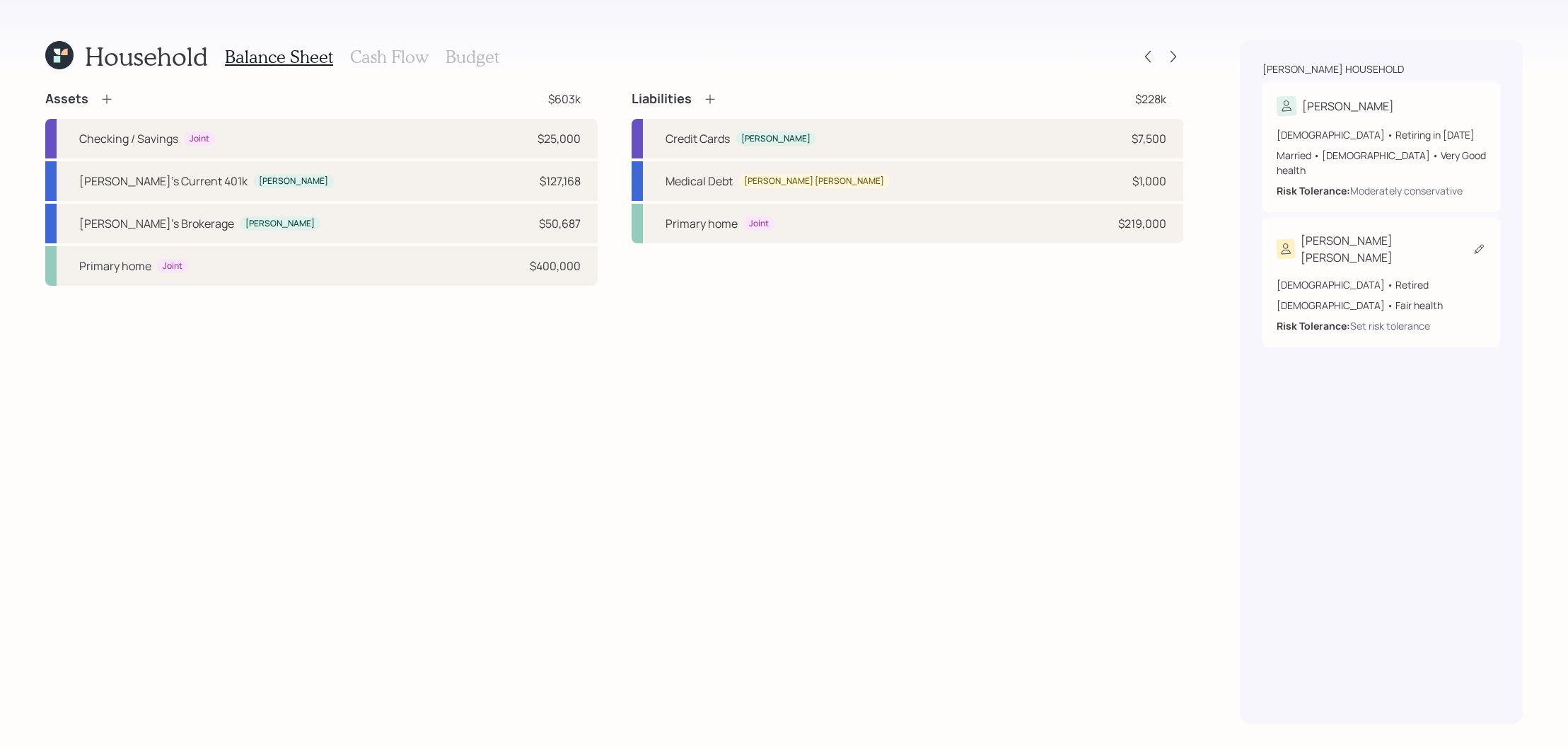
click at [1379, 232] on div "Mary Kay" at bounding box center [1380, 249] width 209 height 34
select select "female"
select select "fair"
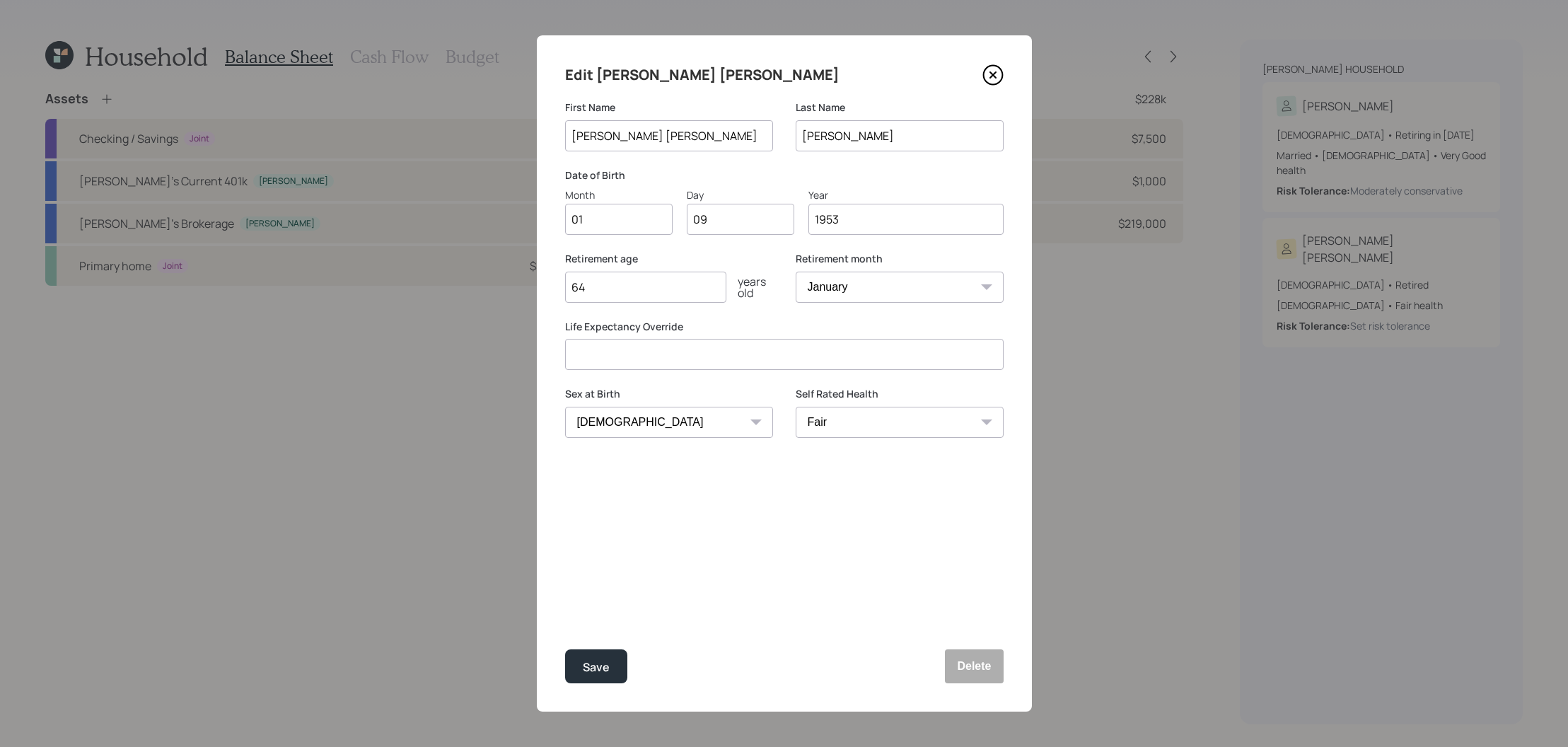
click at [1001, 87] on div "Edit Mary Kay First Name Mary Kay Last Name Gaughan Date of Birth Month 01 Day …" at bounding box center [784, 373] width 495 height 676
click at [997, 74] on icon at bounding box center [993, 75] width 21 height 21
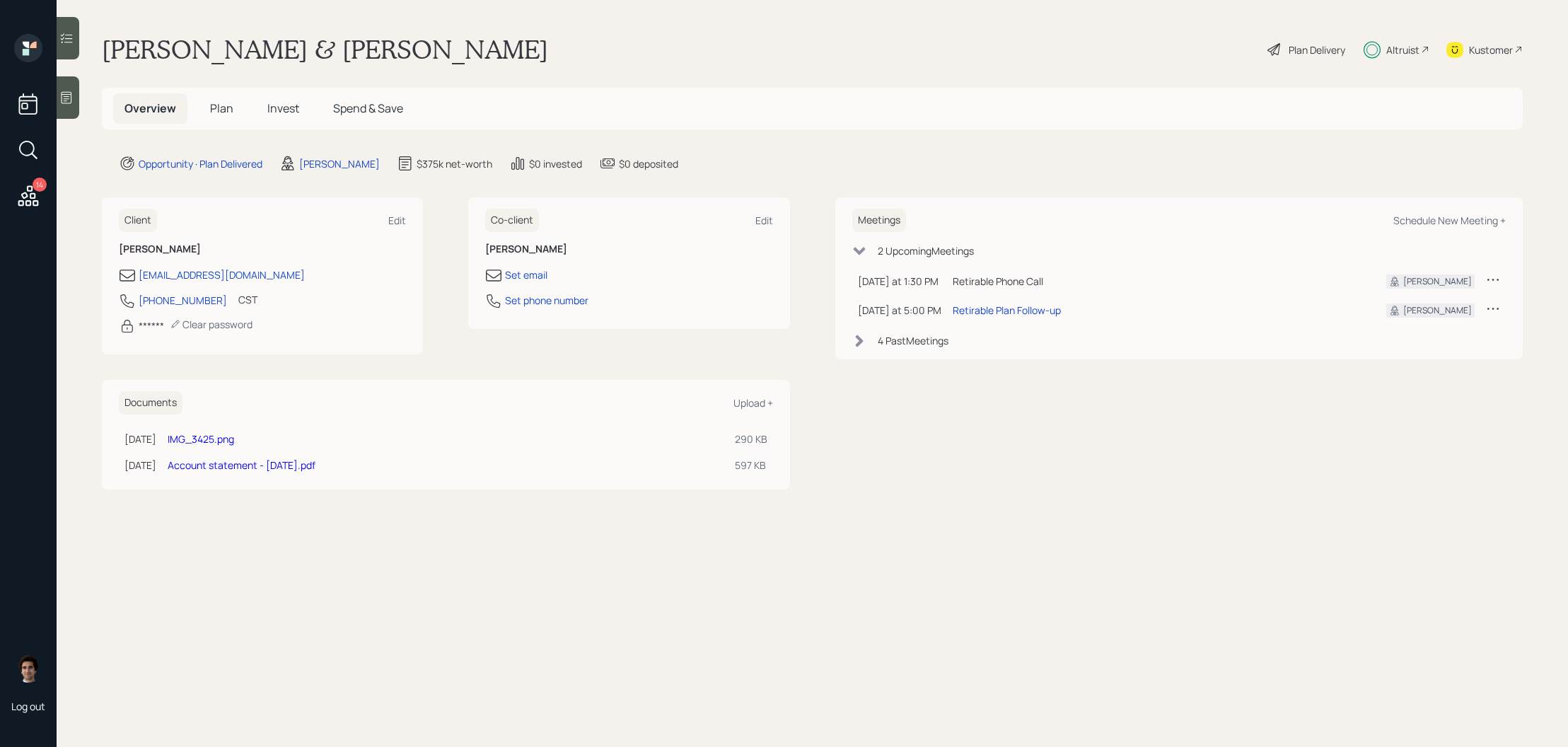
click at [315, 458] on link "Account statement - [DATE].pdf" at bounding box center [241, 465] width 147 height 13
click at [234, 435] on link "IMG_3425.png" at bounding box center [200, 439] width 66 height 13
